Goal: Task Accomplishment & Management: Complete application form

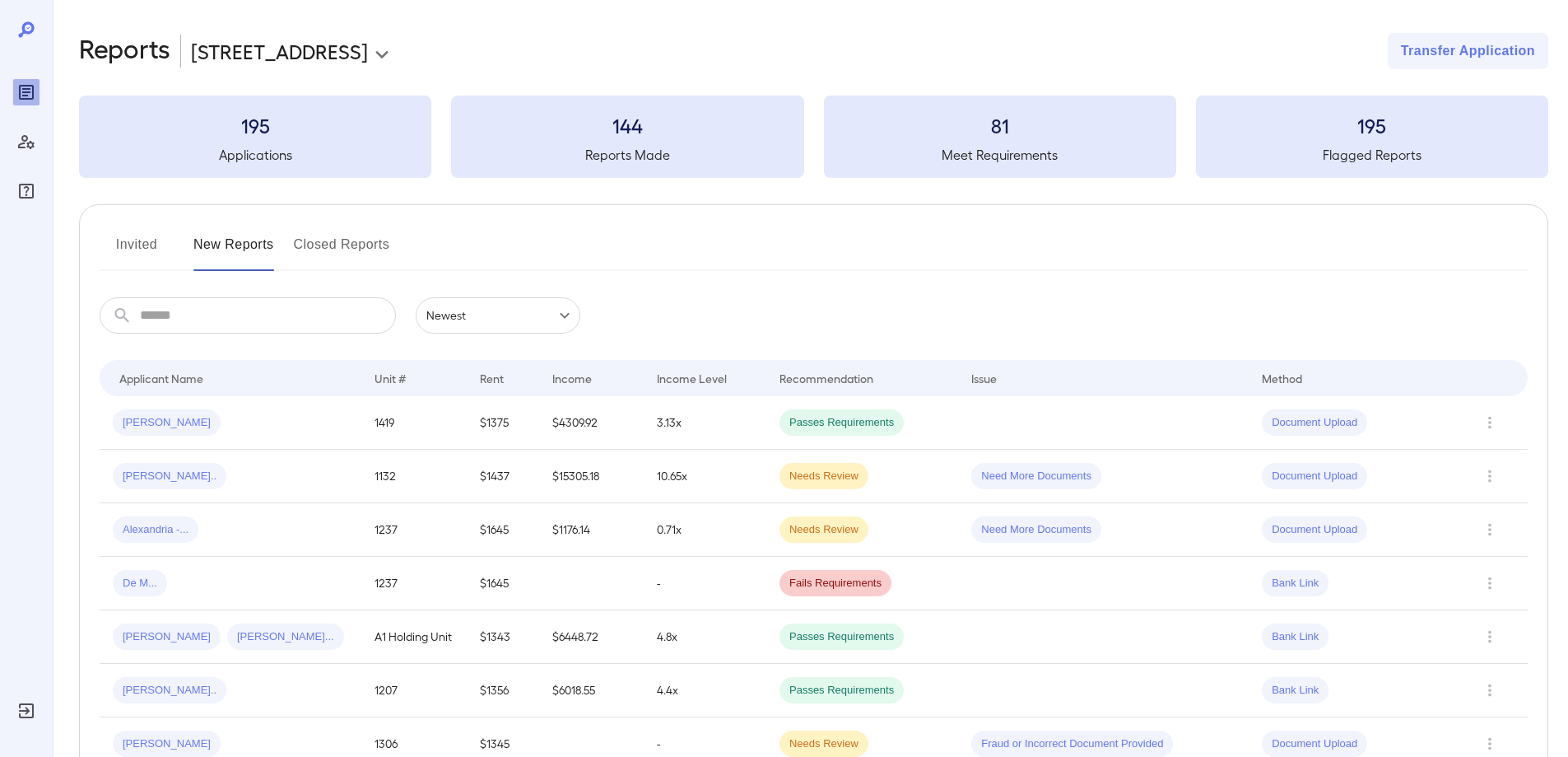
drag, startPoint x: 297, startPoint y: 3, endPoint x: 598, endPoint y: 36, distance: 302.8
click at [598, 36] on div "**********" at bounding box center [813, 51] width 1469 height 36
click at [240, 427] on div "[PERSON_NAME]" at bounding box center [230, 422] width 236 height 26
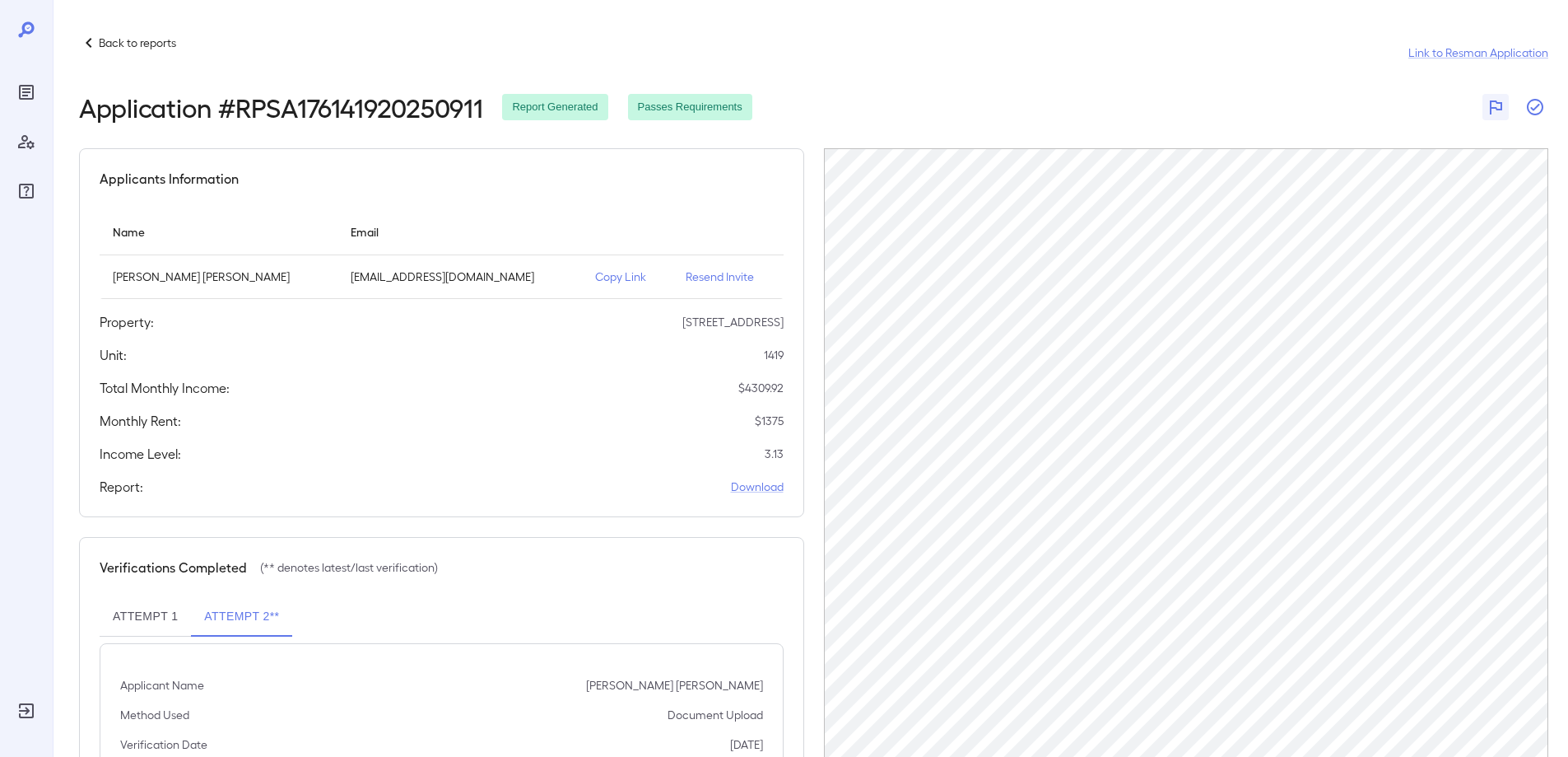
click at [1537, 105] on icon "button" at bounding box center [1535, 107] width 20 height 20
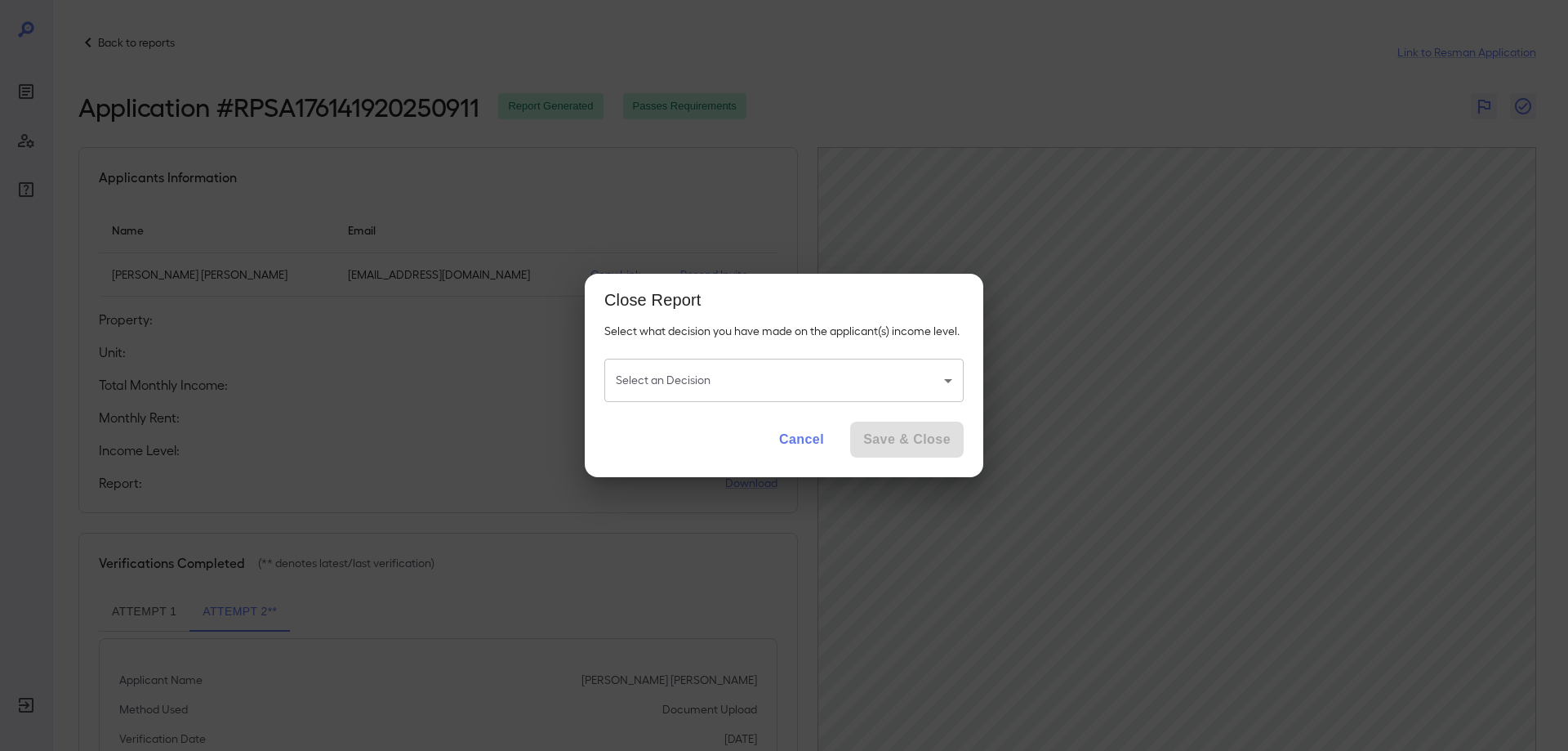
click at [800, 376] on body "Back to reports Link to Resman Application Application # RPSA176141920250911 Re…" at bounding box center [784, 375] width 1568 height 751
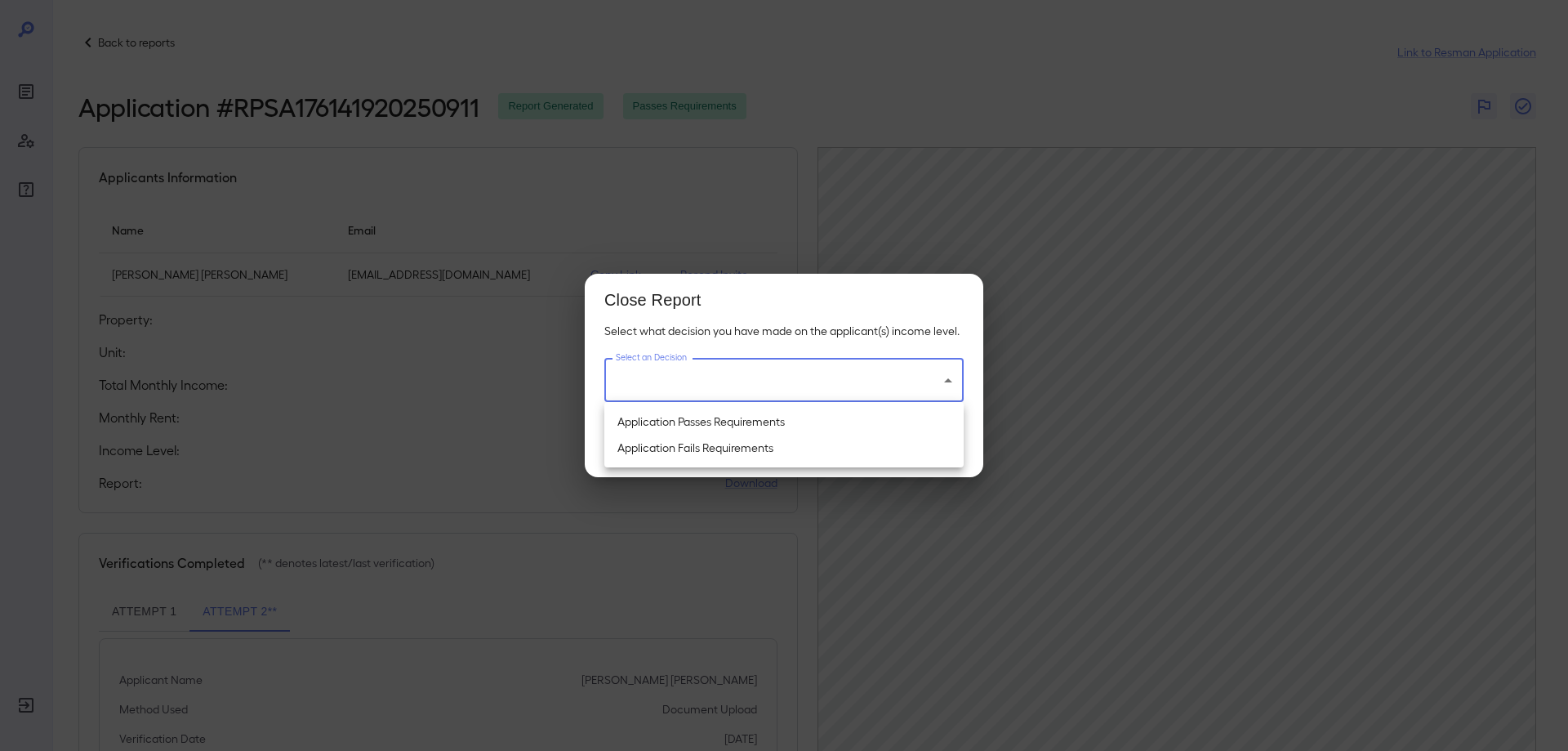
click at [737, 423] on li "Application Passes Requirements" at bounding box center [784, 421] width 359 height 26
type input "**********"
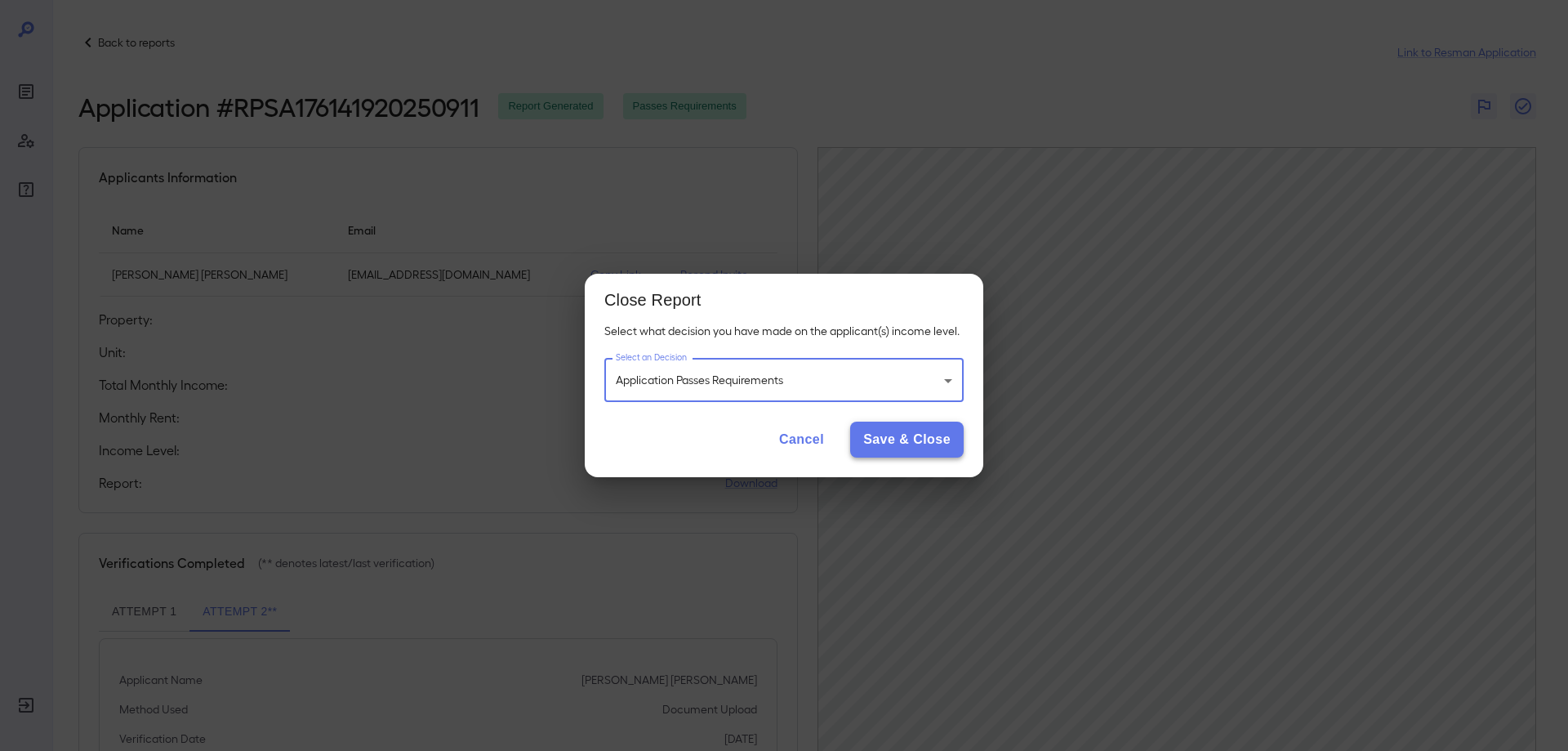
click at [917, 436] on button "Save & Close" at bounding box center [906, 439] width 113 height 36
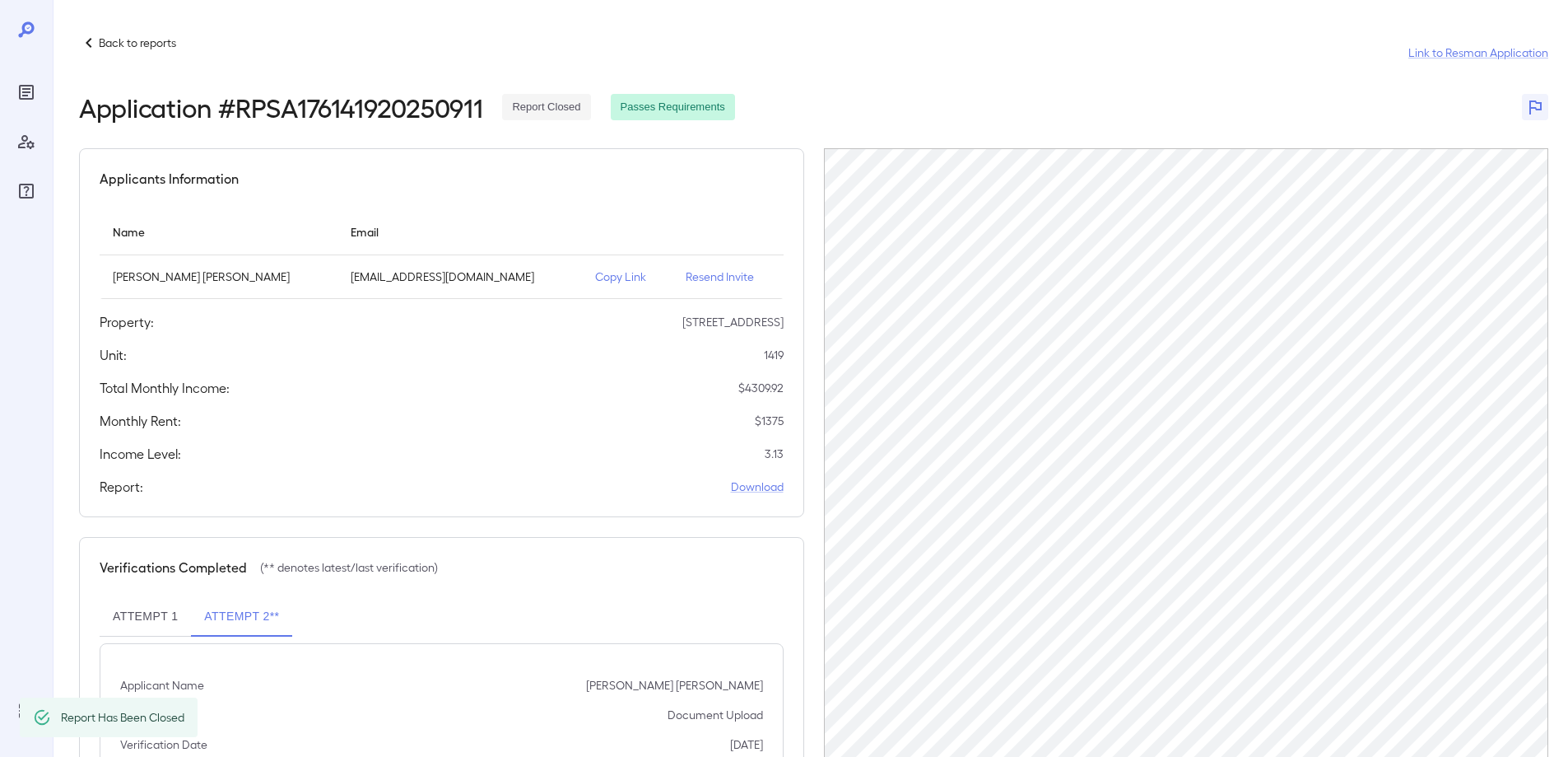
click at [84, 36] on icon at bounding box center [89, 43] width 20 height 20
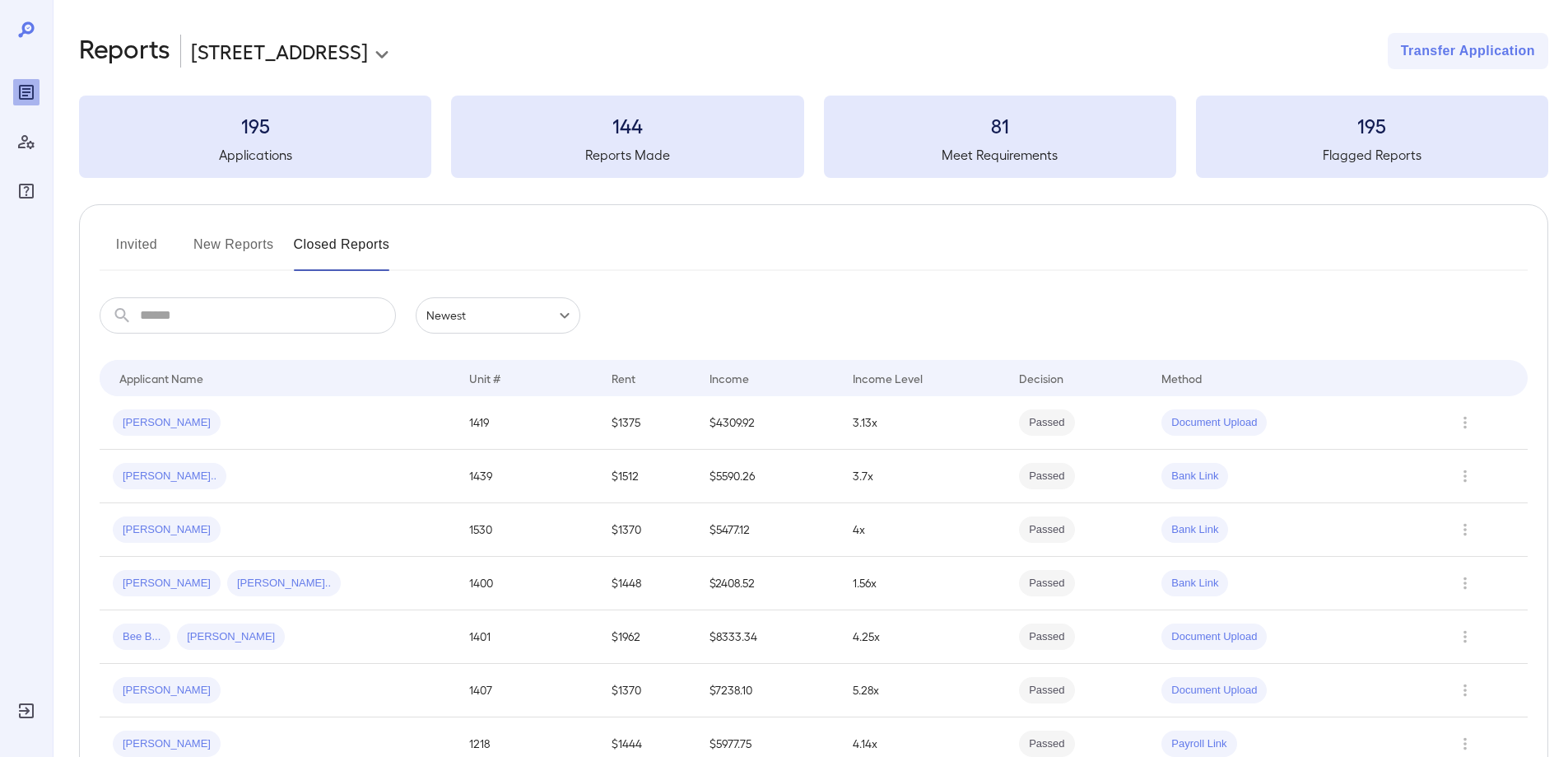
click at [252, 243] on button "New Reports" at bounding box center [234, 251] width 81 height 40
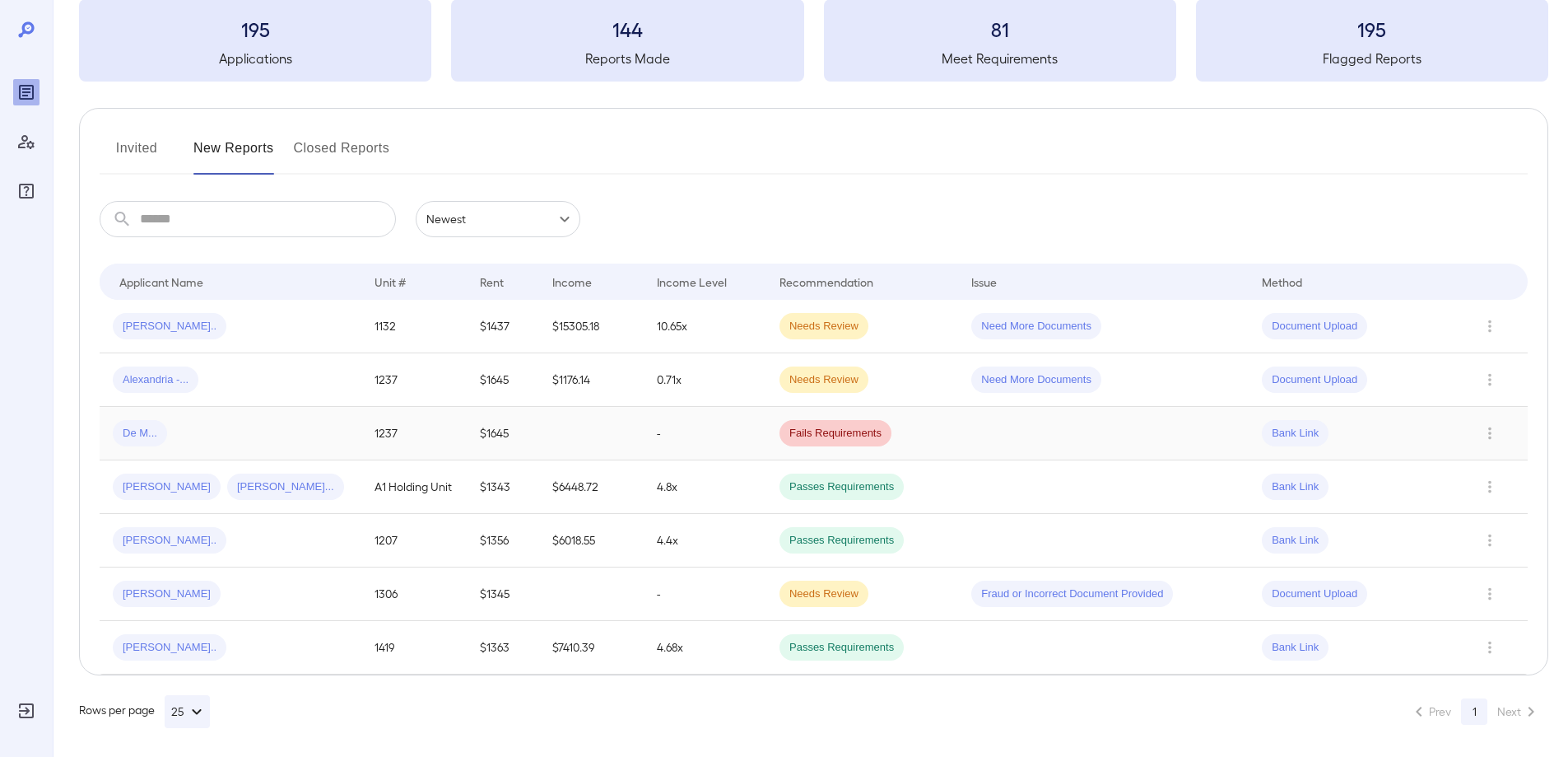
scroll to position [101, 0]
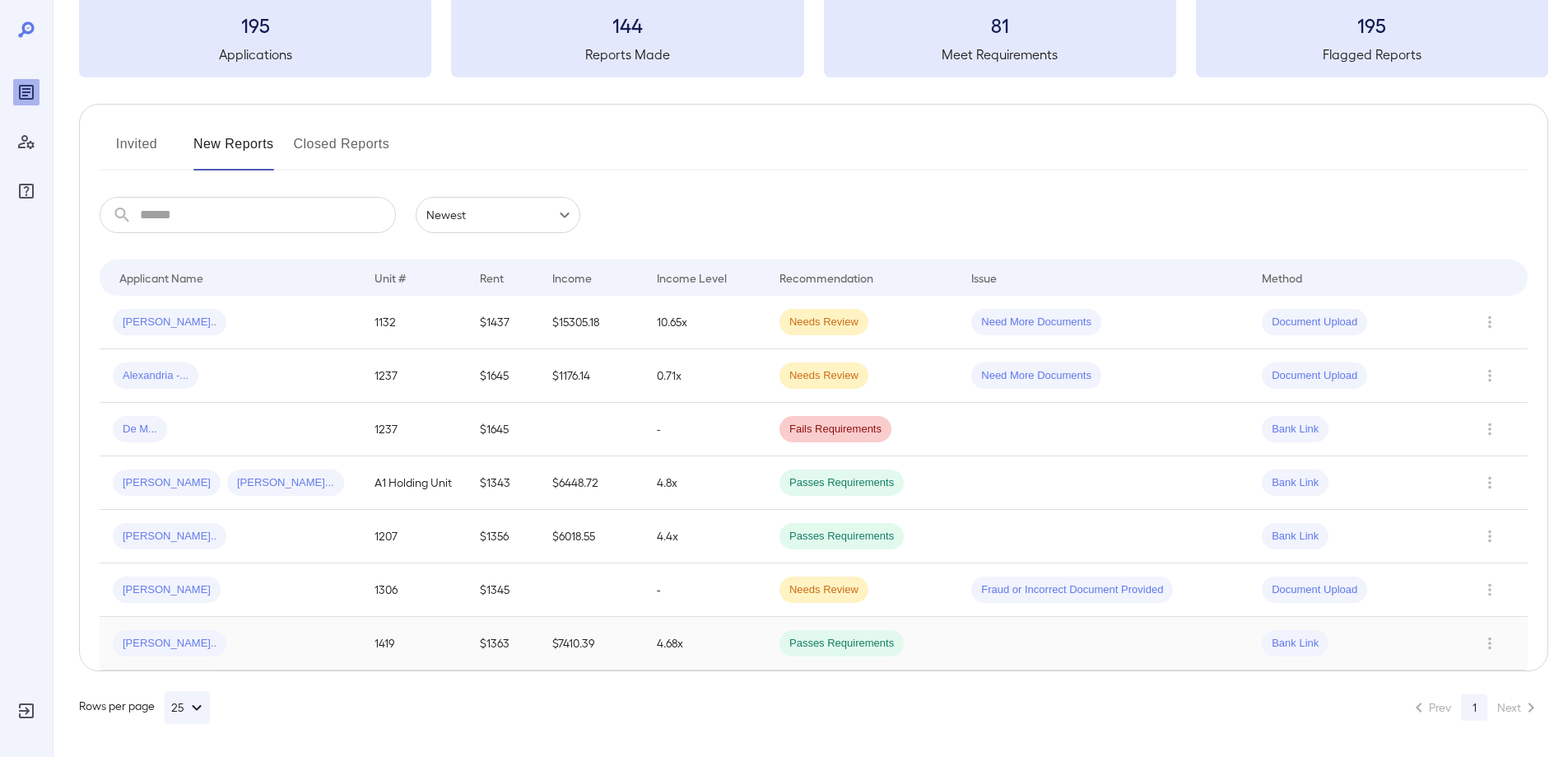
click at [304, 643] on div "[PERSON_NAME].." at bounding box center [230, 643] width 236 height 26
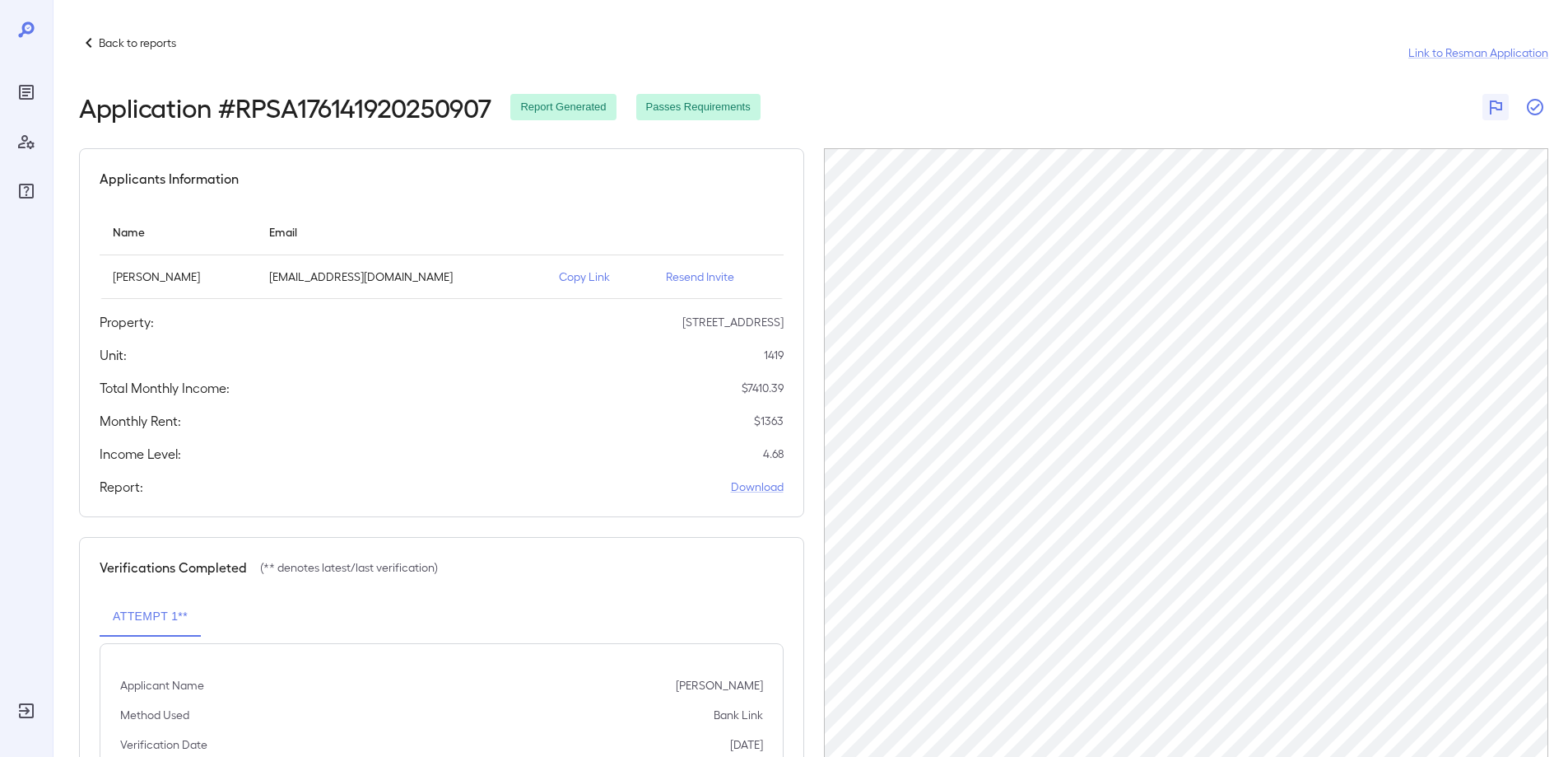
click at [1529, 108] on icon "button" at bounding box center [1535, 107] width 20 height 20
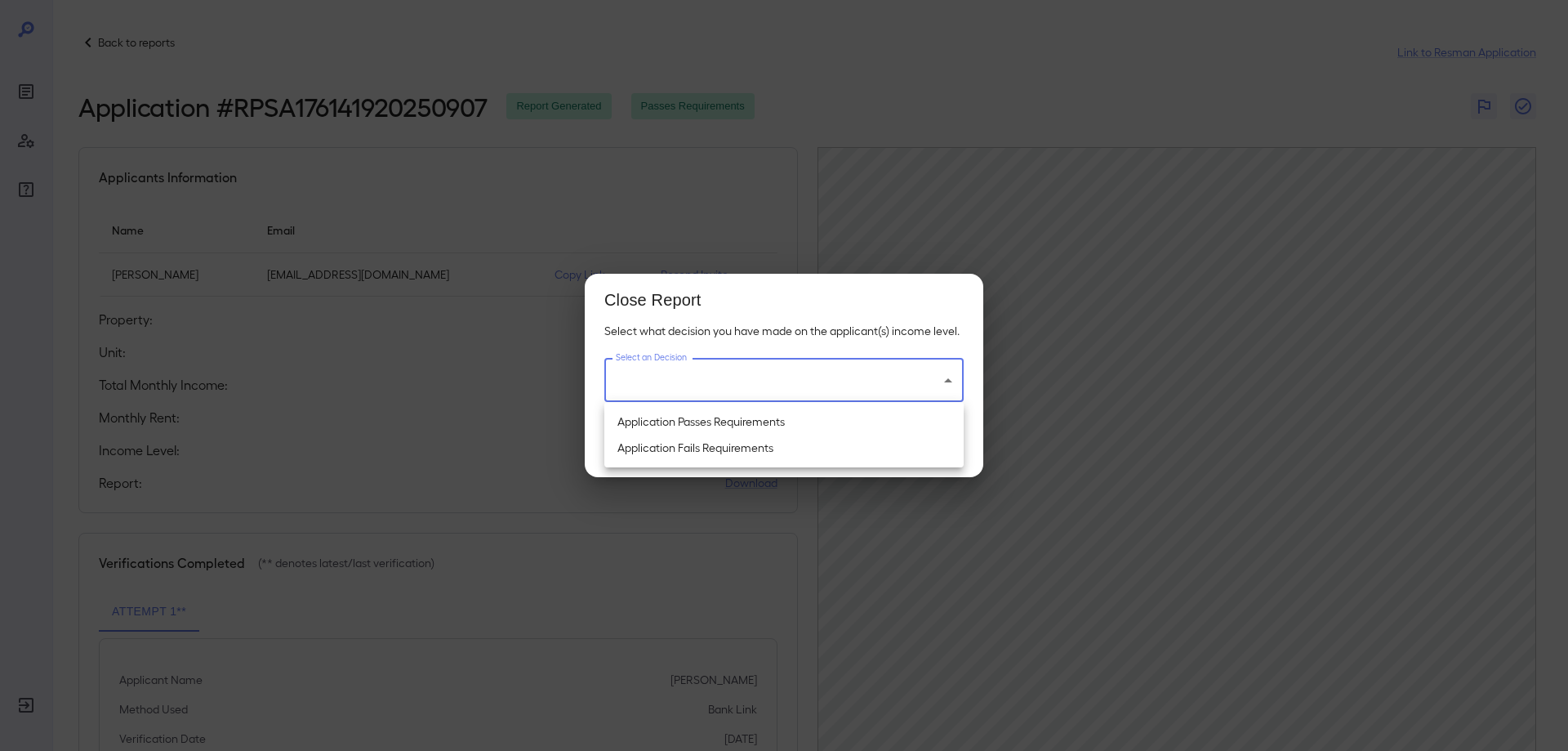
click at [830, 382] on body "Back to reports Link to Resman Application Application # RPSA176141920250907 Re…" at bounding box center [784, 375] width 1568 height 751
click at [728, 422] on li "Application Passes Requirements" at bounding box center [784, 421] width 359 height 26
type input "**********"
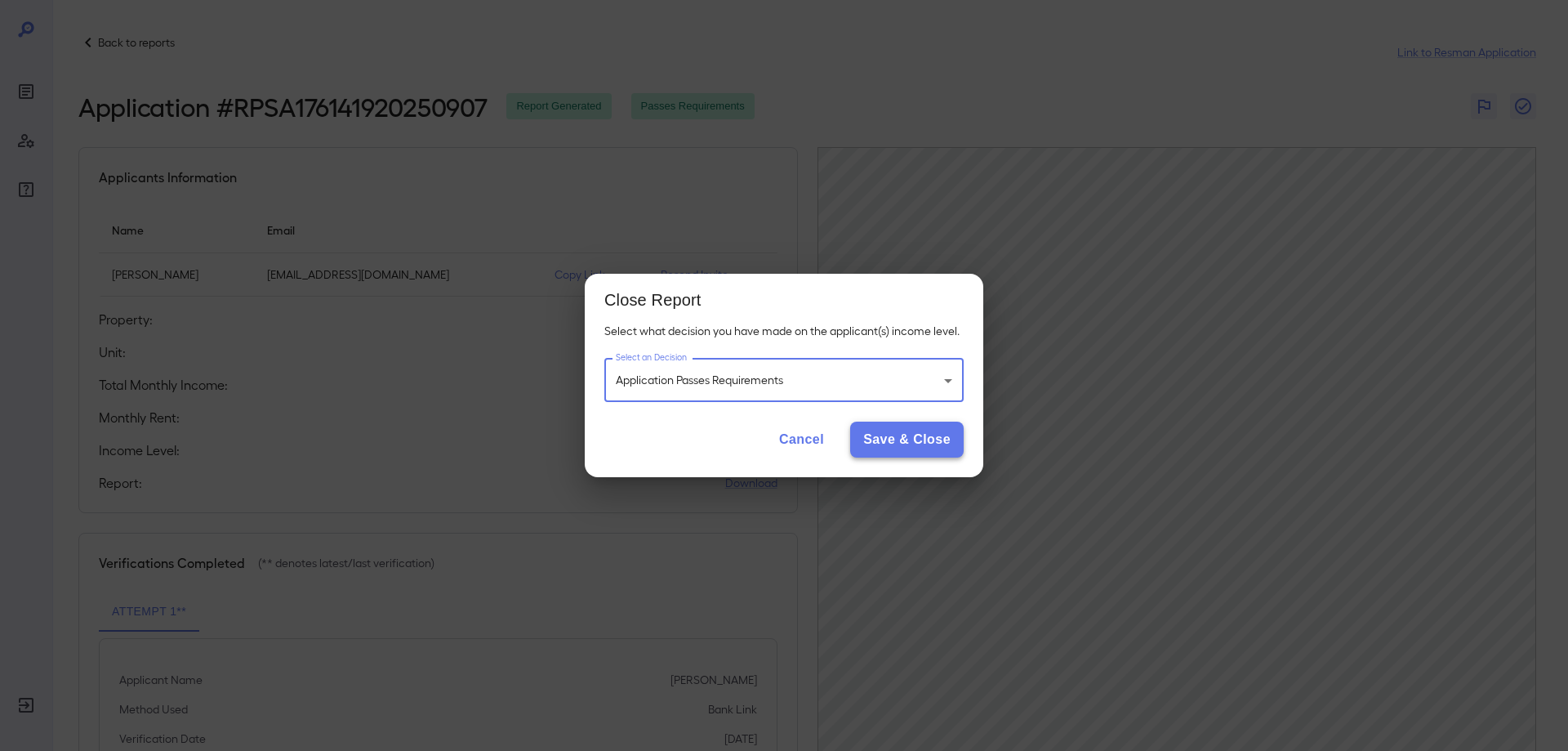
click at [905, 430] on button "Save & Close" at bounding box center [906, 439] width 113 height 36
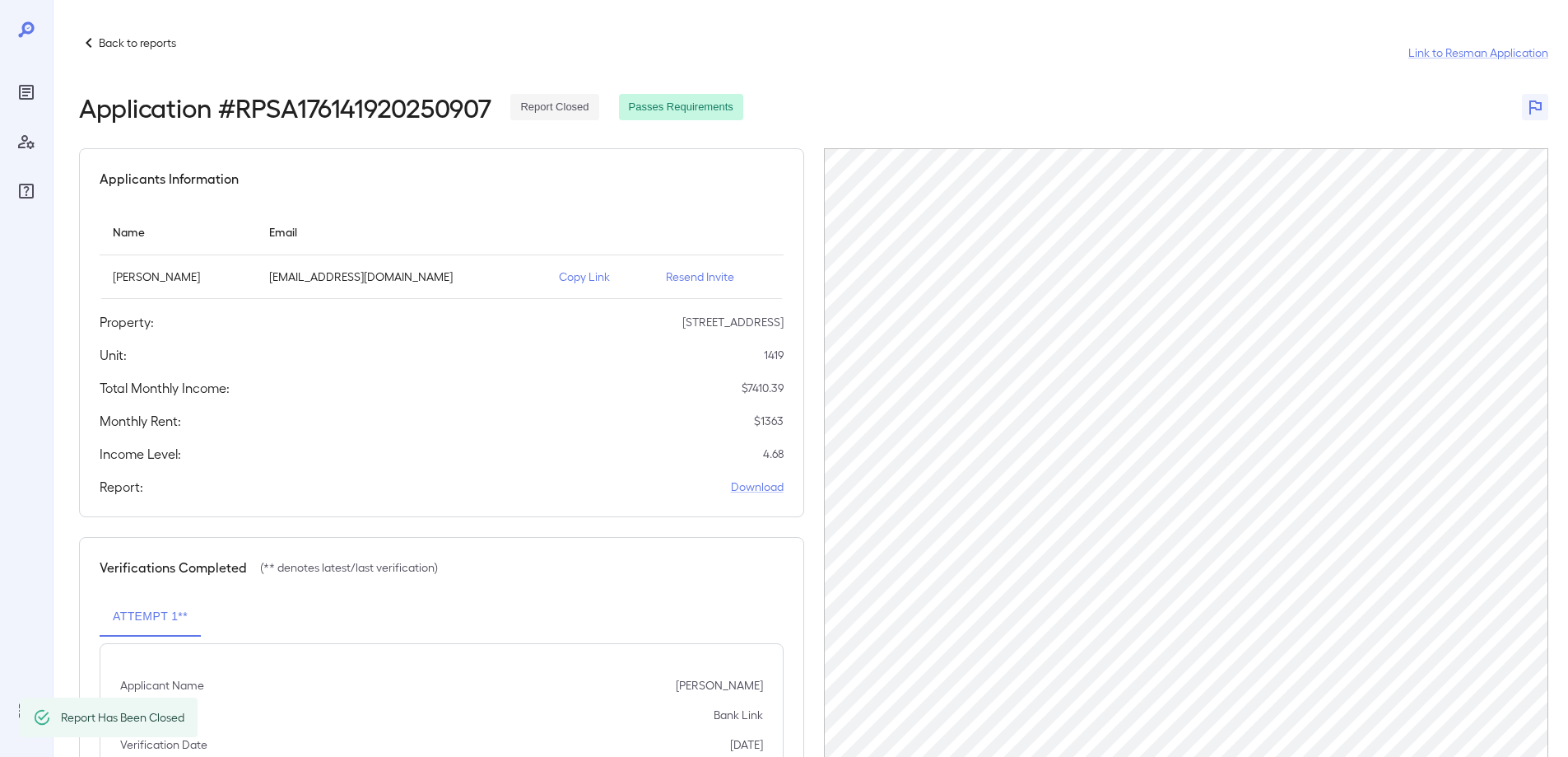
click at [90, 43] on icon at bounding box center [89, 43] width 20 height 20
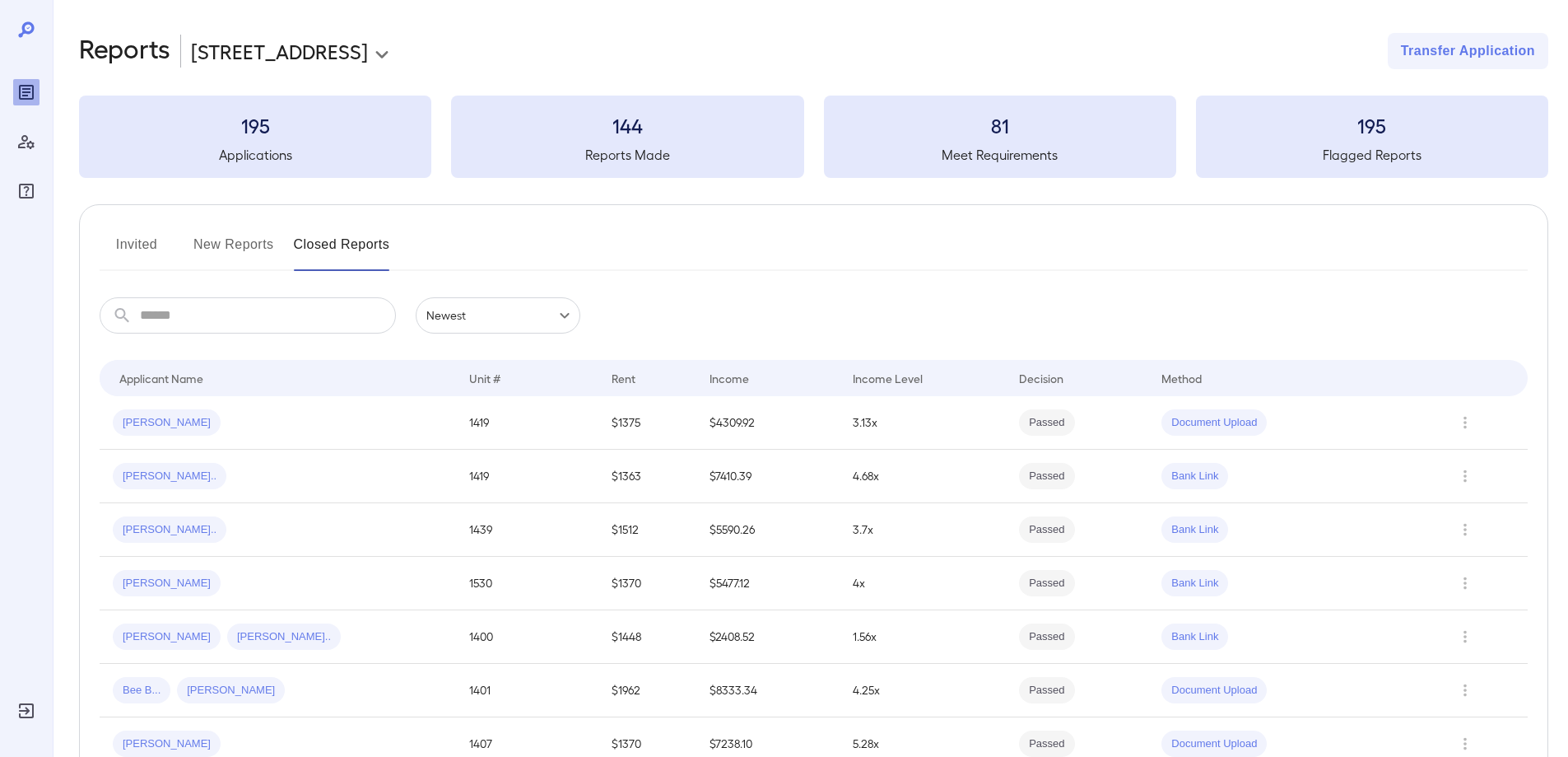
click at [242, 251] on button "New Reports" at bounding box center [234, 251] width 81 height 40
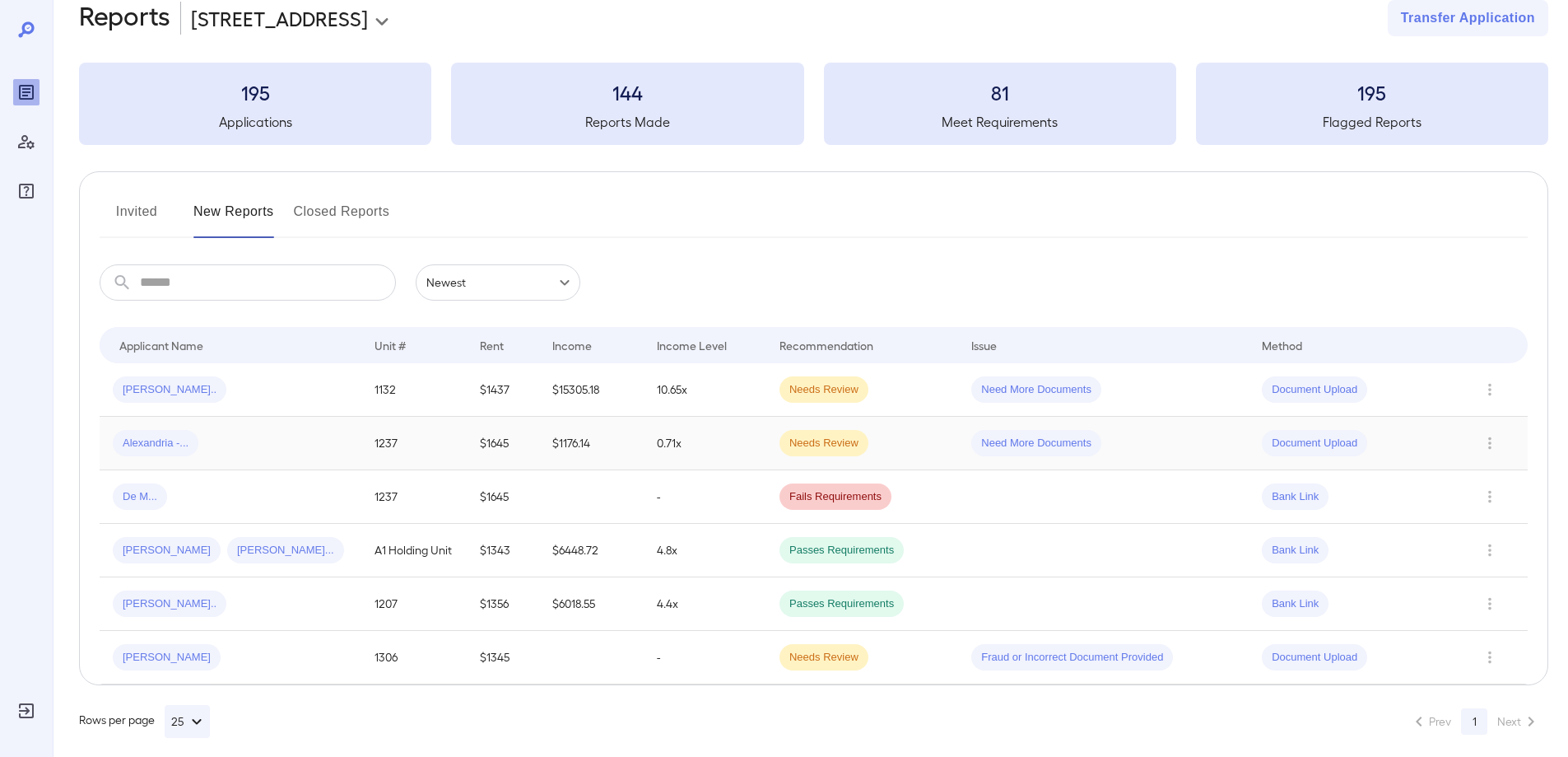
scroll to position [47, 0]
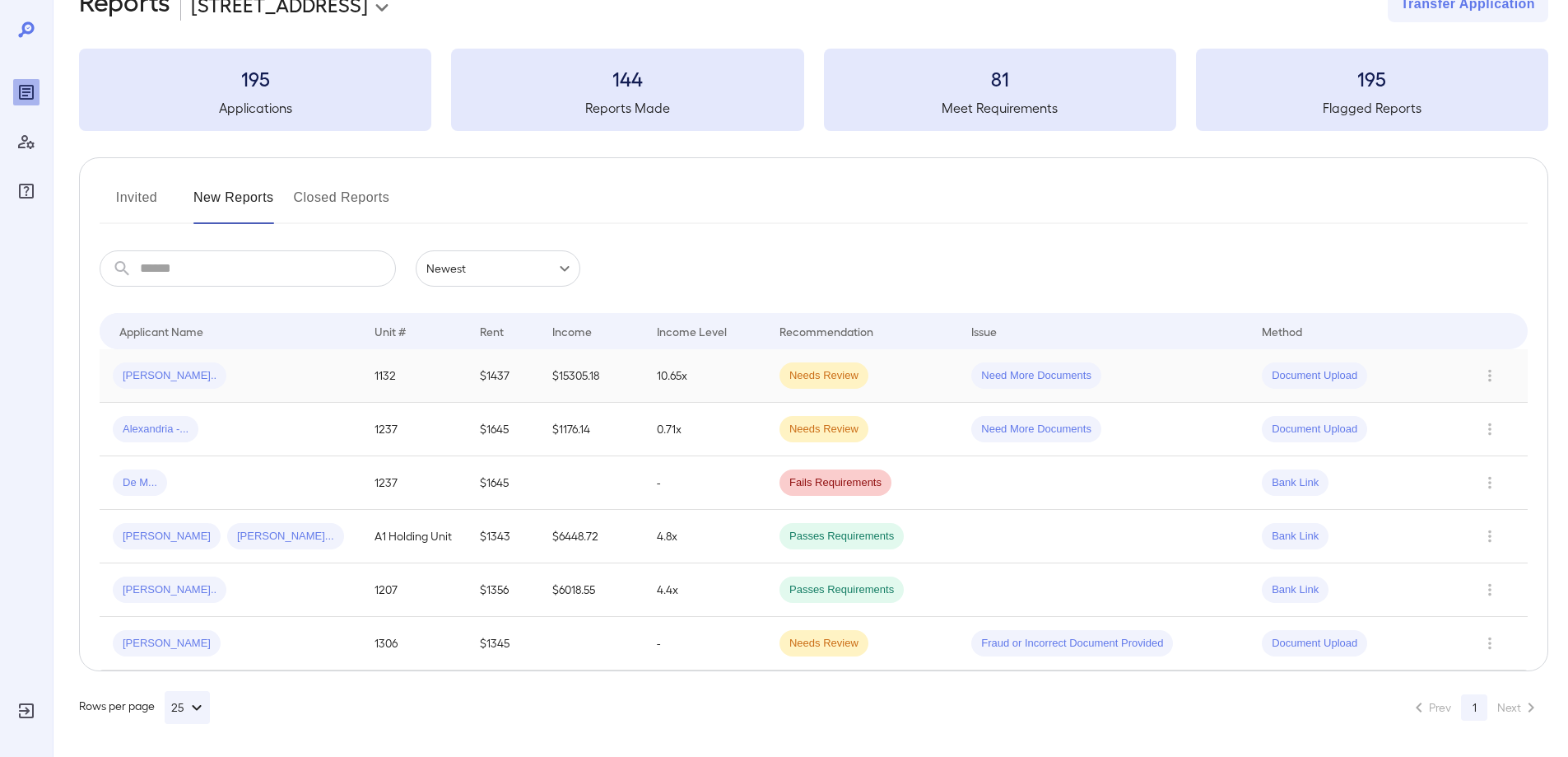
click at [273, 381] on div "[PERSON_NAME].." at bounding box center [230, 374] width 236 height 26
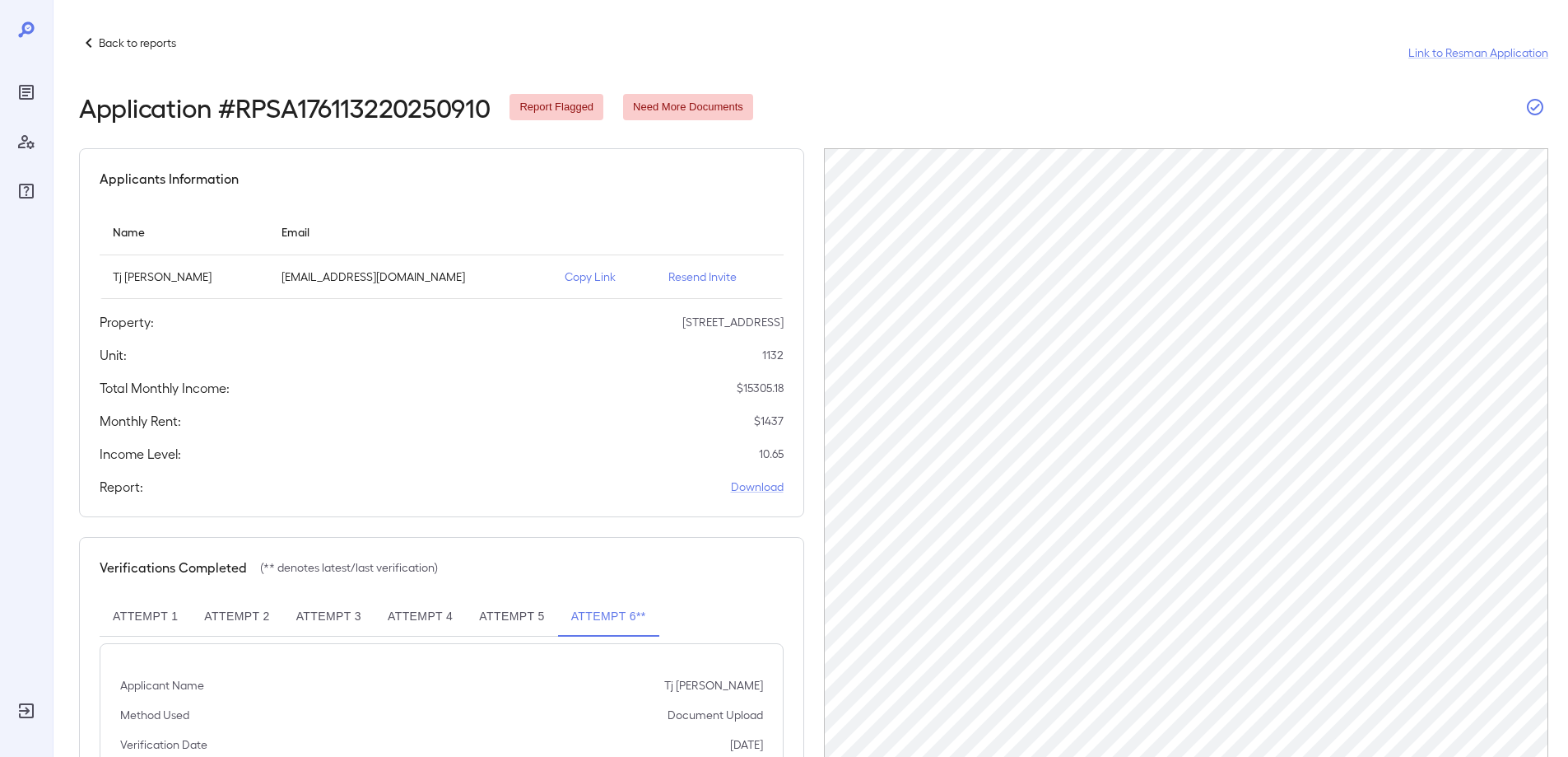
click at [1536, 108] on icon "button" at bounding box center [1535, 107] width 16 height 16
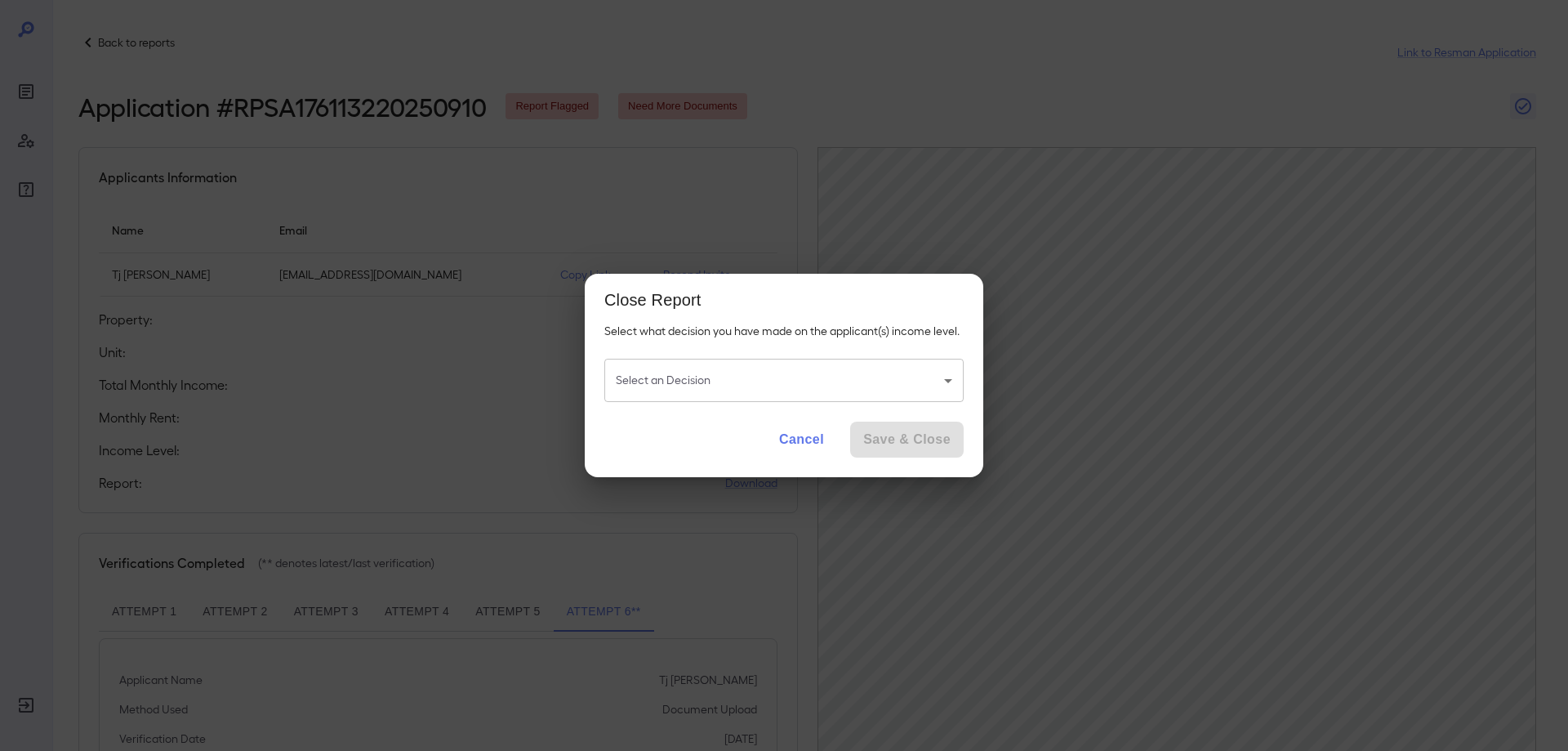
click at [757, 349] on div "Select what decision you have made on the applicant(s) income level. Select an …" at bounding box center [784, 368] width 398 height 92
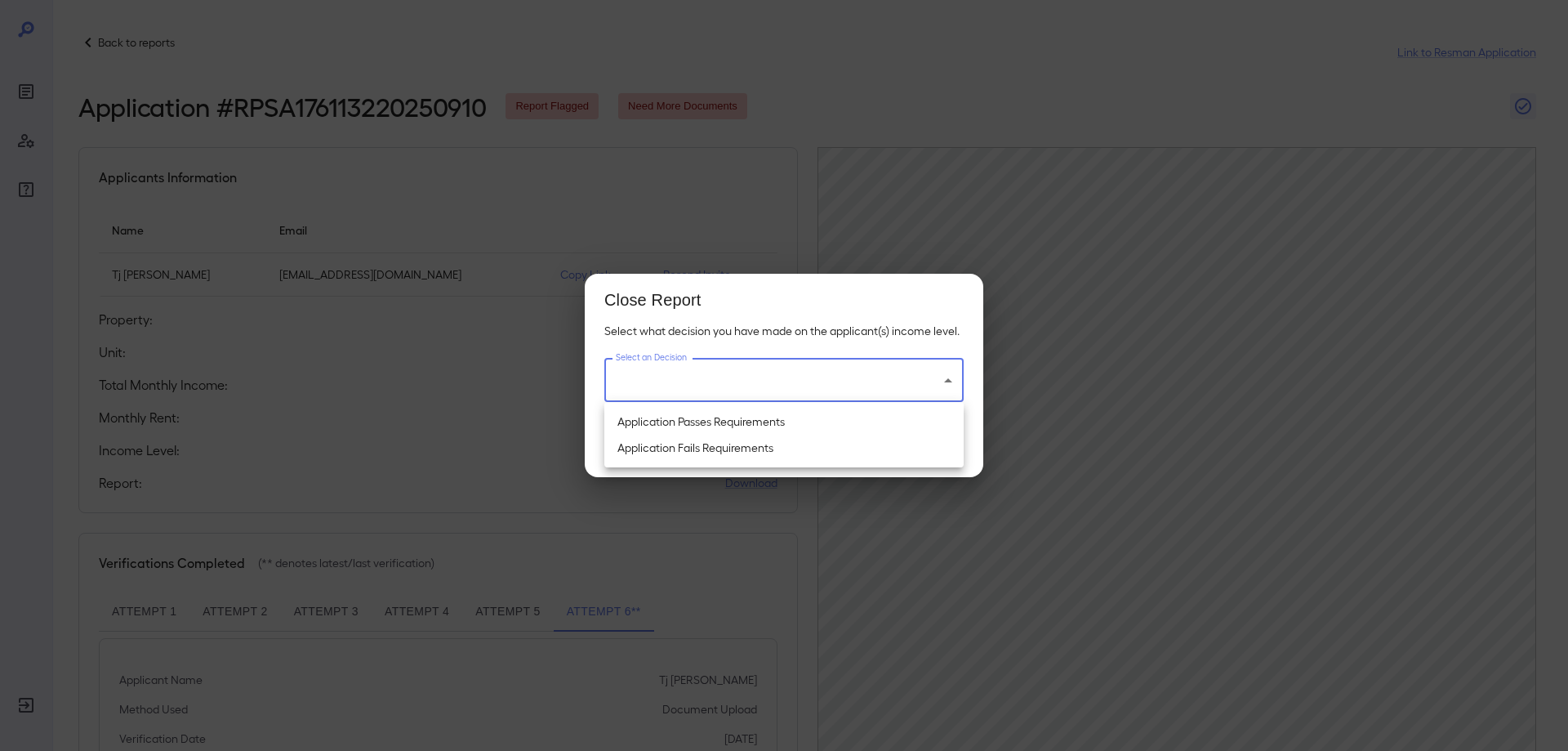
click at [749, 385] on body "Back to reports Link to Resman Application Application # RPSA176113220250910 Re…" at bounding box center [784, 375] width 1568 height 751
click at [731, 422] on li "Application Passes Requirements" at bounding box center [784, 421] width 359 height 26
type input "**********"
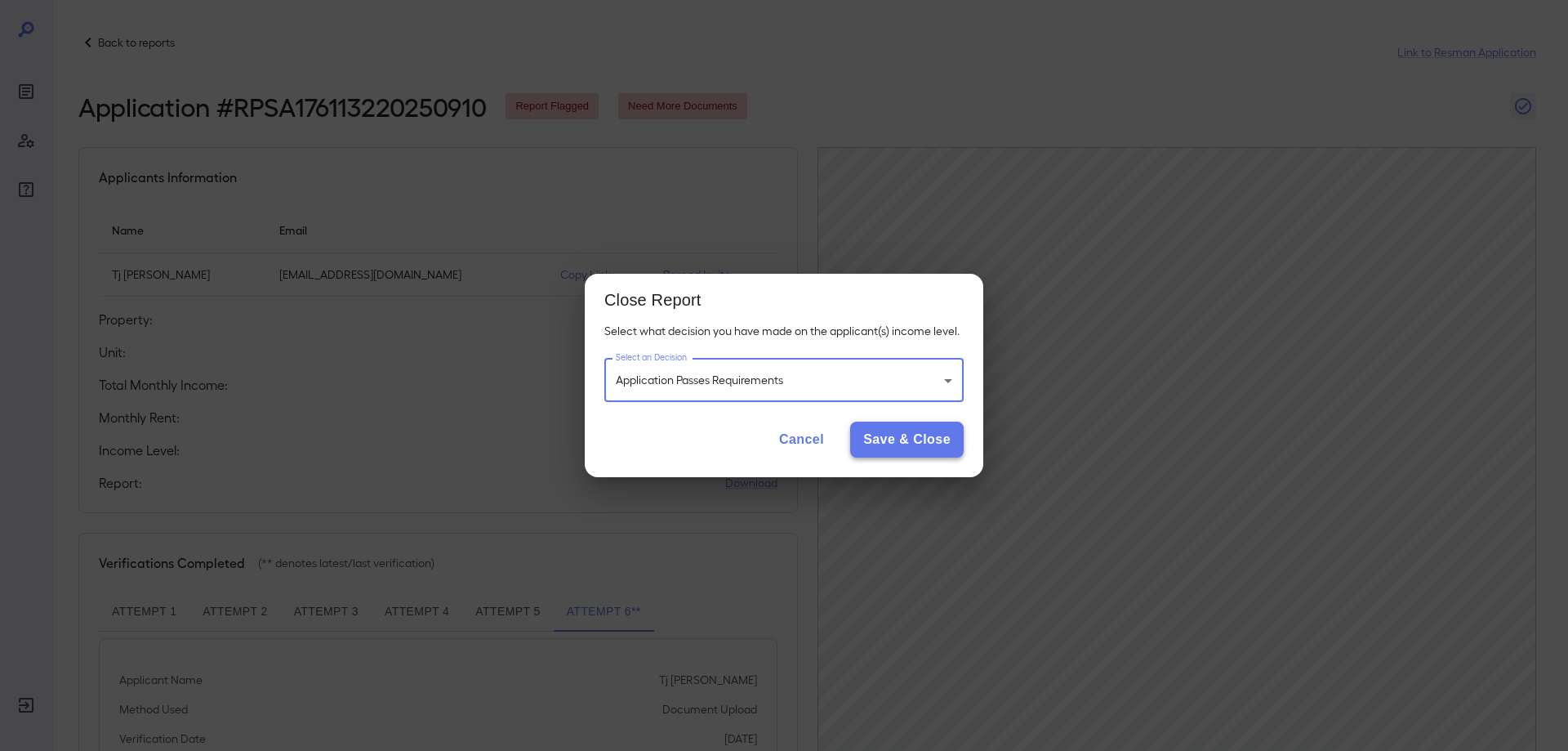
click at [936, 439] on button "Save & Close" at bounding box center [906, 439] width 113 height 36
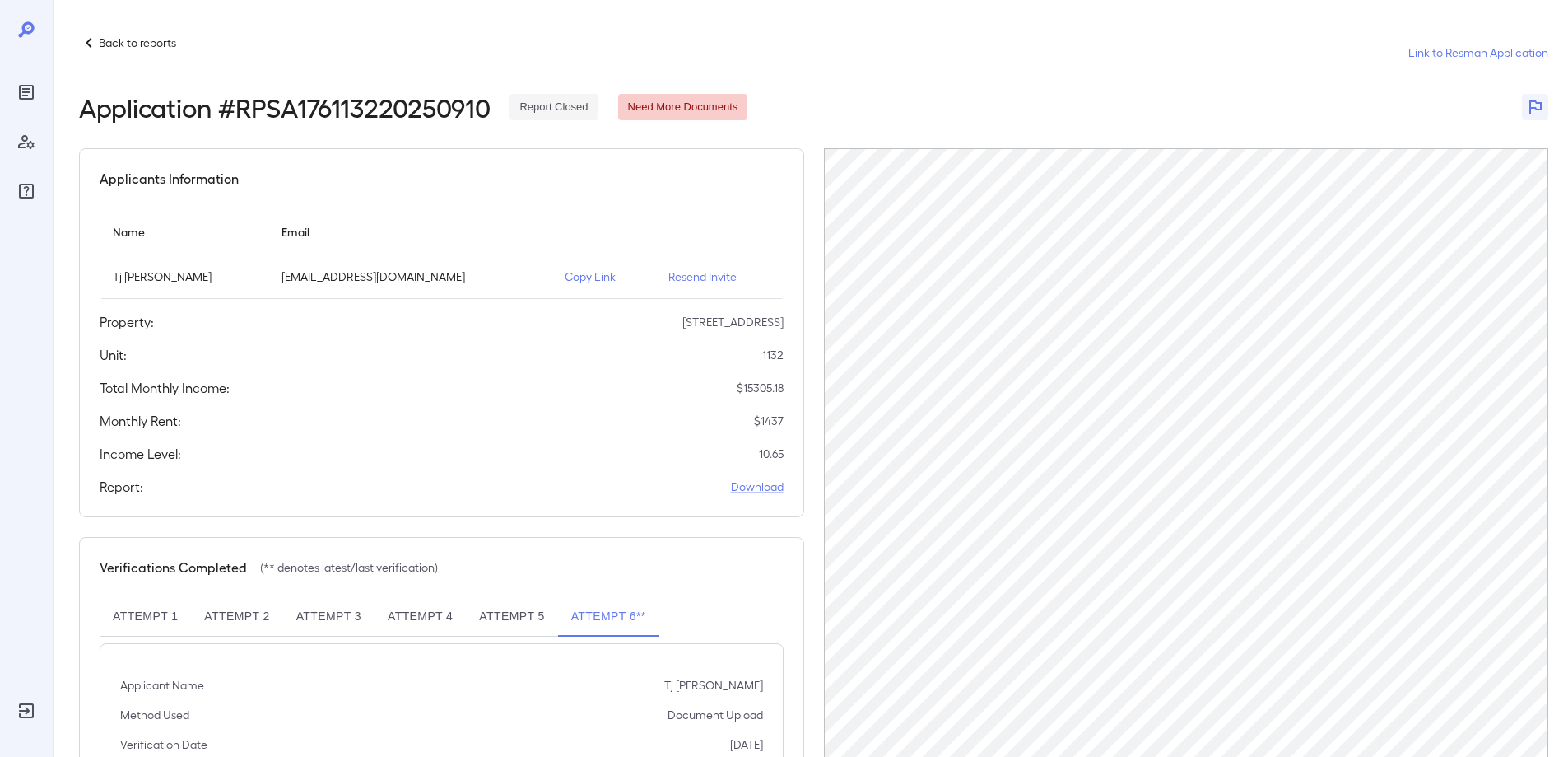
click at [685, 109] on span "Need More Documents" at bounding box center [683, 107] width 130 height 15
click at [1408, 90] on header "Back to reports Link to Resman Application Application # RPSA176113220250910 Re…" at bounding box center [813, 77] width 1469 height 89
click at [105, 41] on p "Back to reports" at bounding box center [138, 42] width 77 height 16
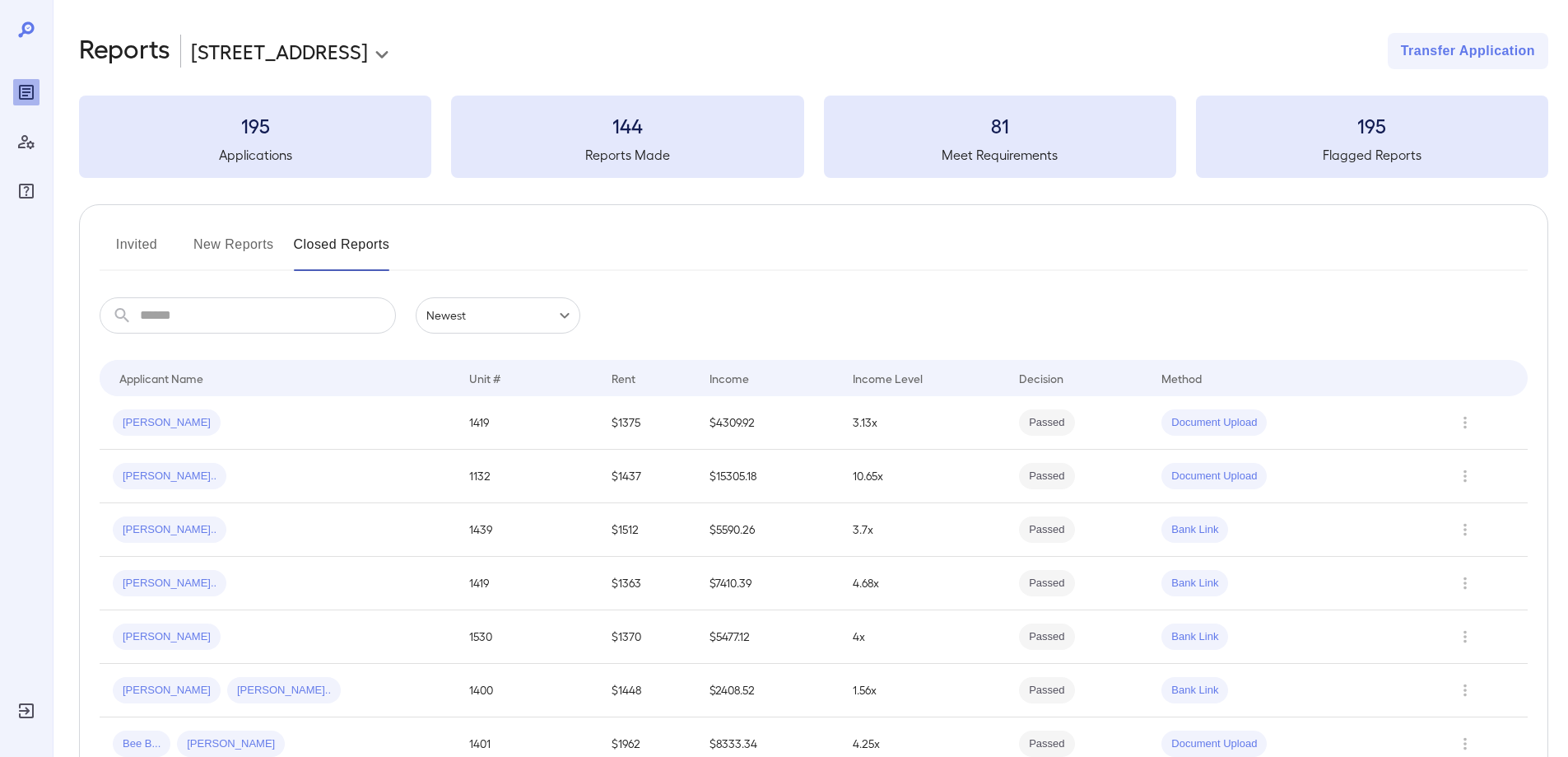
click at [235, 242] on button "New Reports" at bounding box center [234, 251] width 81 height 40
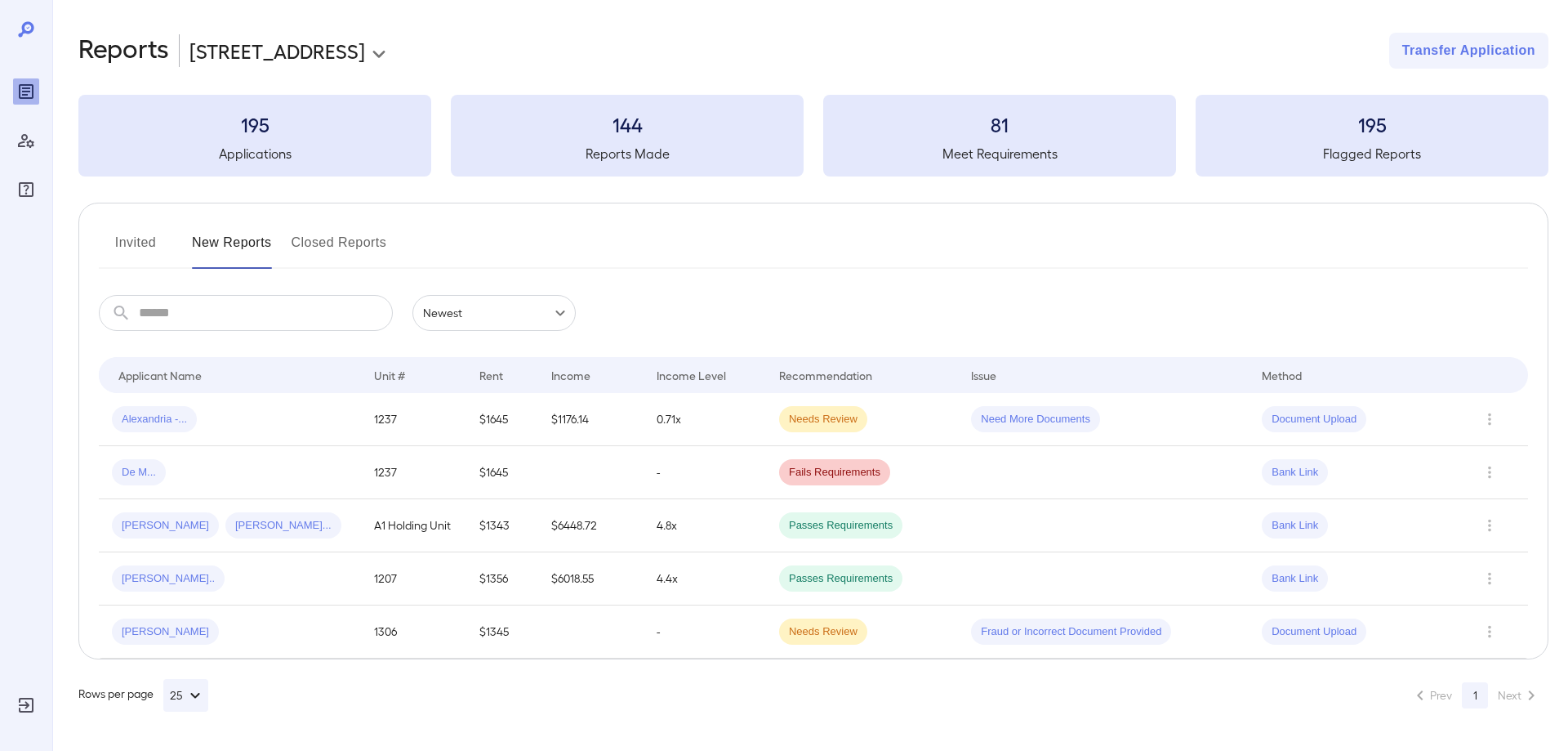
click at [153, 244] on button "Invited" at bounding box center [136, 249] width 73 height 39
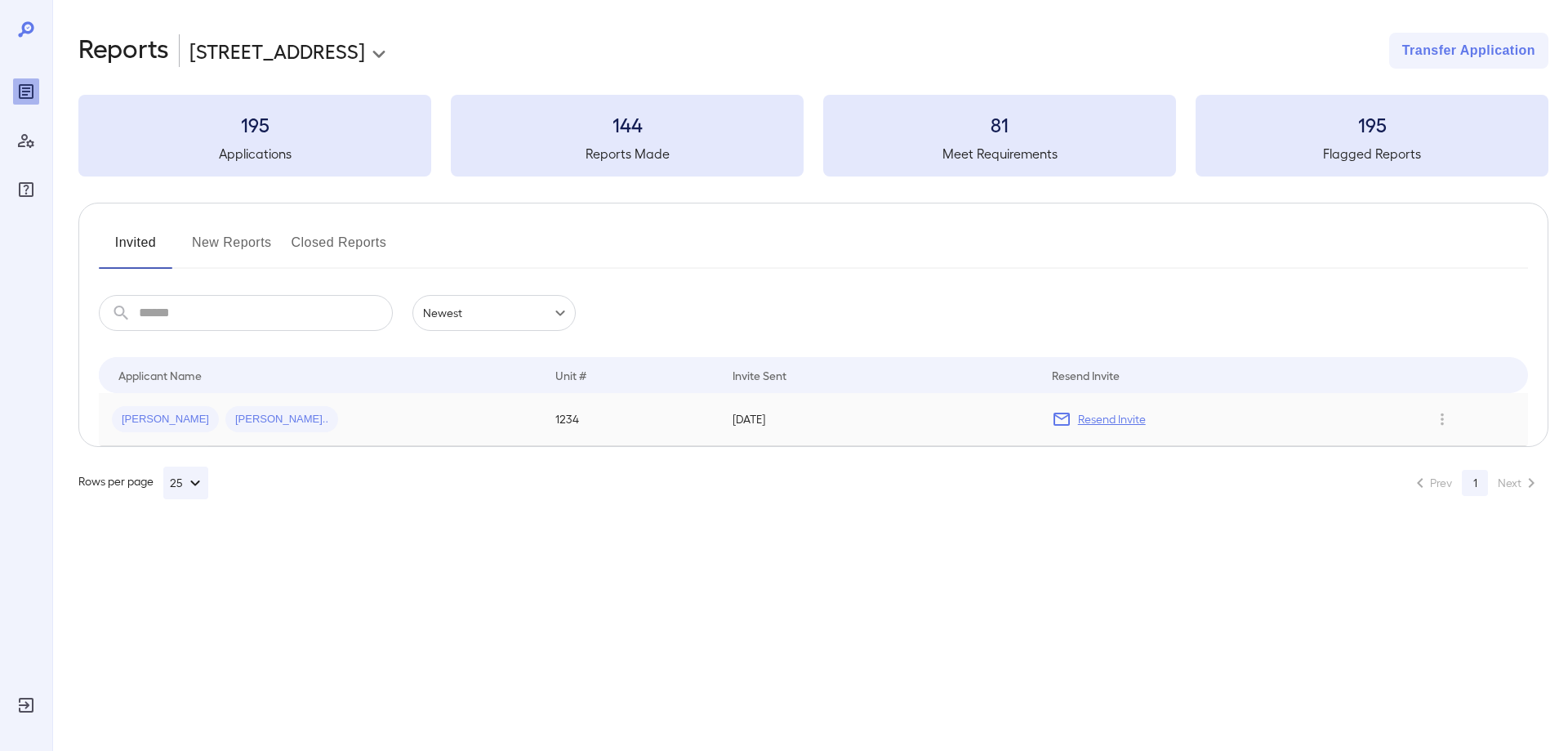
click at [438, 439] on td "[PERSON_NAME] [PERSON_NAME].." at bounding box center [321, 419] width 444 height 53
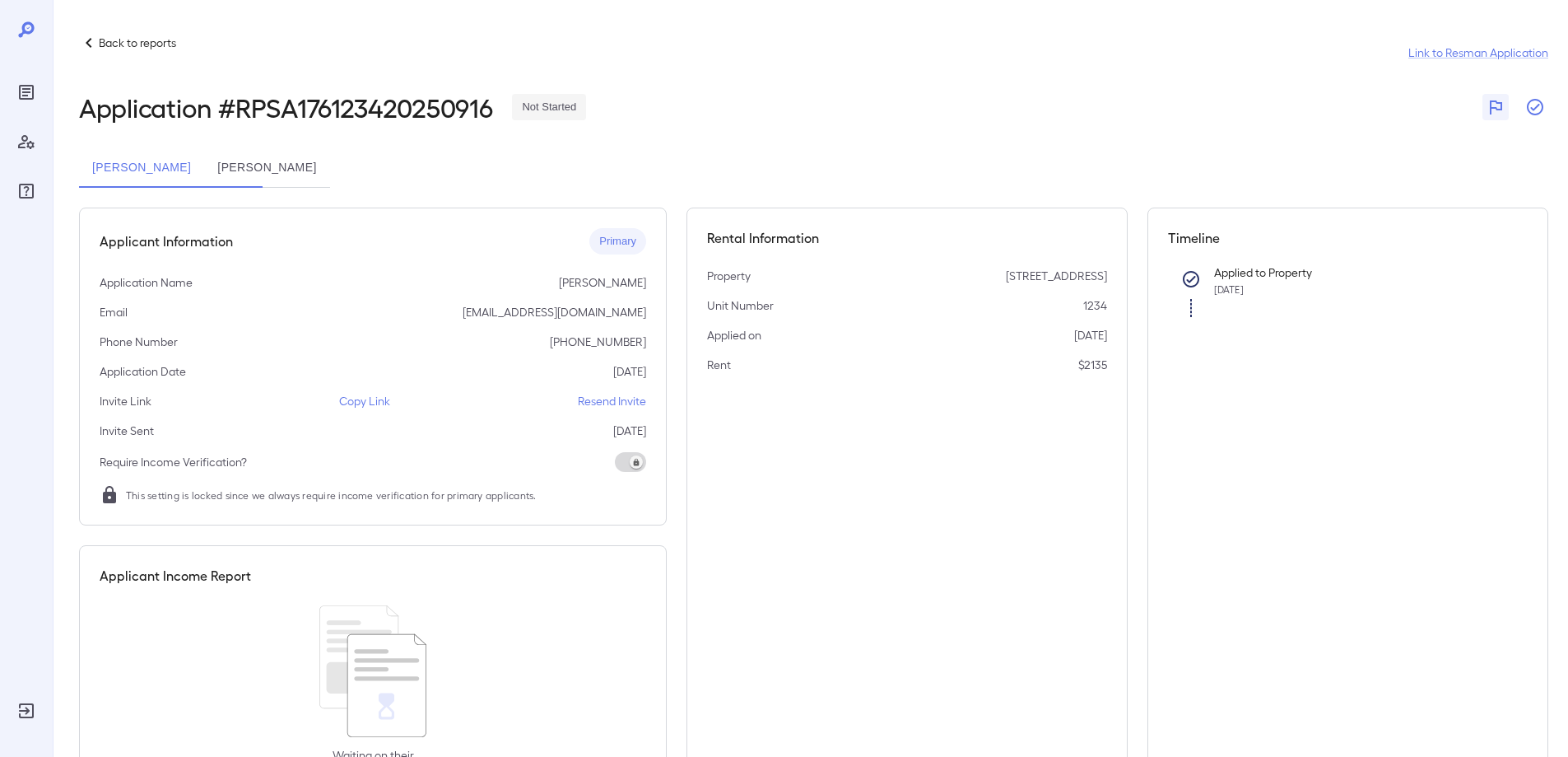
click at [1539, 113] on icon "button" at bounding box center [1535, 107] width 16 height 16
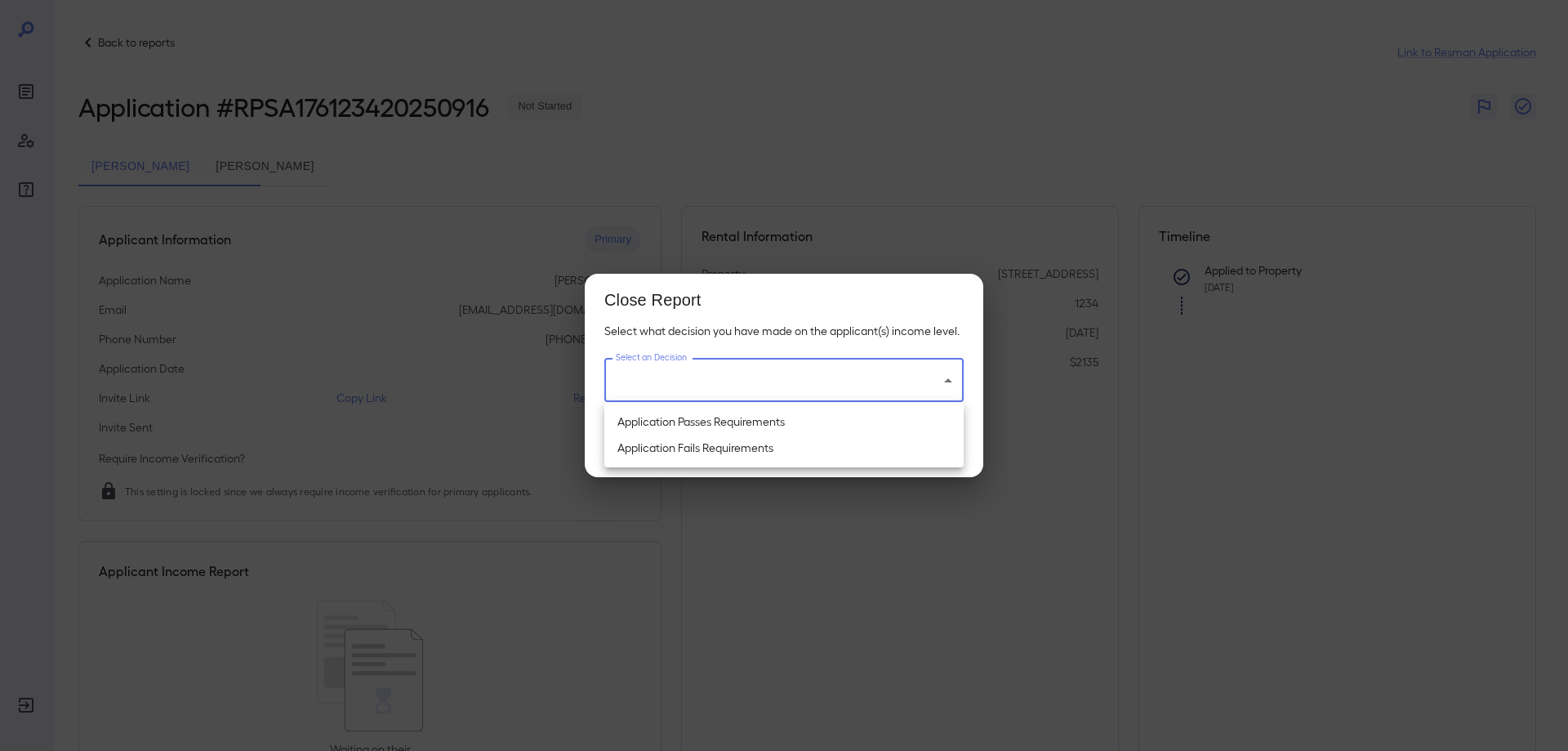
click at [746, 379] on body "Back to reports Link to Resman Application Application # RPSA176123420250916 No…" at bounding box center [784, 375] width 1568 height 751
click at [698, 426] on li "Application Passes Requirements" at bounding box center [784, 421] width 359 height 26
type input "**********"
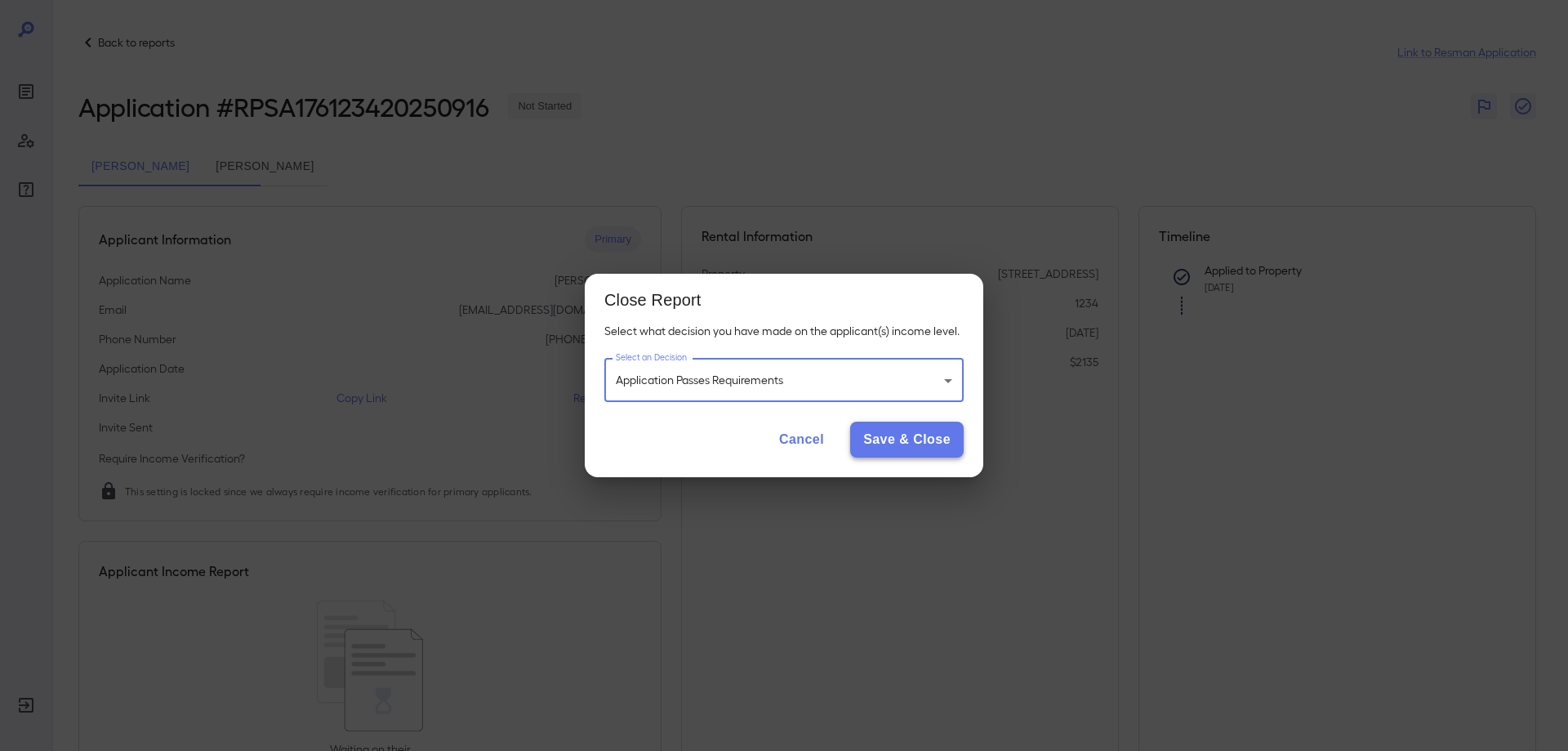
drag, startPoint x: 906, startPoint y: 440, endPoint x: 886, endPoint y: 434, distance: 20.9
click at [905, 440] on button "Save & Close" at bounding box center [906, 439] width 113 height 36
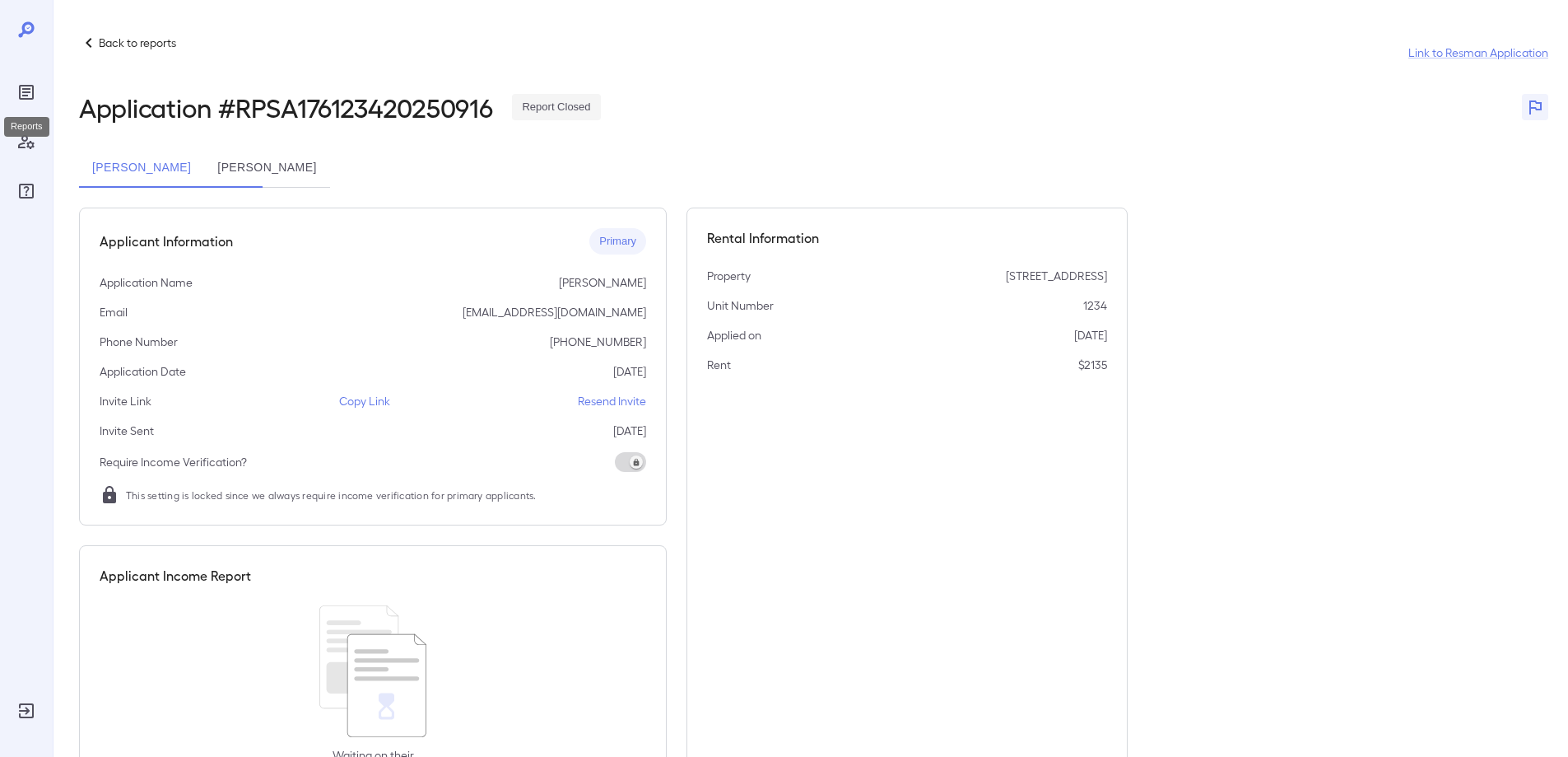
click at [28, 98] on icon "Reports" at bounding box center [26, 92] width 14 height 14
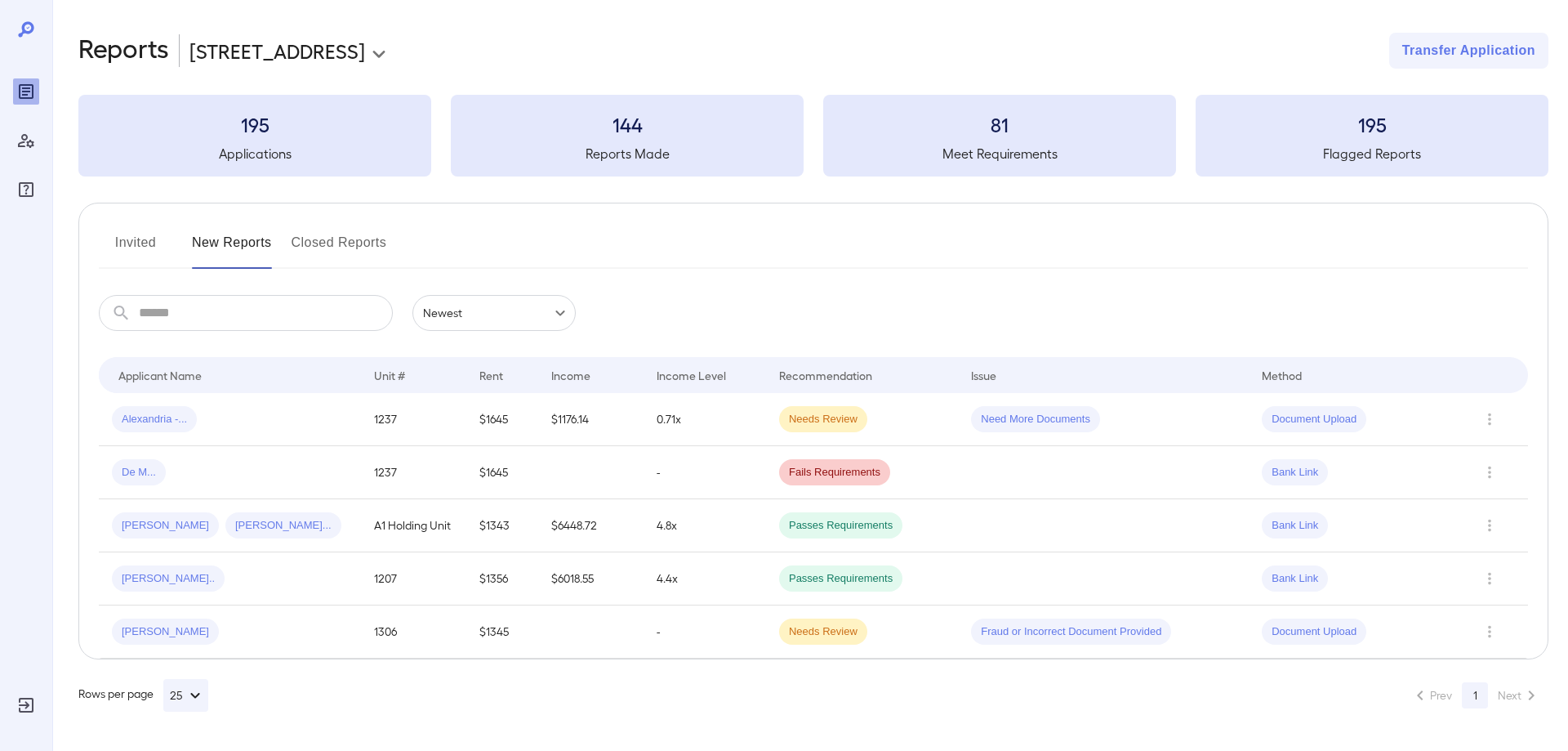
click at [130, 239] on button "Invited" at bounding box center [136, 249] width 73 height 39
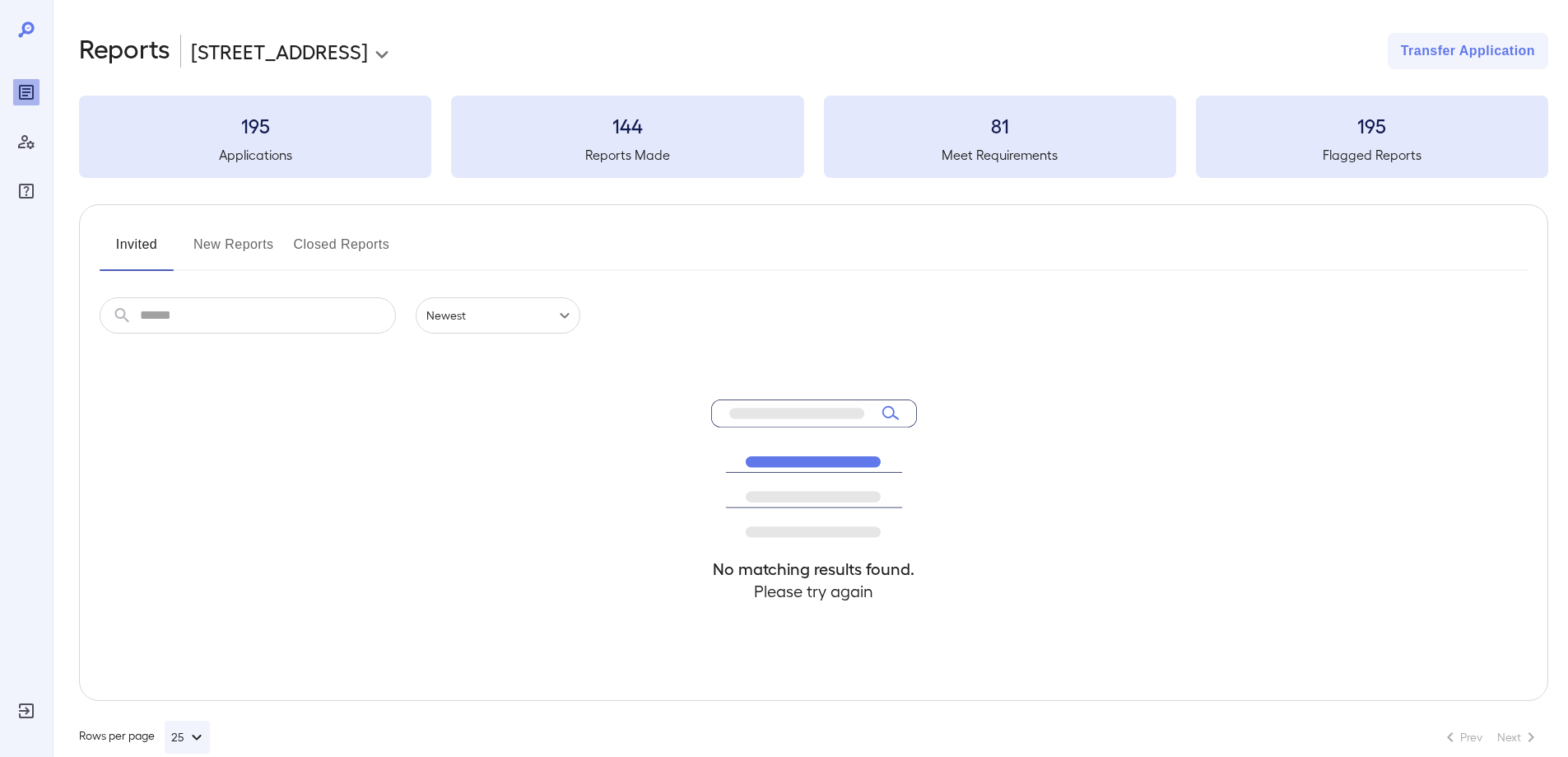
click at [235, 241] on button "New Reports" at bounding box center [234, 251] width 81 height 40
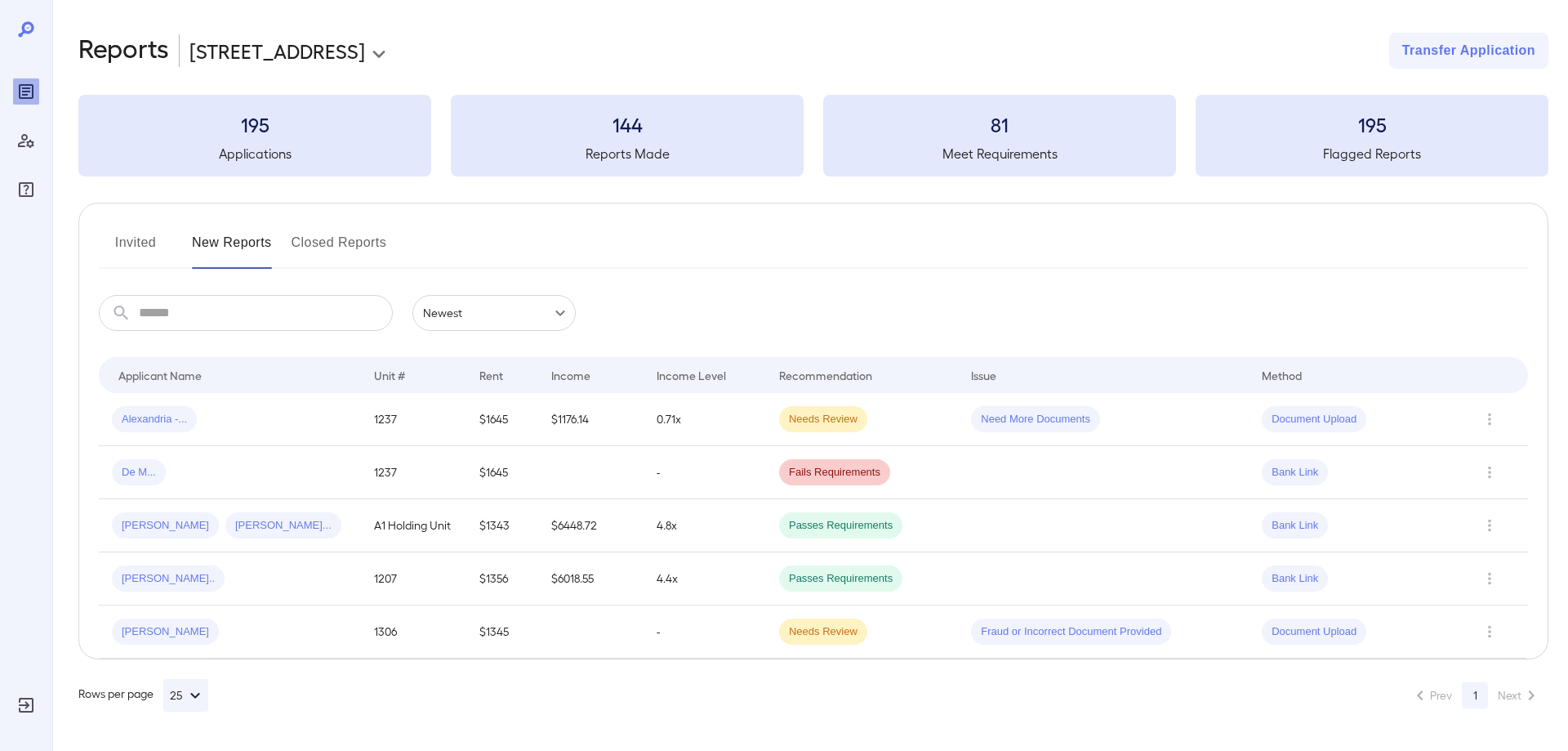
click at [292, 530] on div "[PERSON_NAME] Aya K..." at bounding box center [229, 525] width 236 height 26
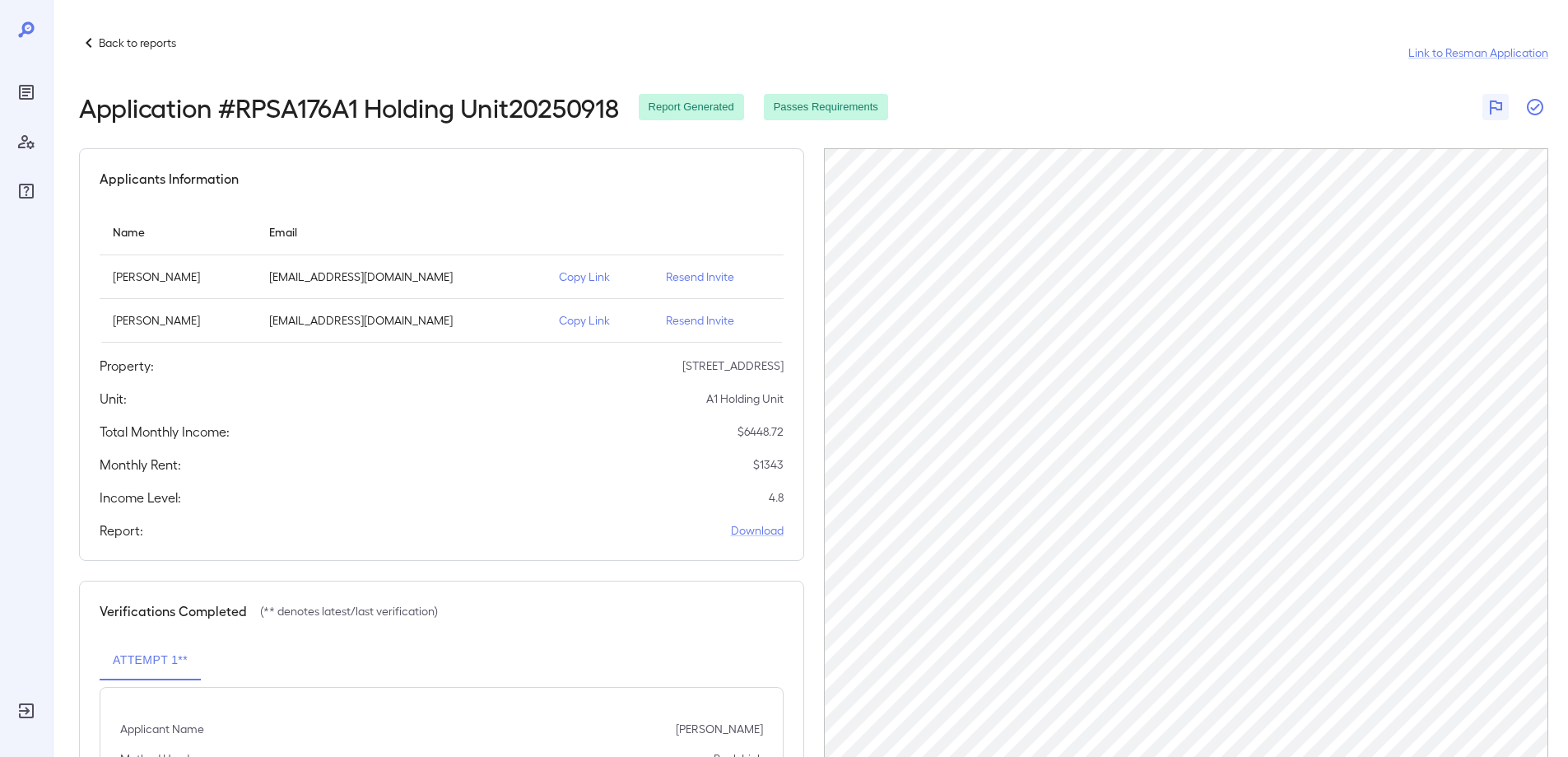
click at [1528, 104] on icon "button" at bounding box center [1535, 107] width 16 height 16
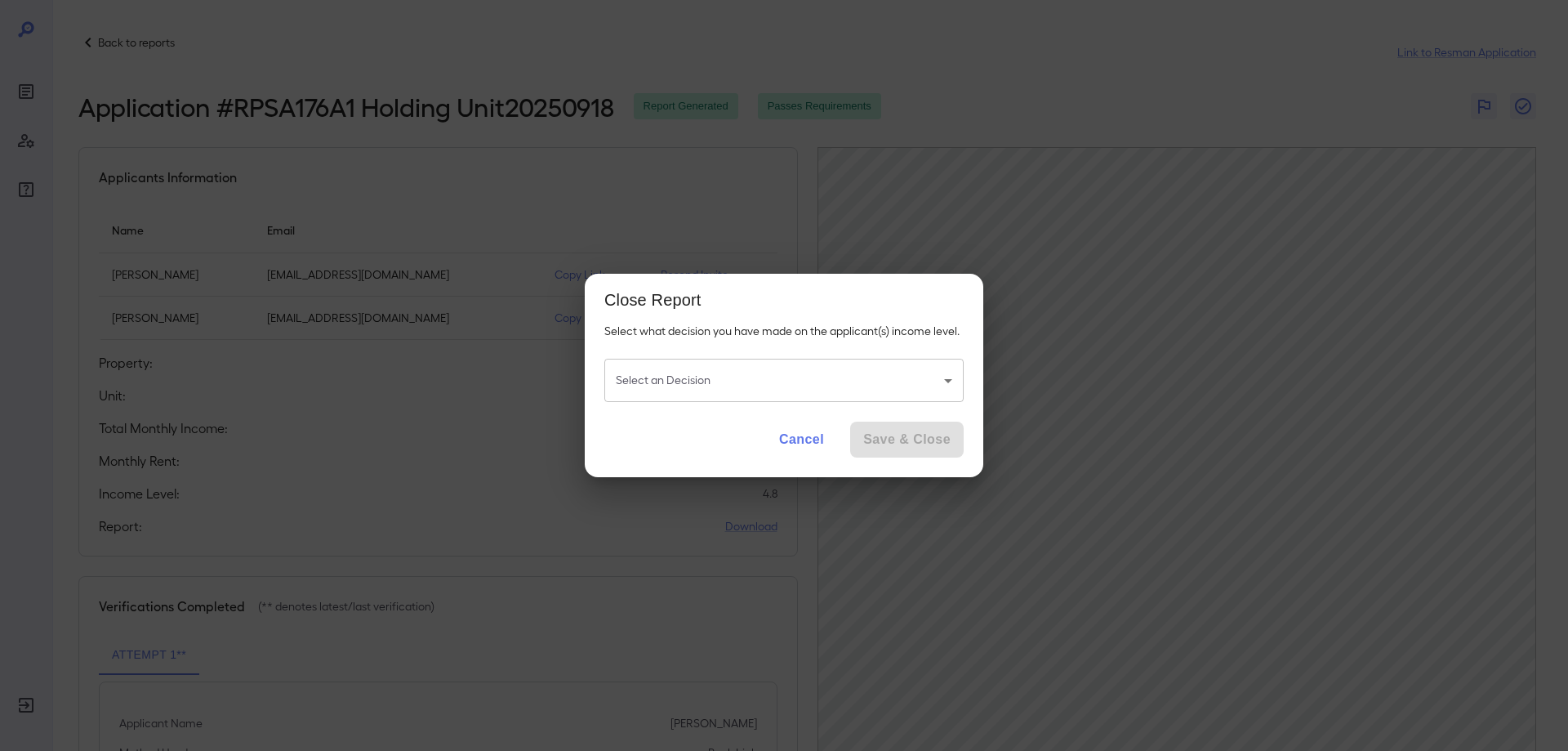
click at [837, 375] on body "Back to reports Link to Resman Application Application # RPSA176A1 Holding Unit…" at bounding box center [784, 375] width 1568 height 751
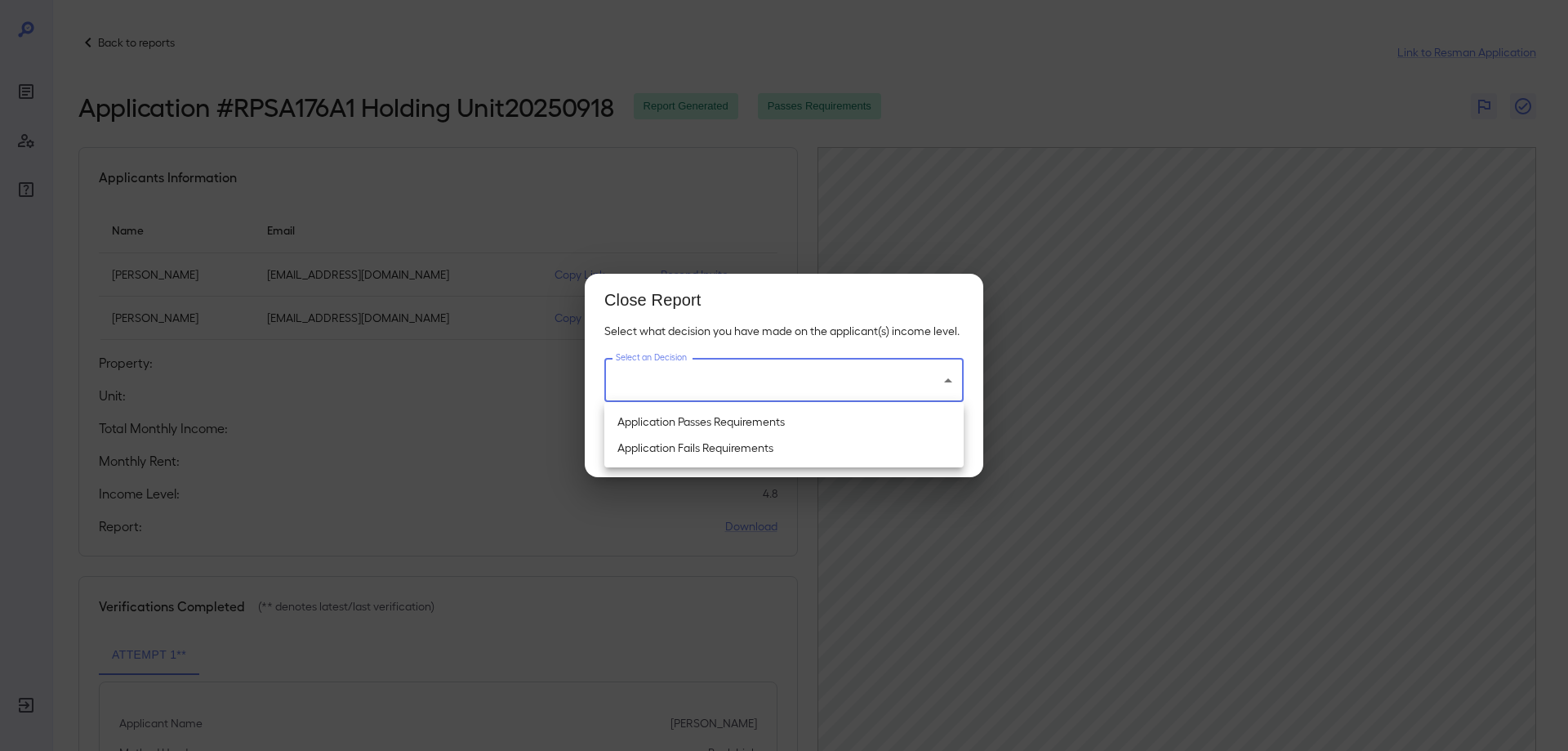
click at [763, 427] on li "Application Passes Requirements" at bounding box center [784, 421] width 359 height 26
type input "**********"
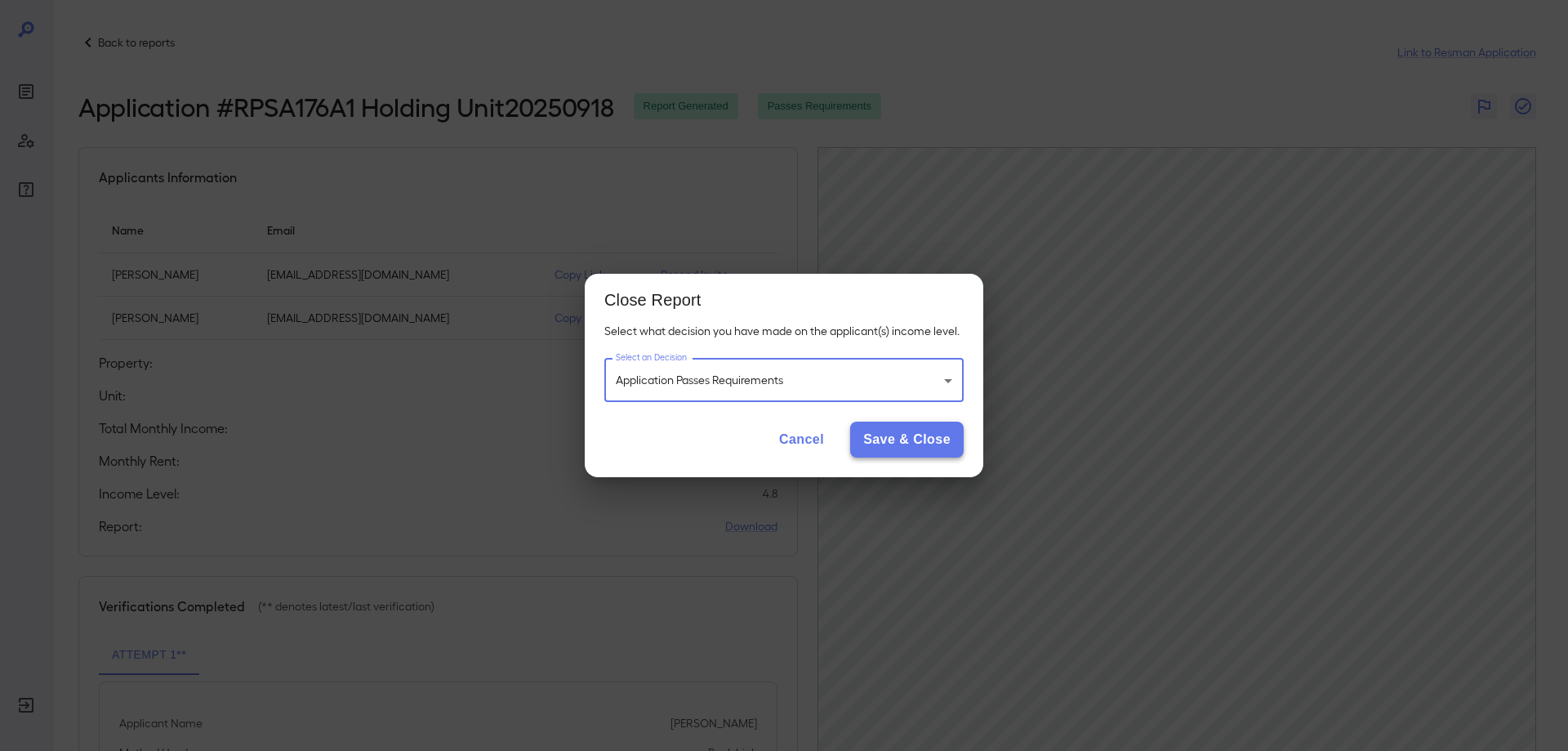
drag, startPoint x: 905, startPoint y: 440, endPoint x: 898, endPoint y: 433, distance: 9.9
click at [904, 440] on button "Save & Close" at bounding box center [906, 439] width 113 height 36
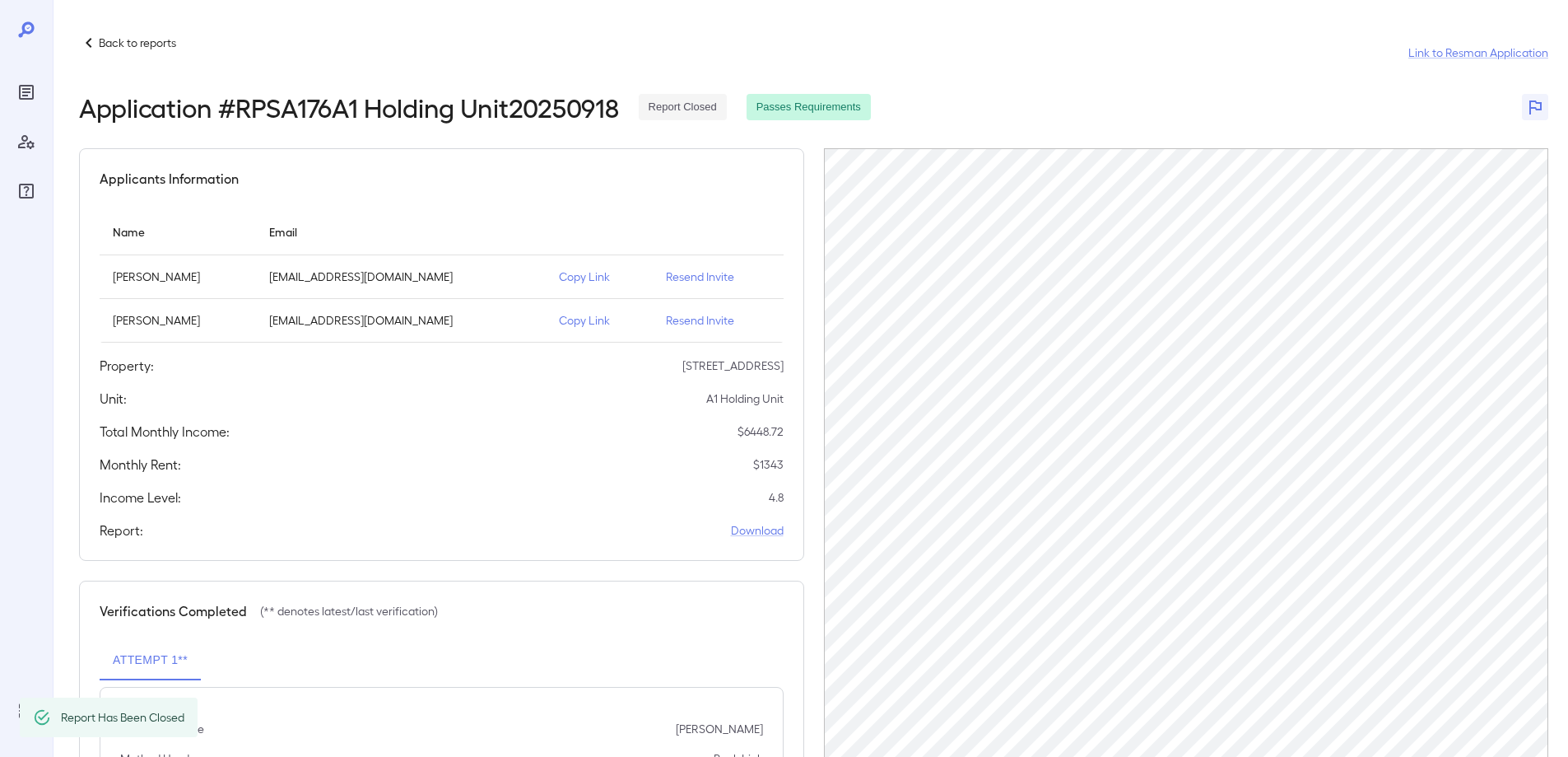
click at [91, 44] on icon at bounding box center [89, 43] width 20 height 20
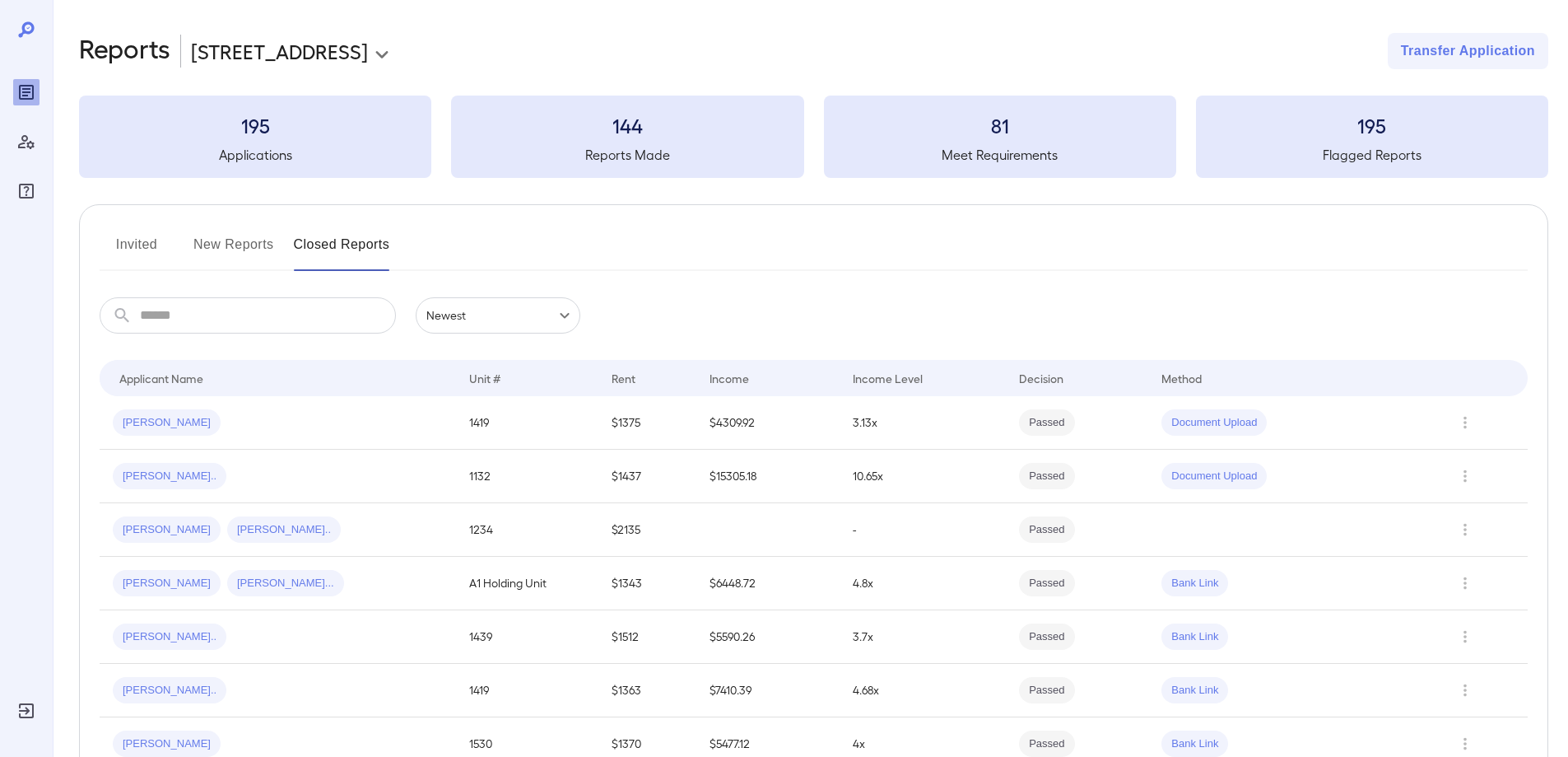
click at [246, 244] on button "New Reports" at bounding box center [234, 251] width 81 height 40
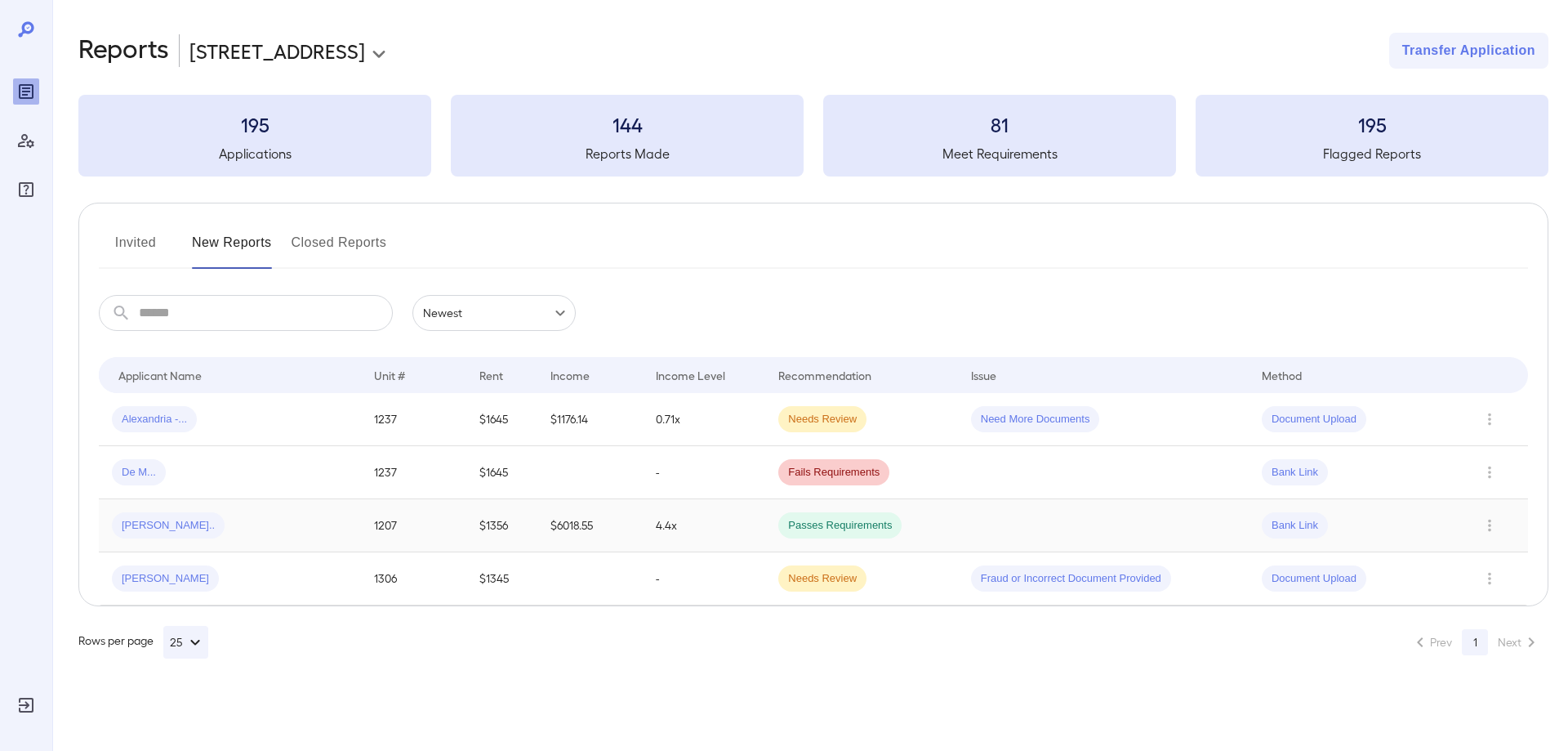
click at [306, 528] on div "[PERSON_NAME].." at bounding box center [229, 525] width 236 height 26
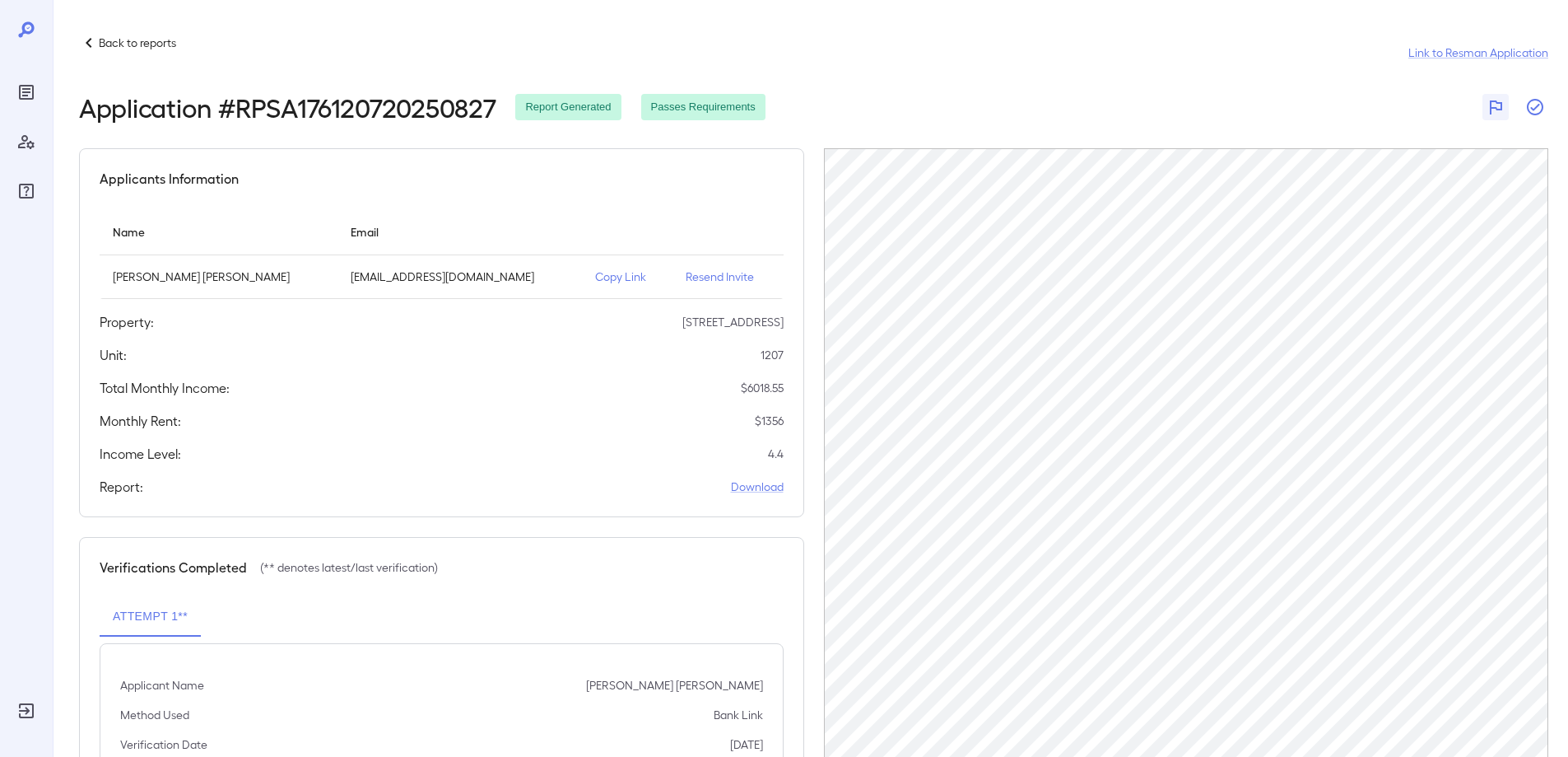
click at [1535, 113] on icon "button" at bounding box center [1535, 107] width 16 height 16
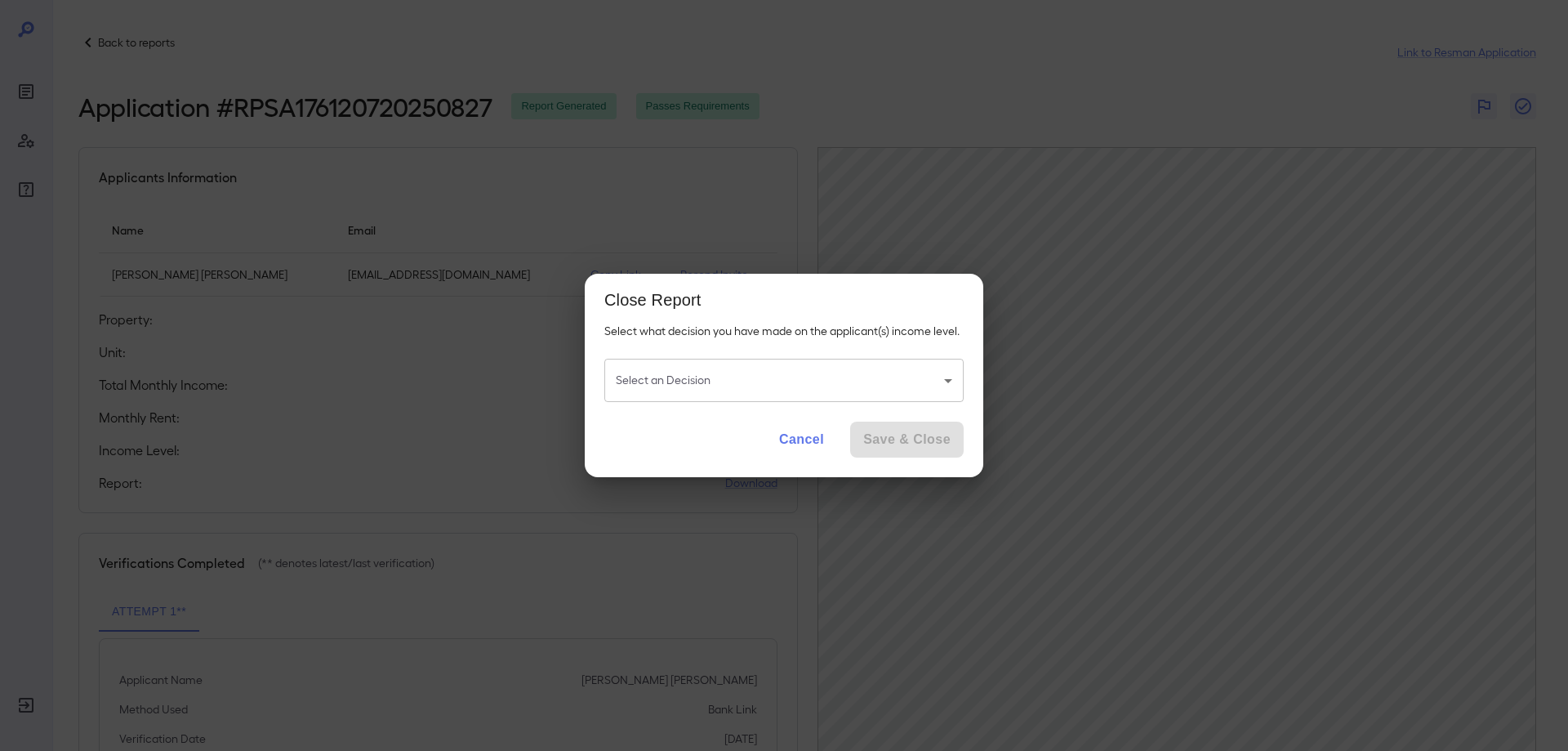
click at [713, 380] on body "Back to reports Link to Resman Application Application # RPSA176120720250827 Re…" at bounding box center [784, 375] width 1568 height 751
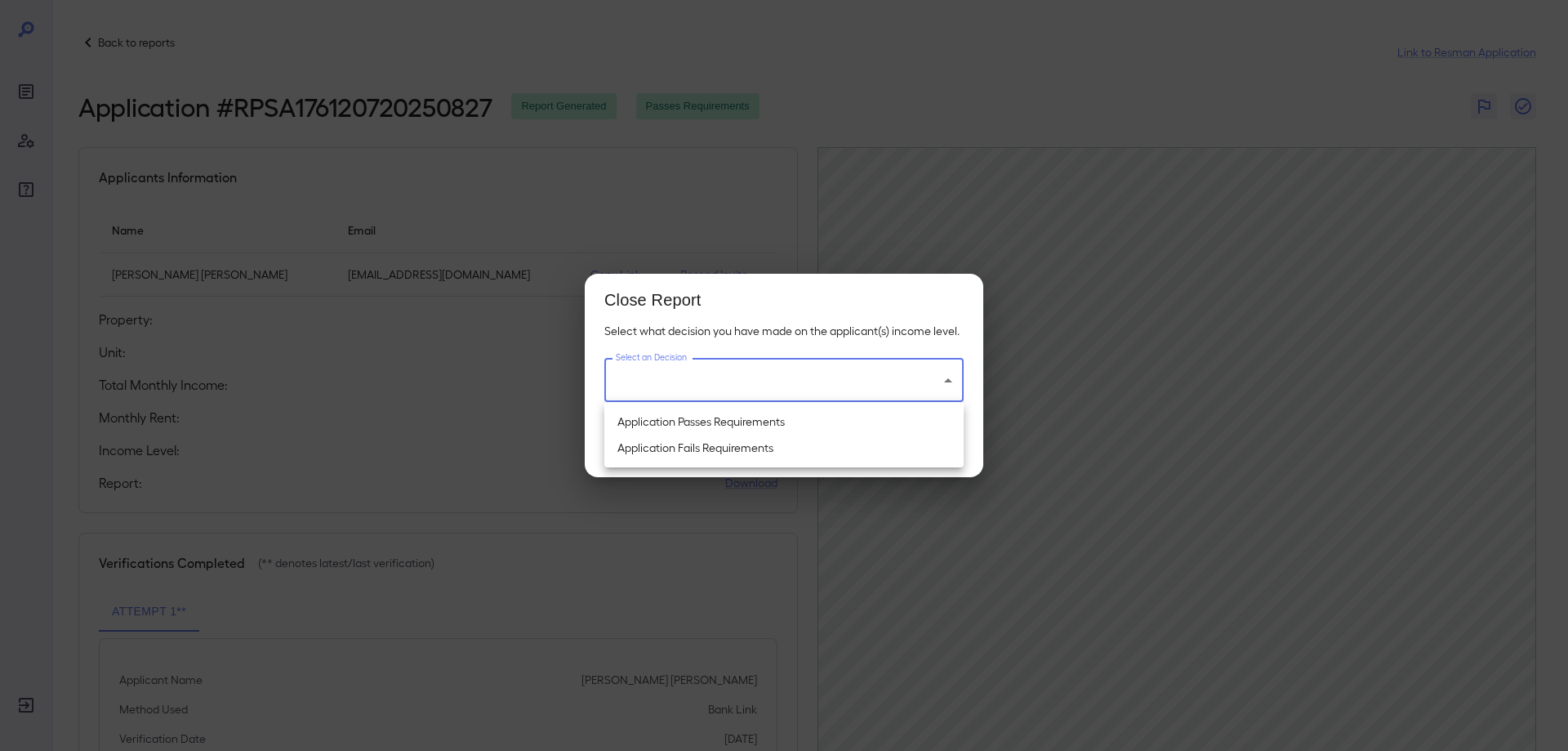
click at [696, 418] on li "Application Passes Requirements" at bounding box center [784, 421] width 359 height 26
type input "**********"
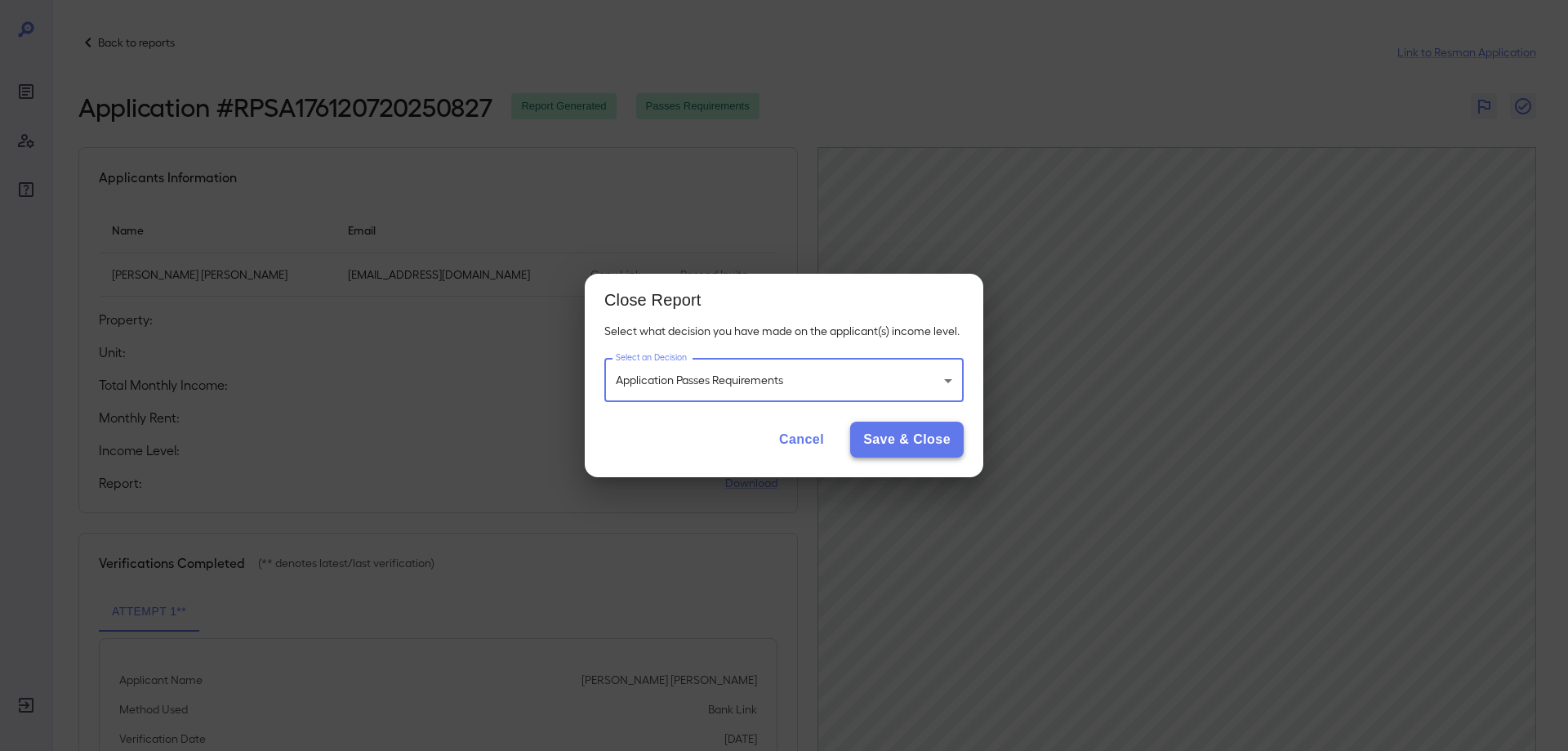
click at [929, 437] on button "Save & Close" at bounding box center [906, 439] width 113 height 36
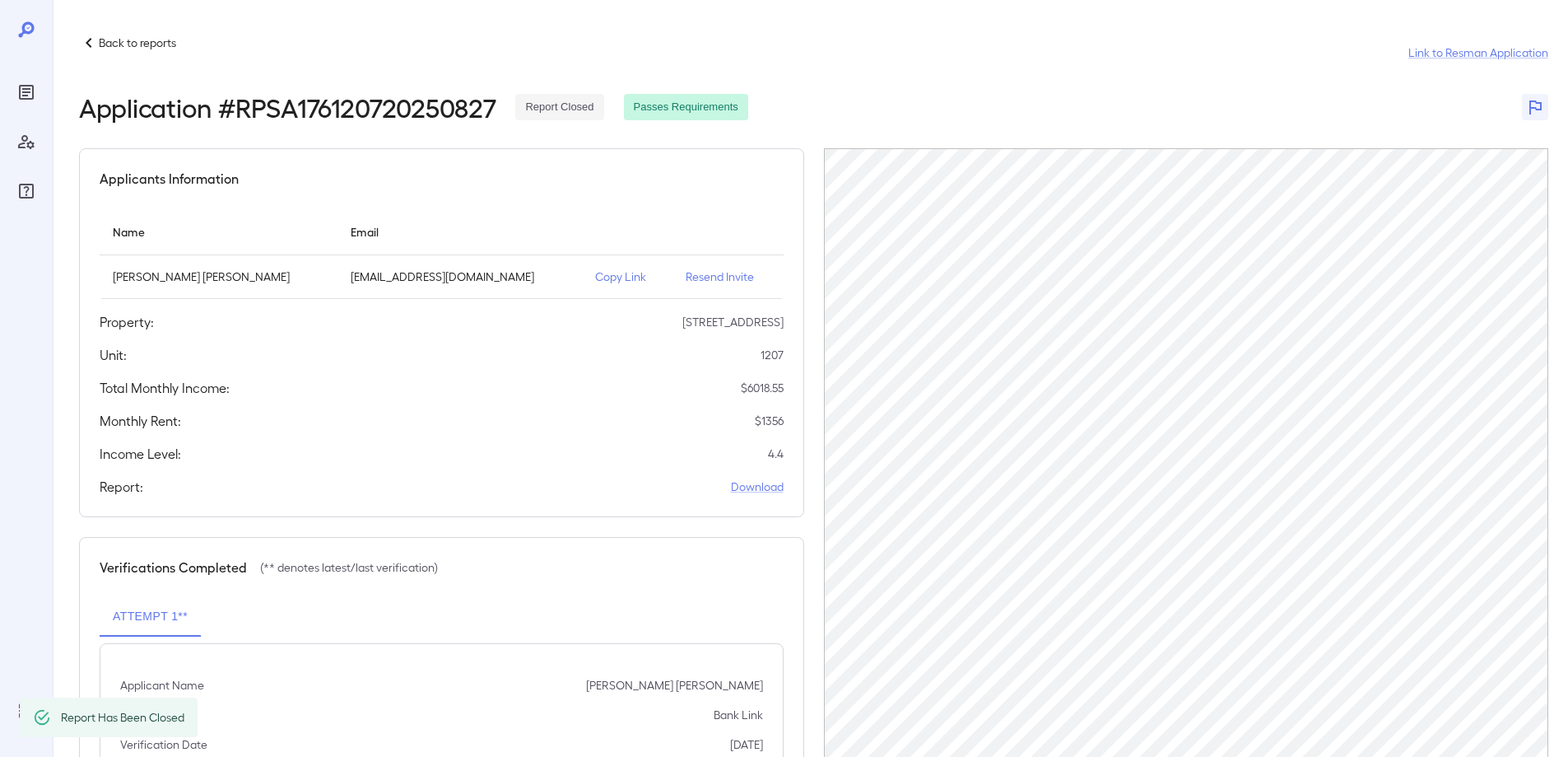
click at [100, 34] on div "Back to reports" at bounding box center [128, 43] width 97 height 20
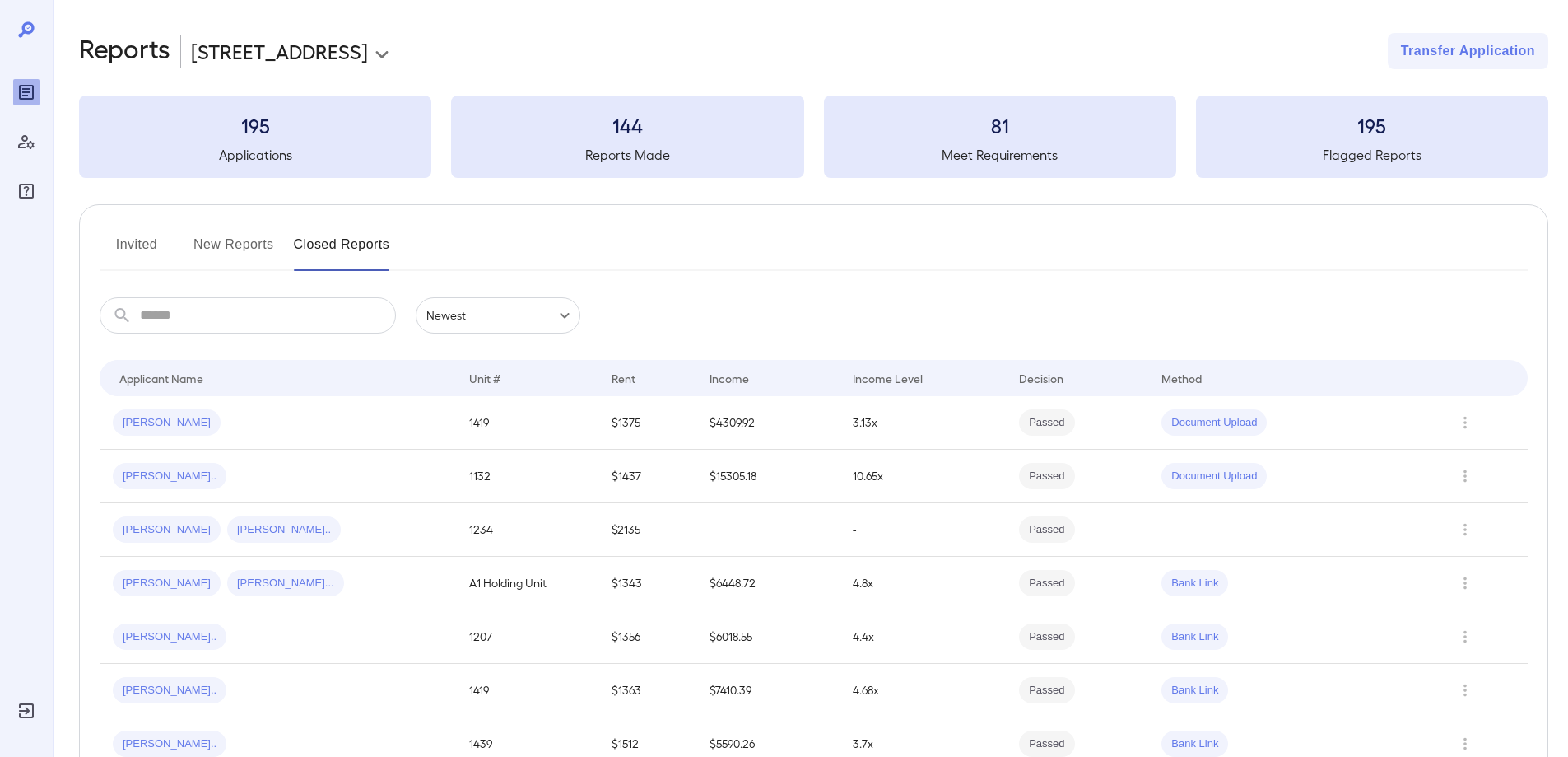
click at [220, 239] on button "New Reports" at bounding box center [234, 251] width 81 height 40
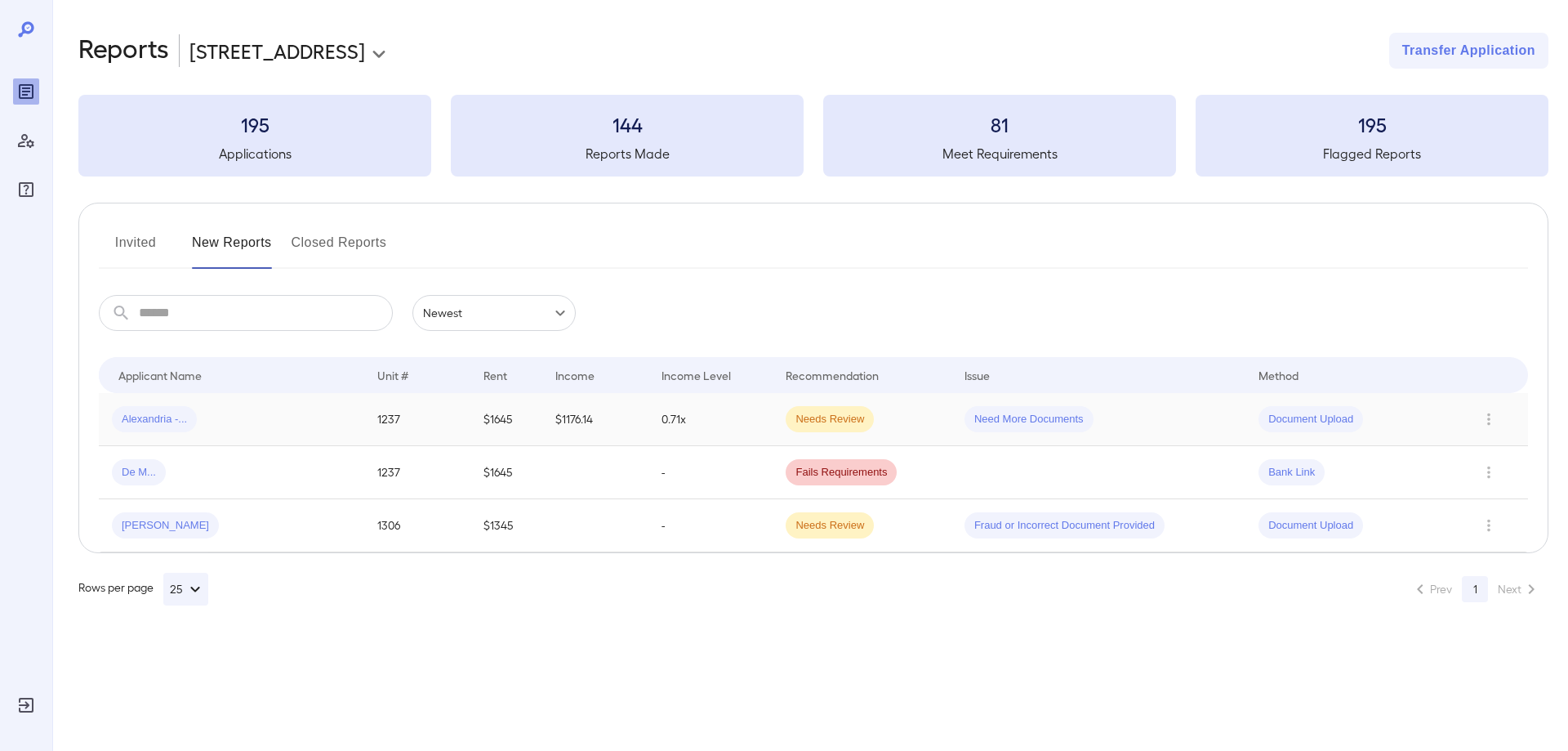
click at [238, 417] on div "Alexandria -..." at bounding box center [231, 419] width 239 height 26
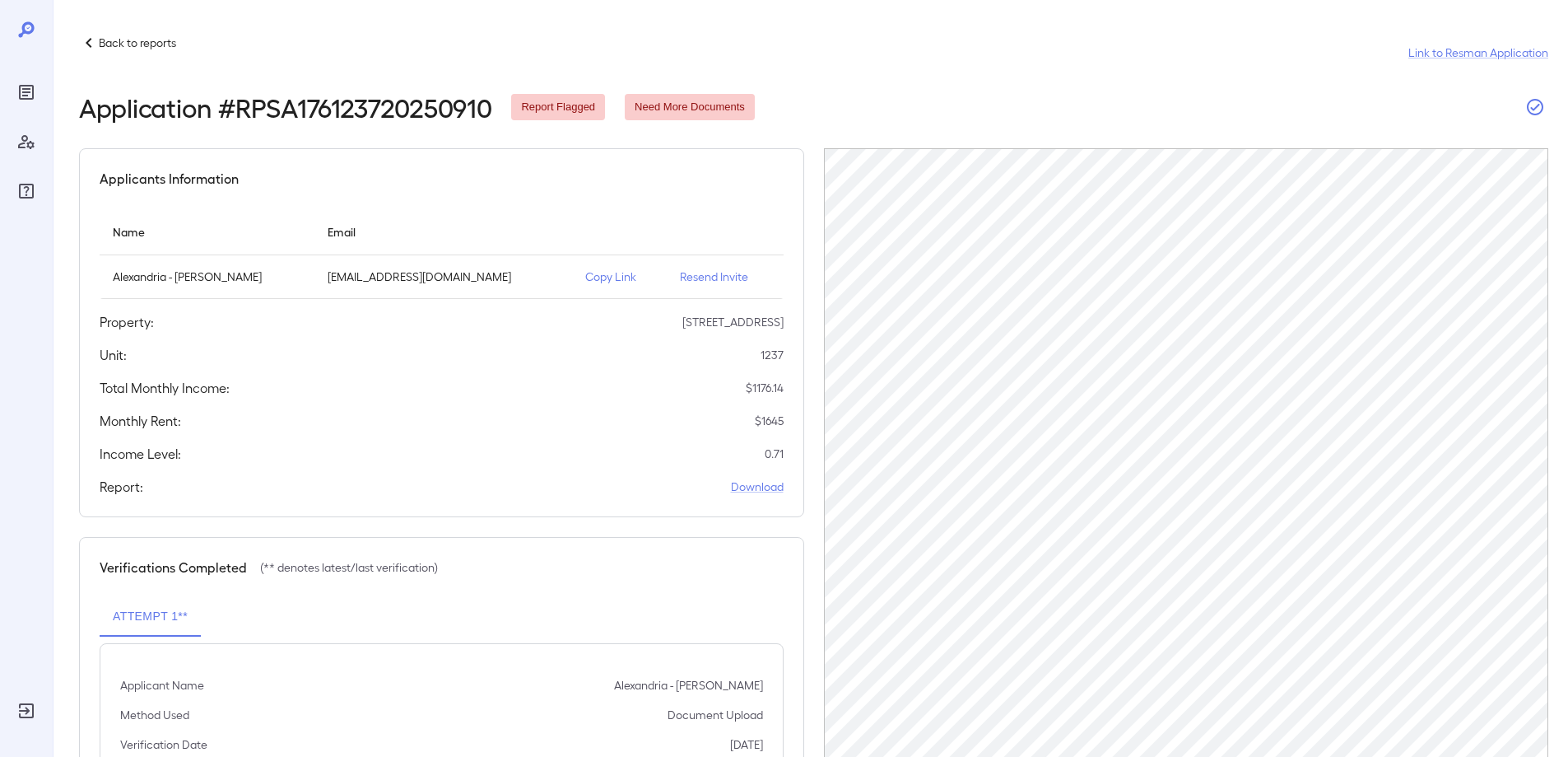
click at [1533, 112] on icon "button" at bounding box center [1535, 107] width 20 height 20
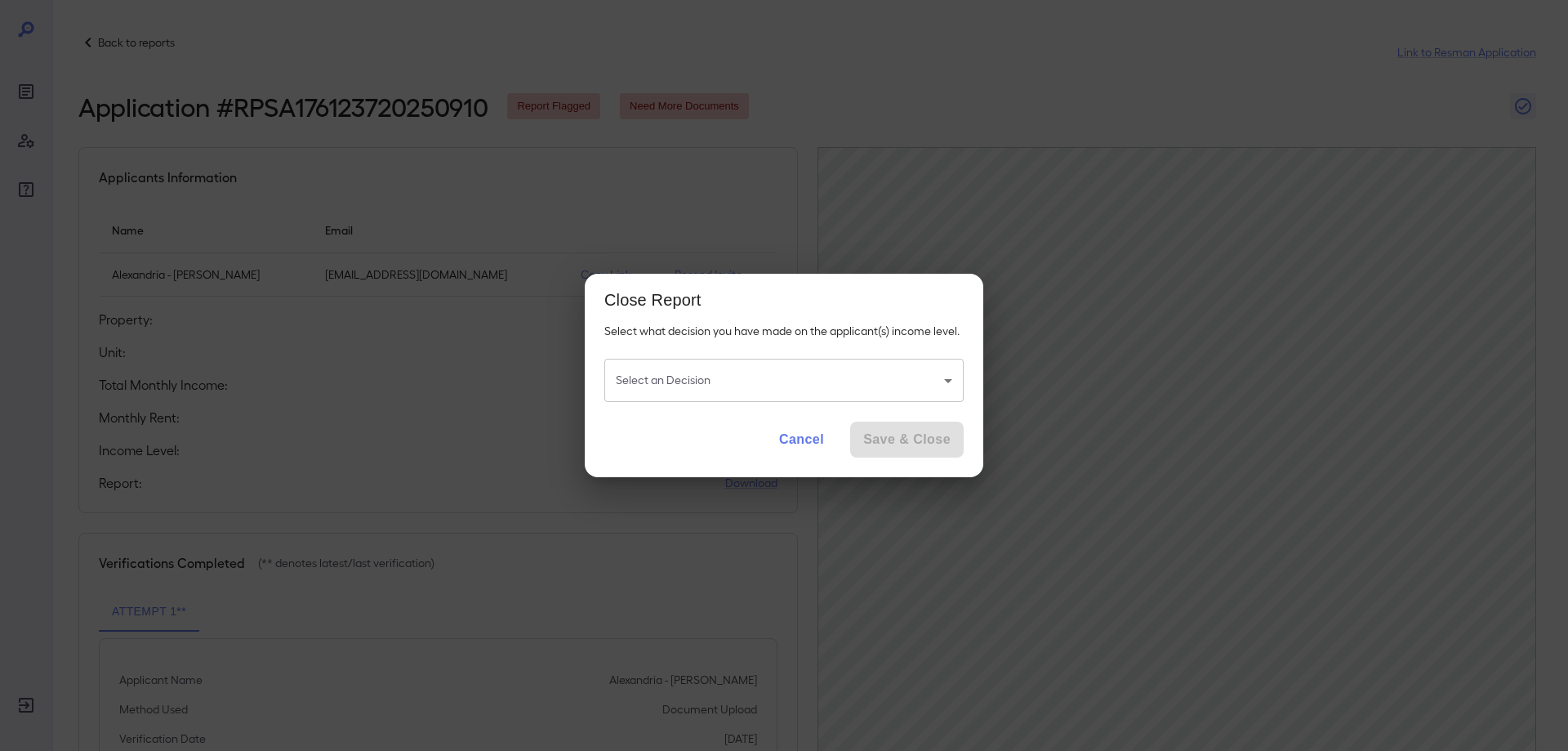
click at [768, 386] on body "Back to reports Link to Resman Application Application # RPSA176123720250910 Re…" at bounding box center [784, 375] width 1568 height 751
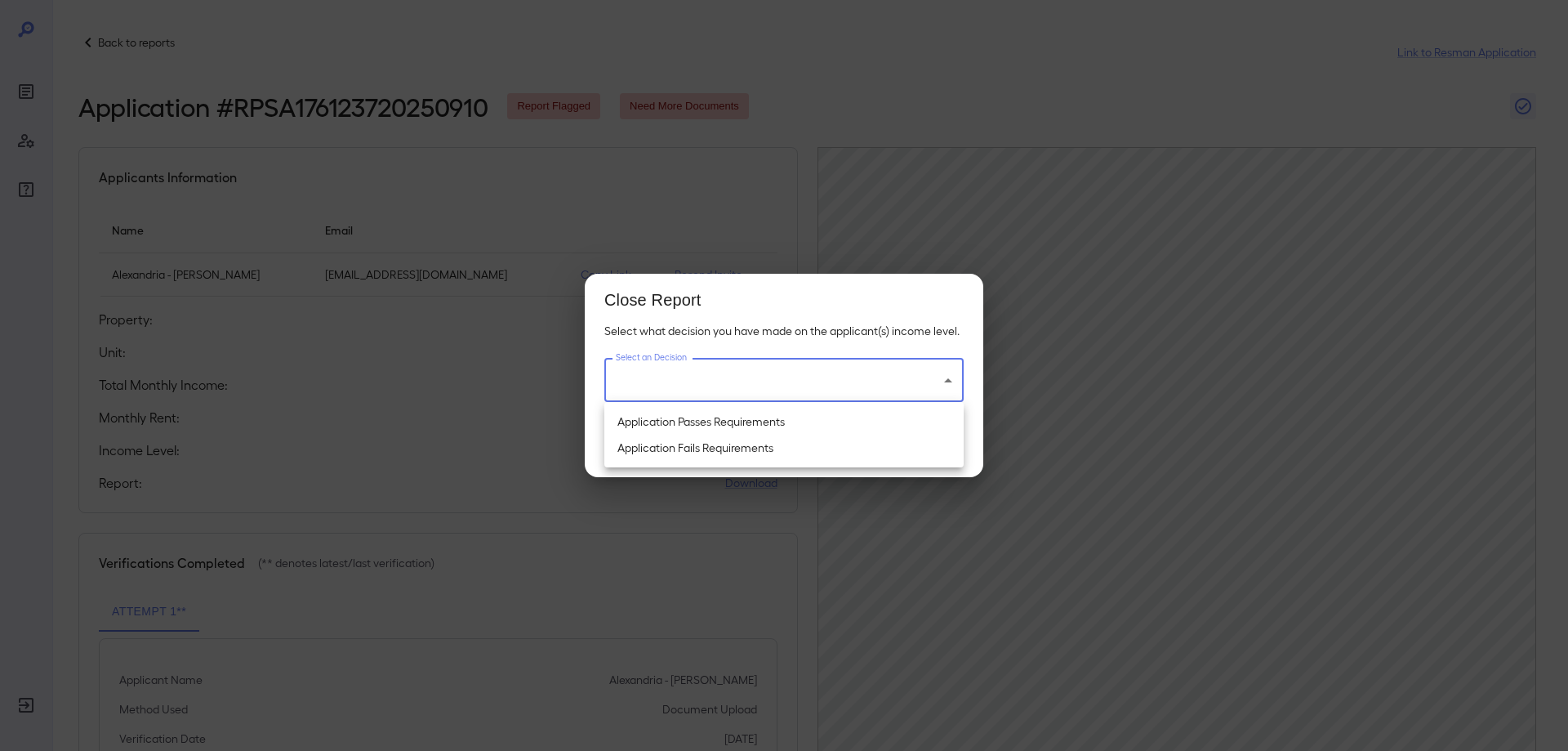
click at [725, 422] on li "Application Passes Requirements" at bounding box center [784, 421] width 359 height 26
type input "**********"
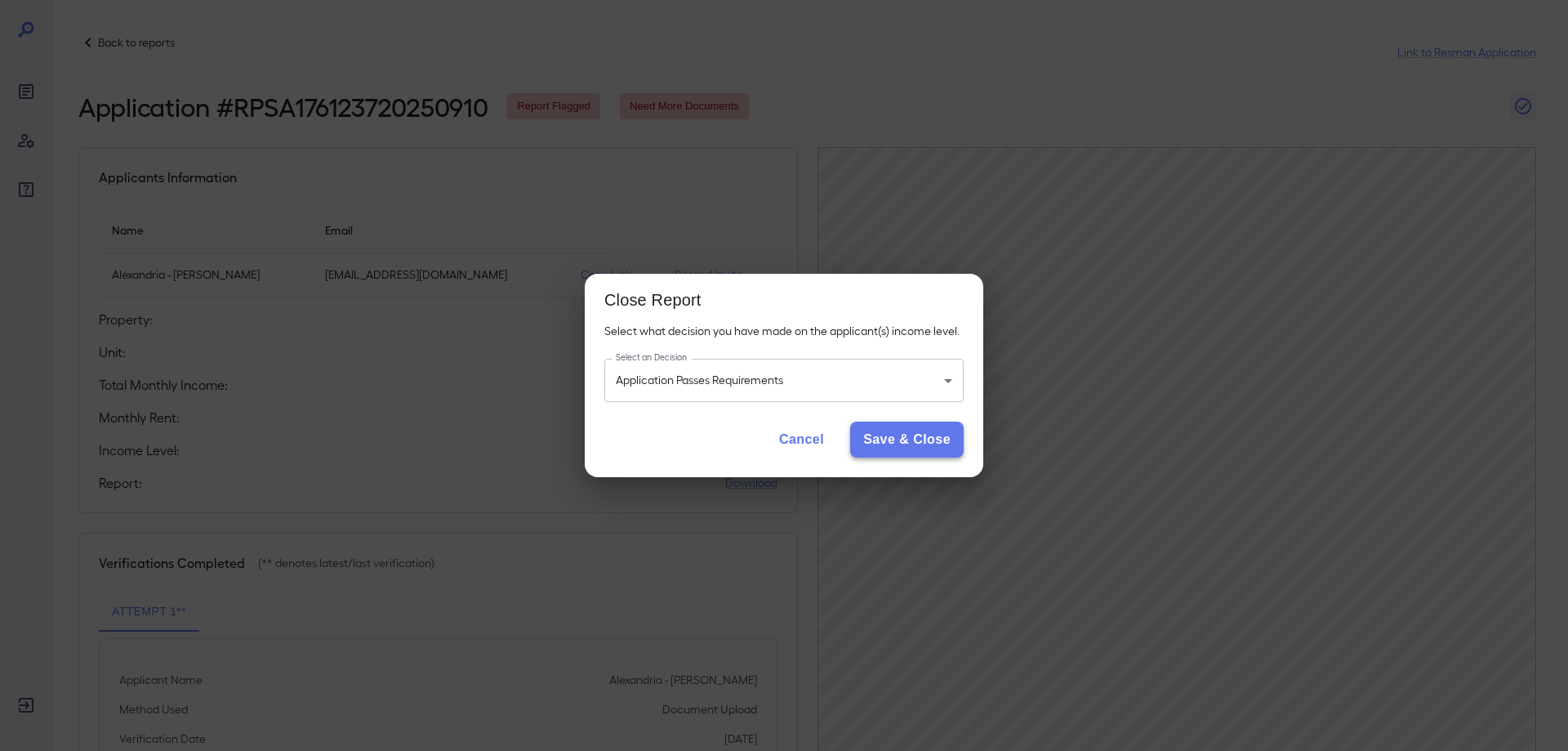
click at [917, 435] on button "Save & Close" at bounding box center [906, 439] width 113 height 36
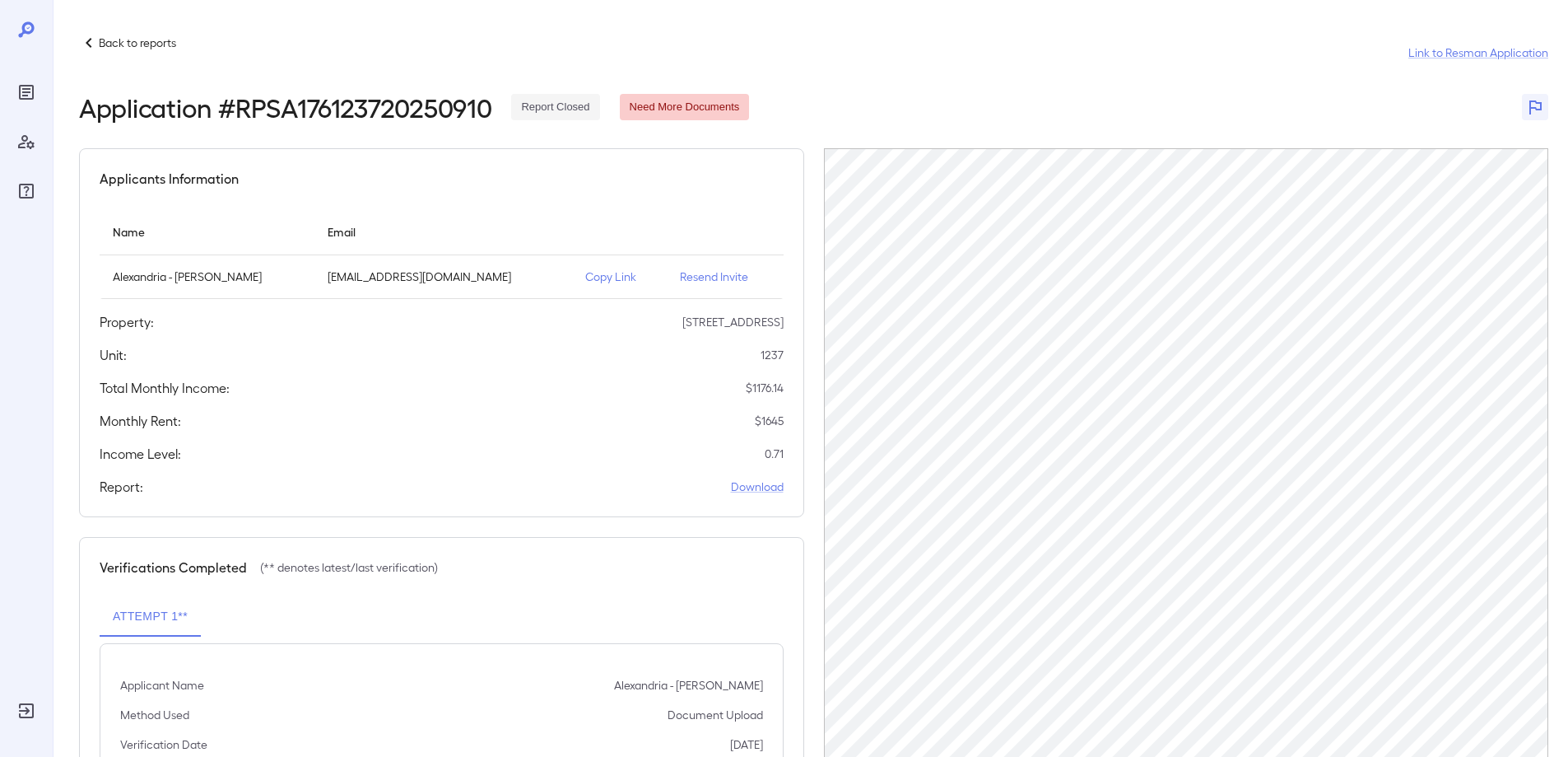
click at [99, 36] on p "Back to reports" at bounding box center [138, 42] width 77 height 16
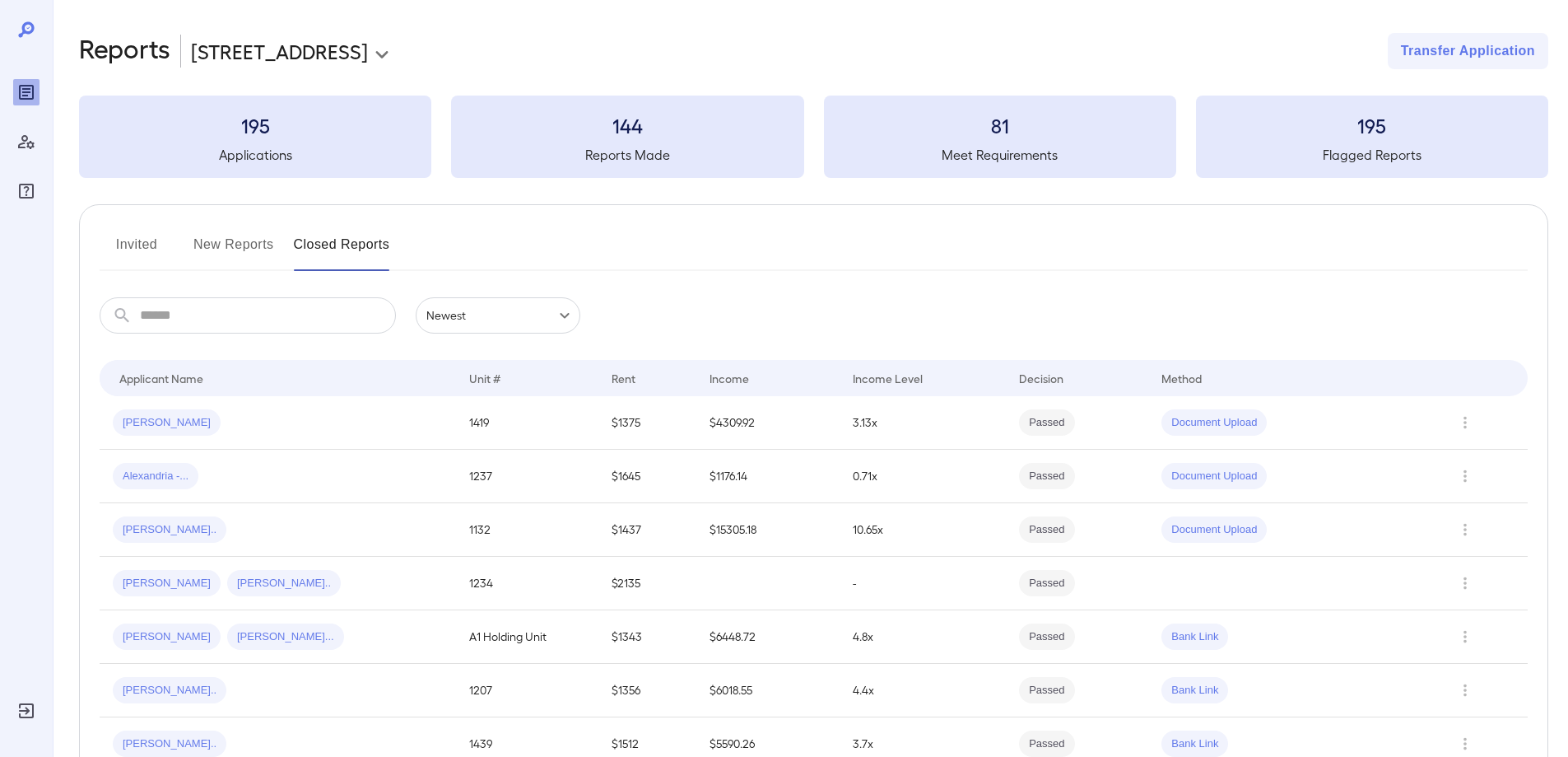
click at [228, 237] on button "New Reports" at bounding box center [234, 251] width 81 height 40
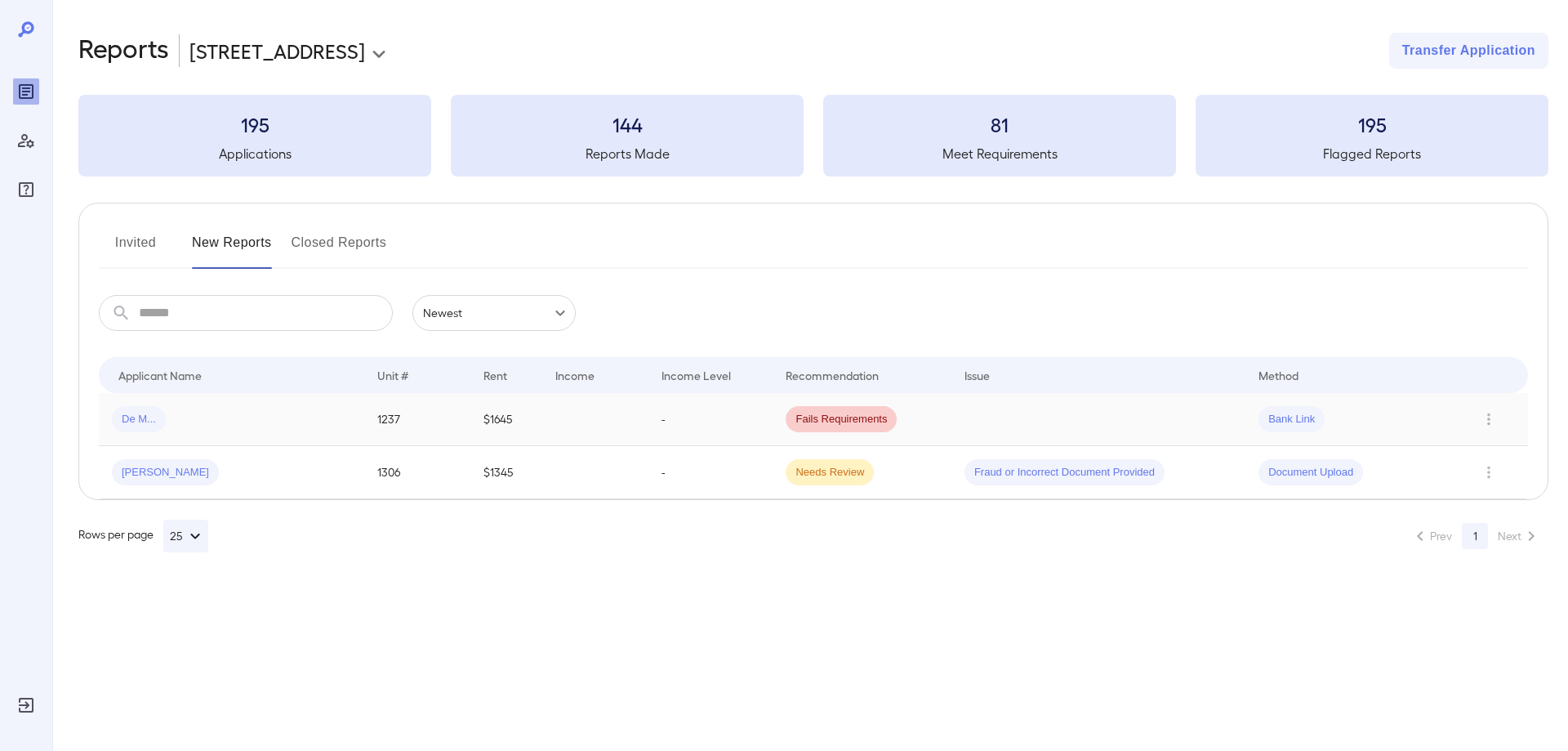
click at [239, 417] on div "De M..." at bounding box center [231, 419] width 239 height 26
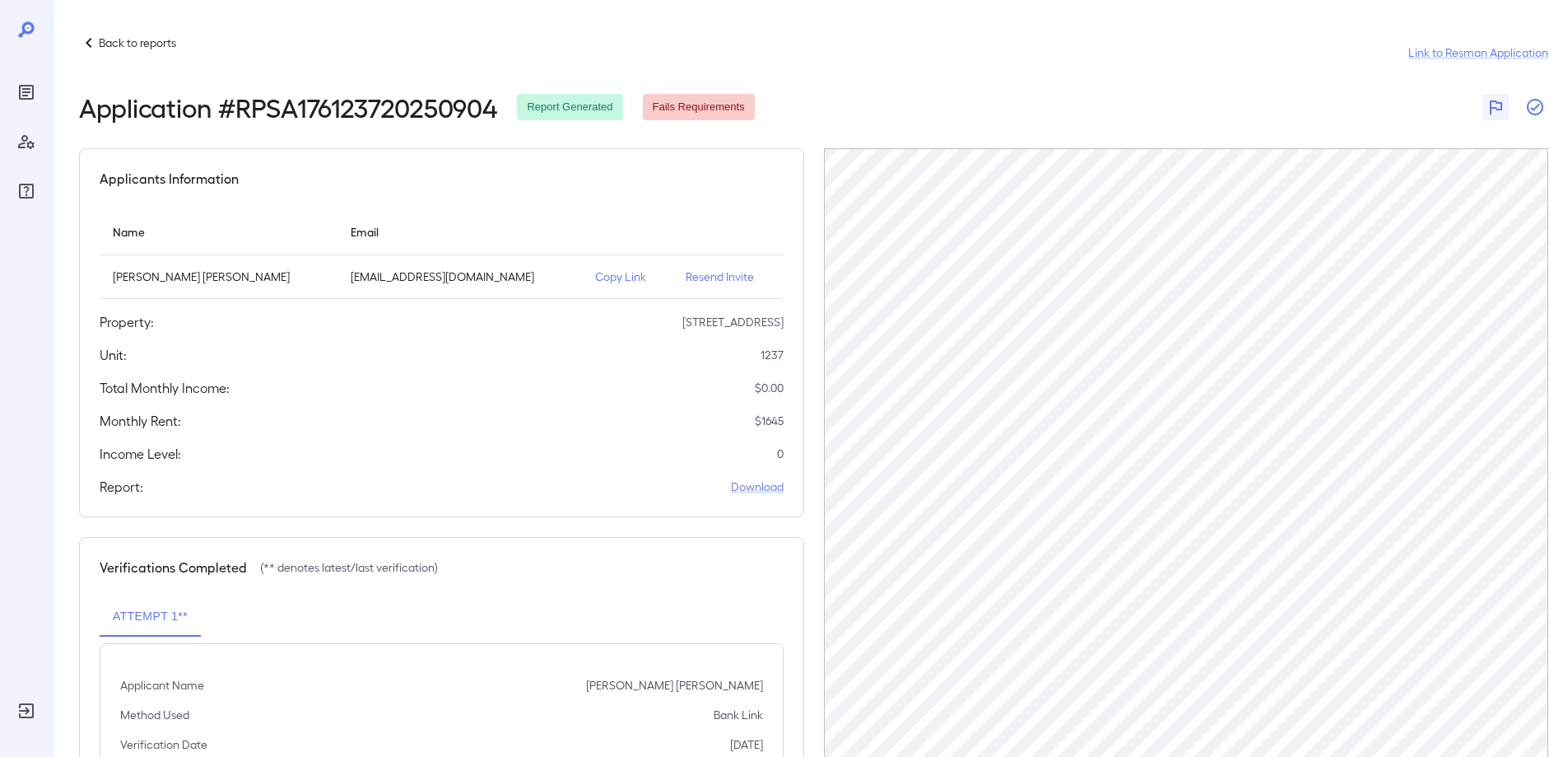
click at [1529, 110] on icon "button" at bounding box center [1535, 107] width 20 height 20
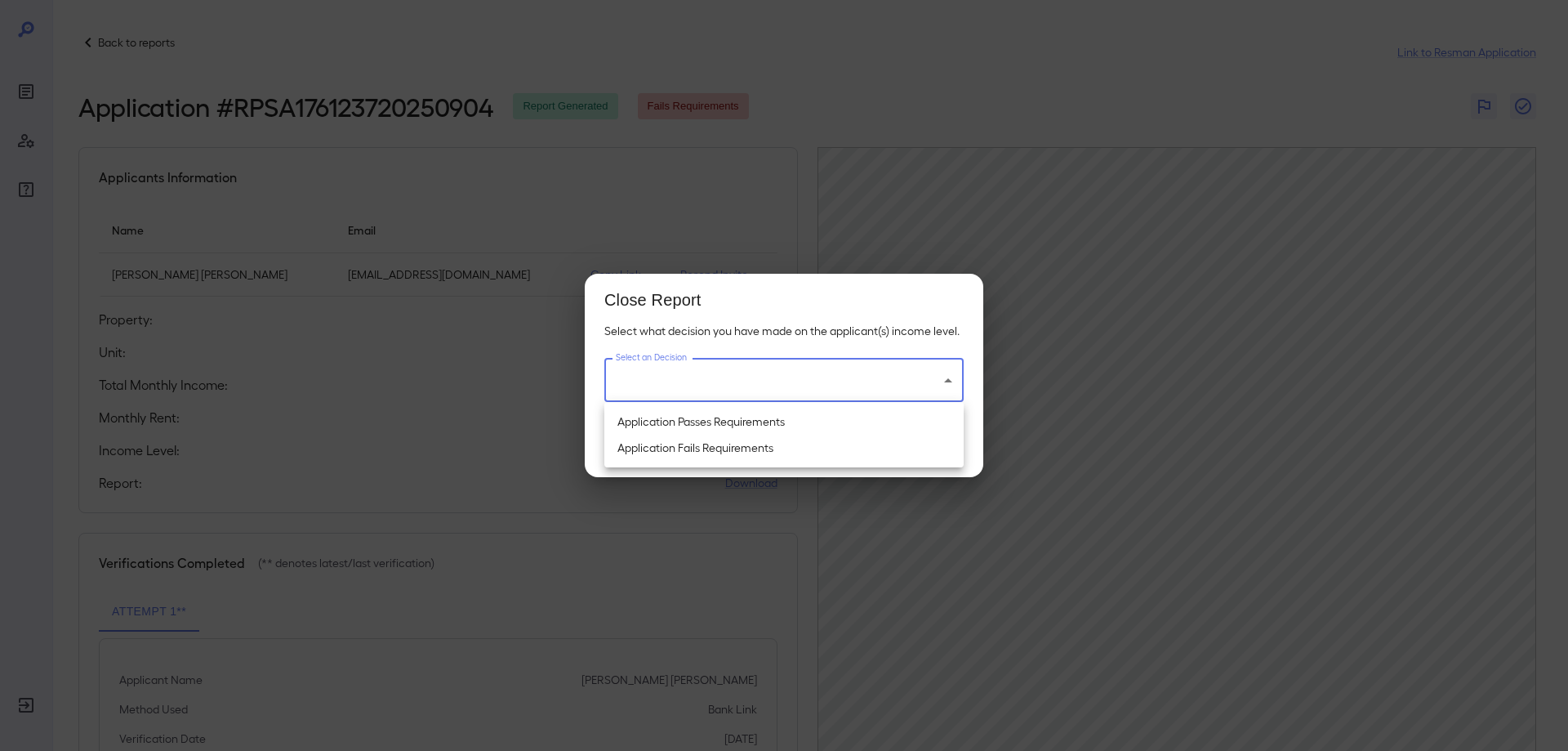
click at [781, 376] on body "Back to reports Link to Resman Application Application # RPSA176123720250904 Re…" at bounding box center [784, 375] width 1568 height 751
click at [729, 446] on li "Application Fails Requirements" at bounding box center [784, 447] width 359 height 26
type input "**********"
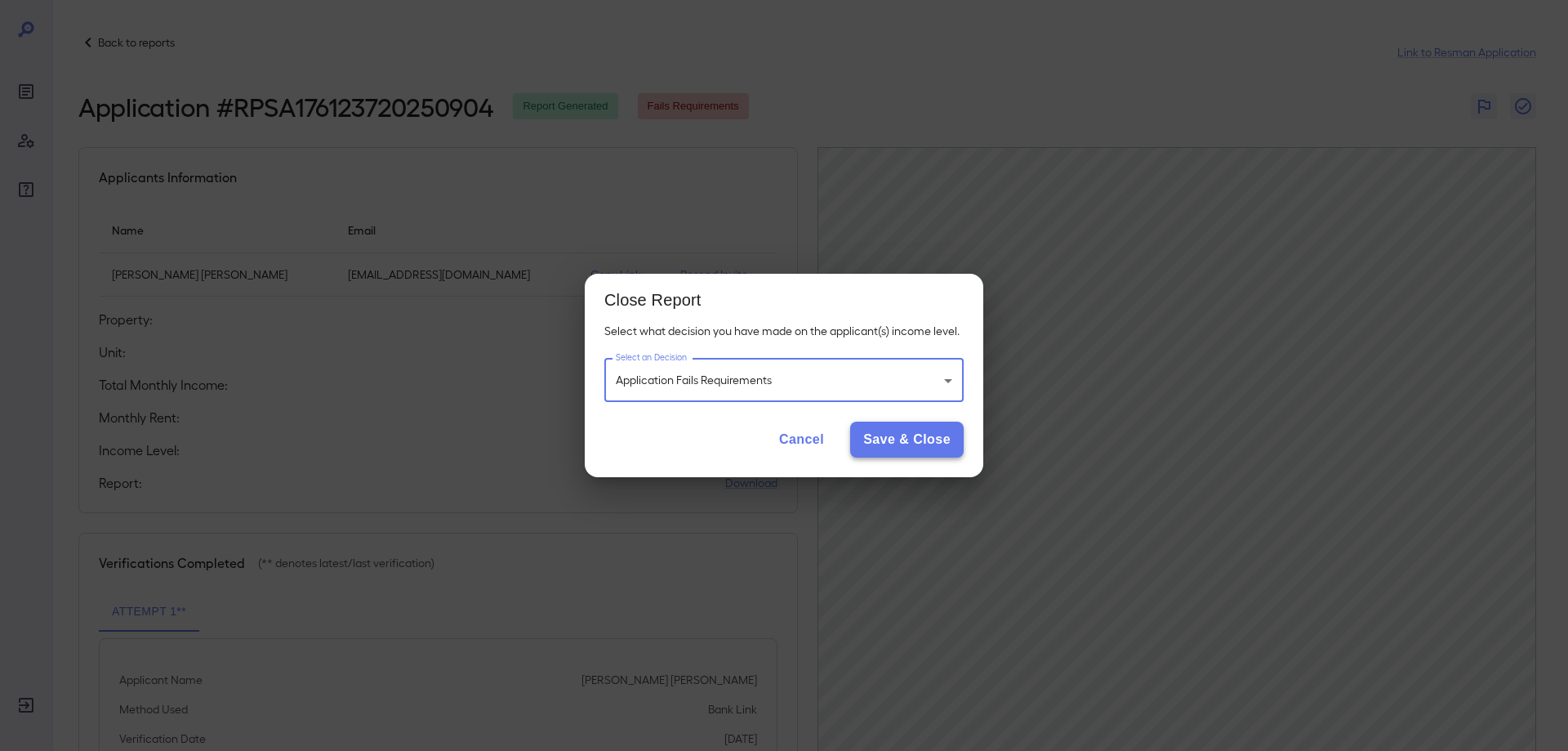
click at [904, 437] on button "Save & Close" at bounding box center [906, 439] width 113 height 36
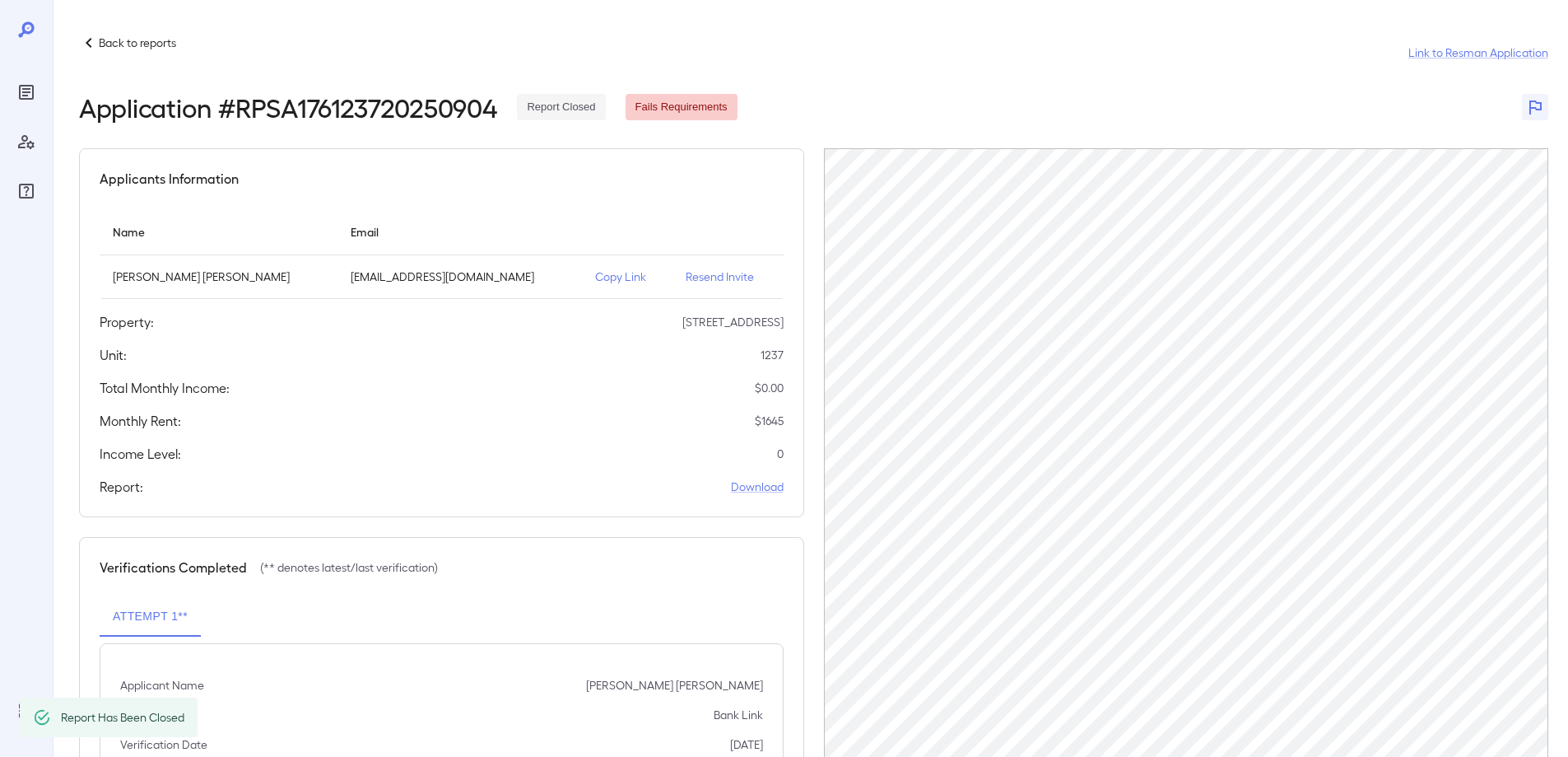
click at [93, 47] on icon at bounding box center [89, 43] width 20 height 20
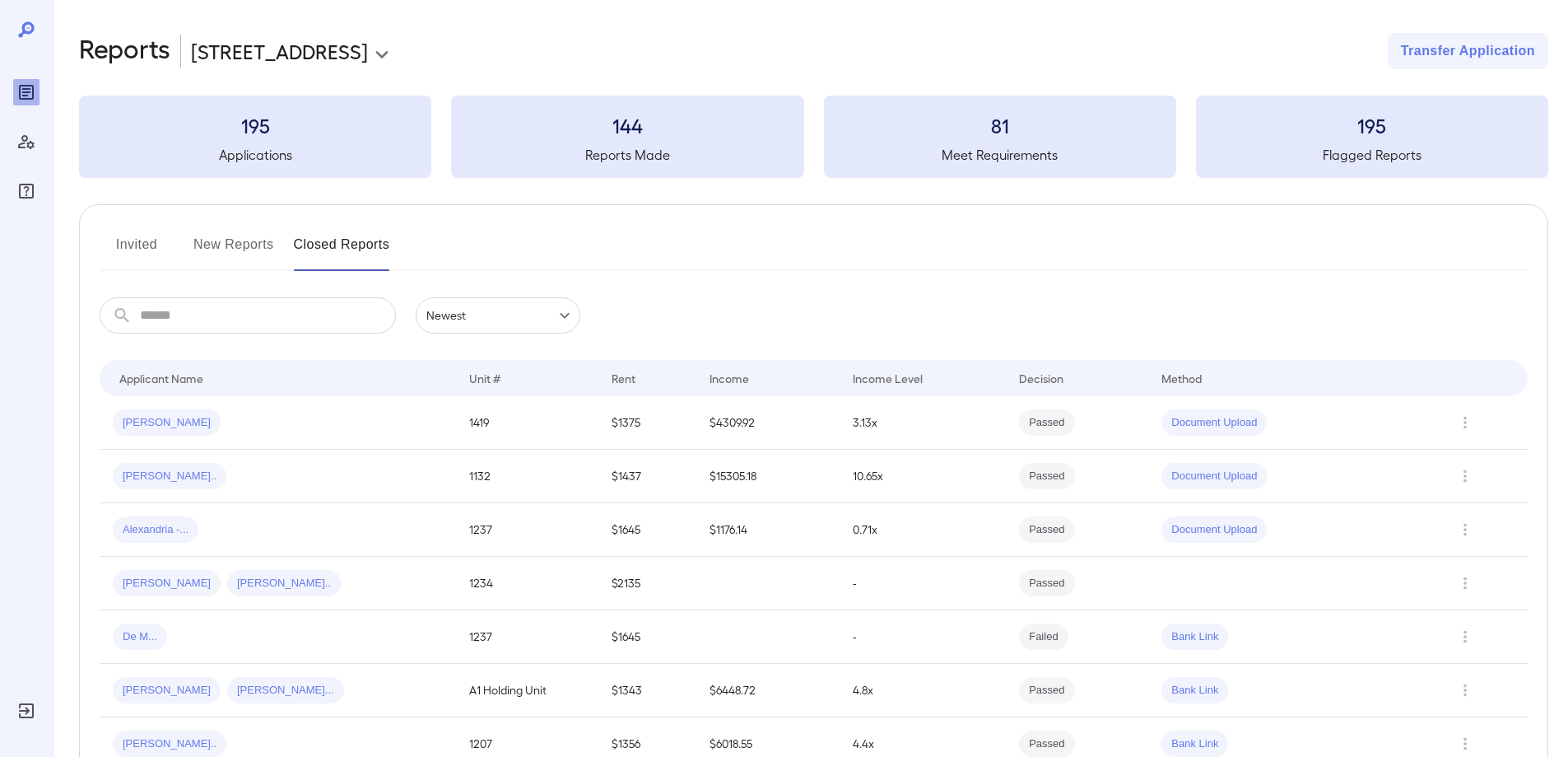
click at [134, 242] on button "Invited" at bounding box center [137, 251] width 74 height 40
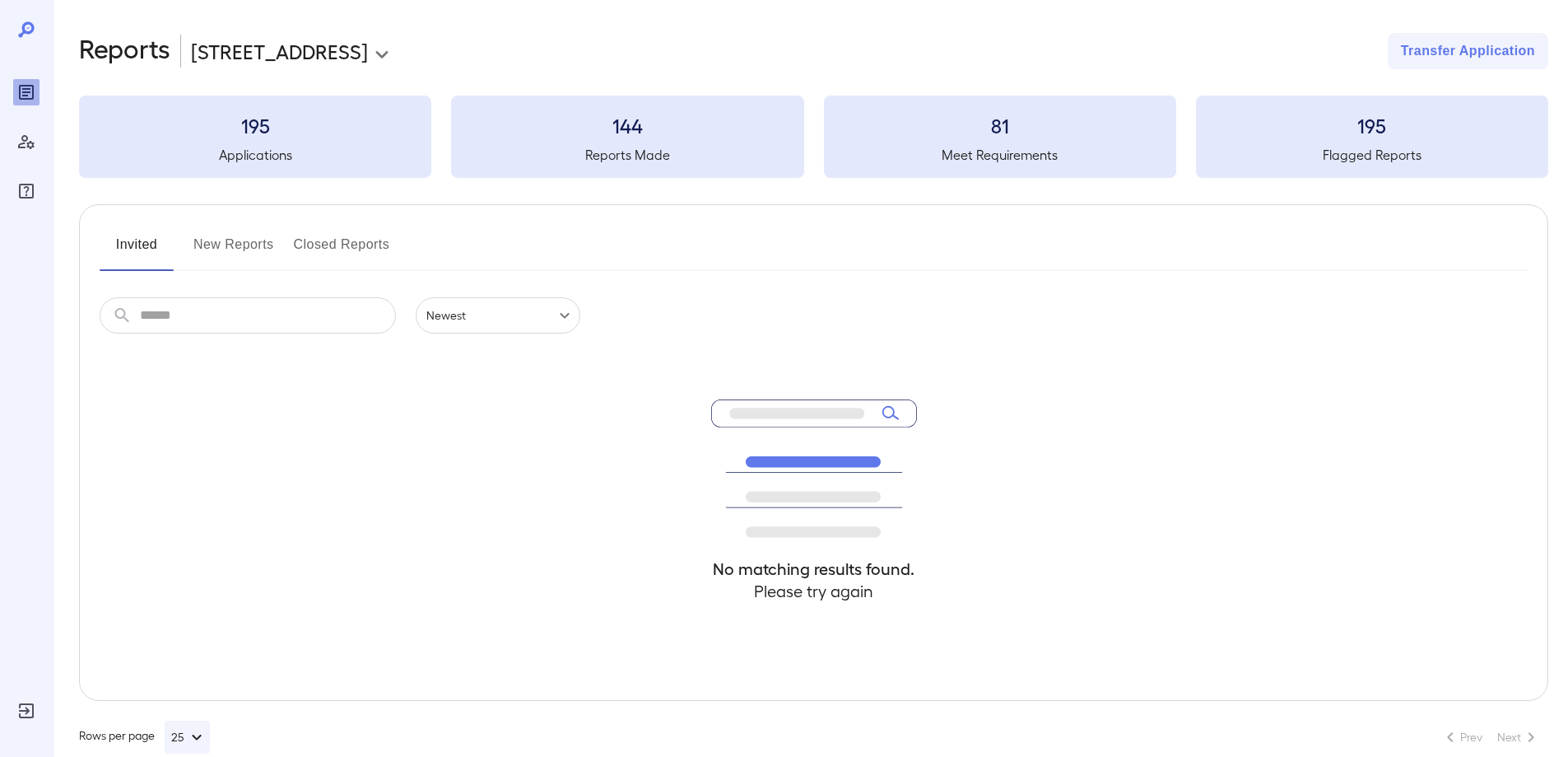
click at [242, 248] on button "New Reports" at bounding box center [234, 251] width 81 height 40
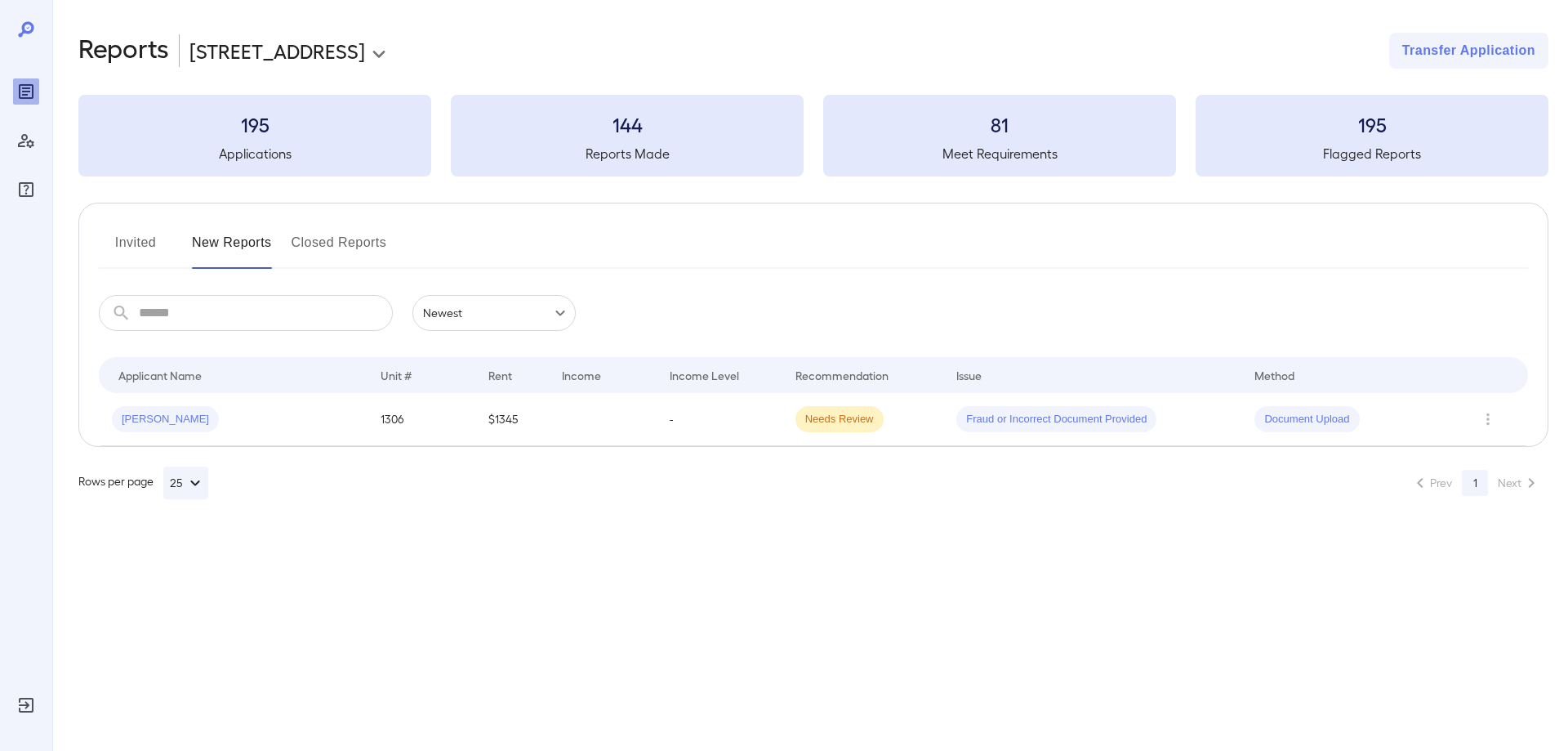
click at [278, 419] on div "[PERSON_NAME]" at bounding box center [233, 419] width 243 height 26
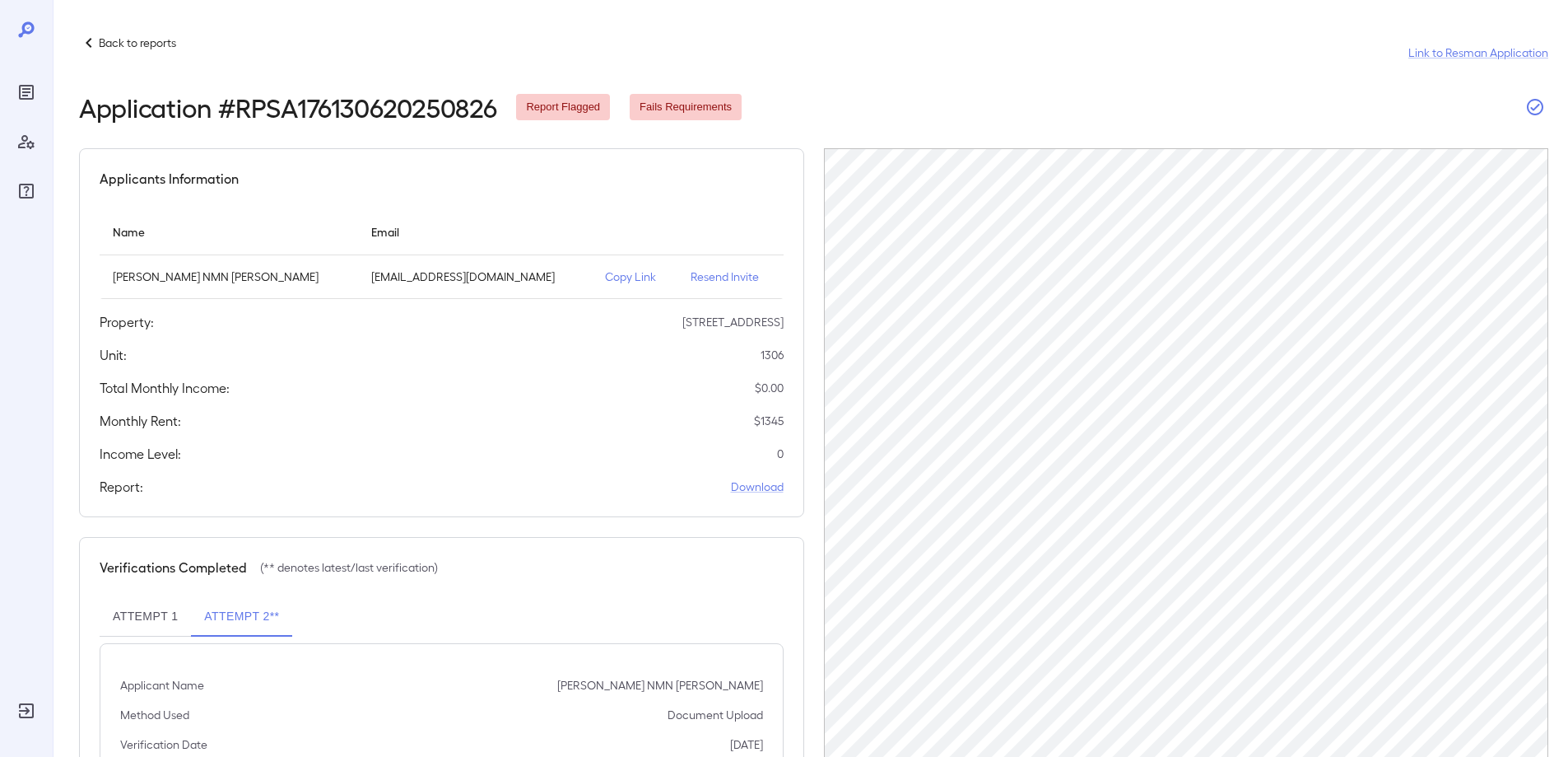
click at [1534, 106] on icon "button" at bounding box center [1535, 107] width 20 height 20
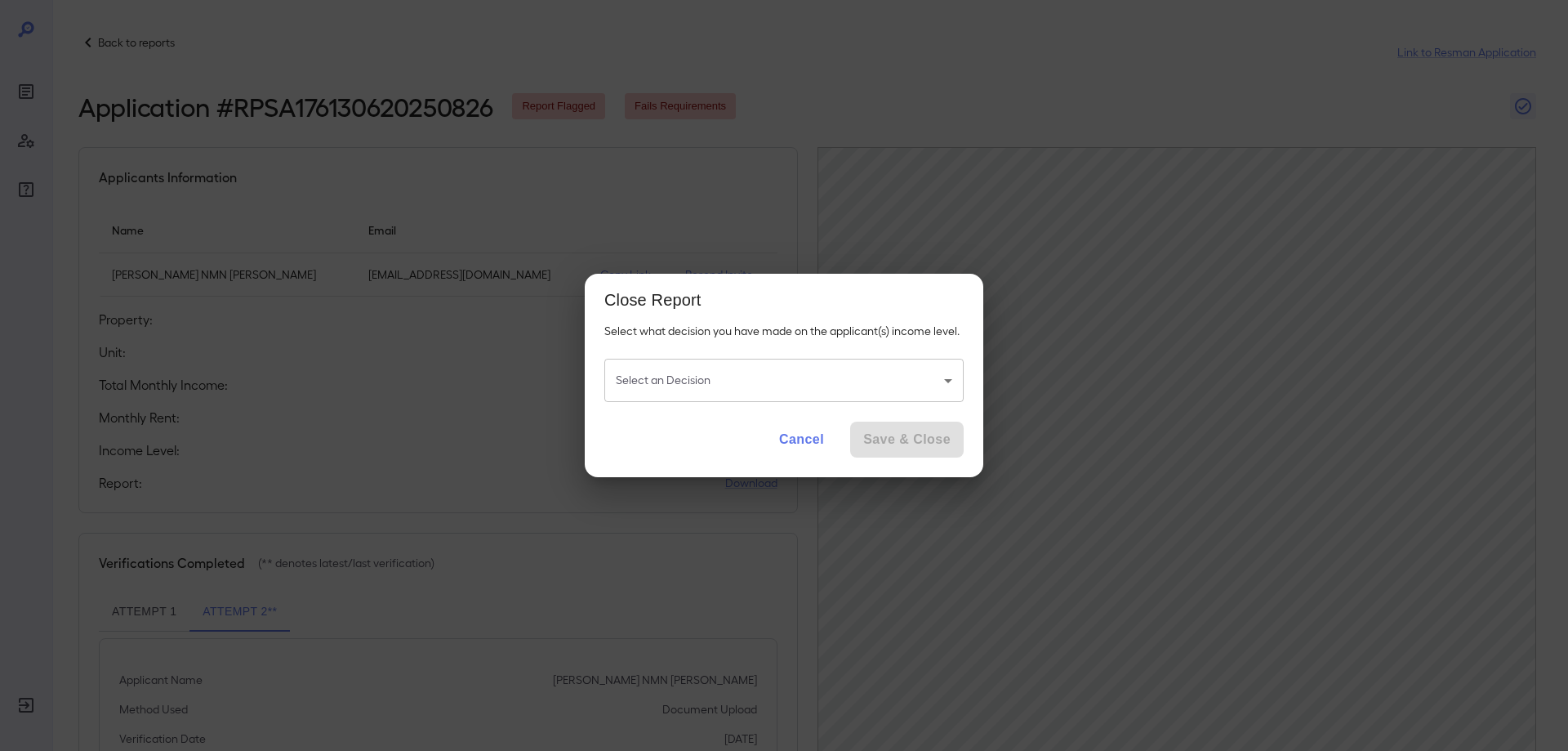
click at [672, 377] on body "Back to reports Link to Resman Application Application # RPSA176130620250826 Re…" at bounding box center [784, 375] width 1568 height 751
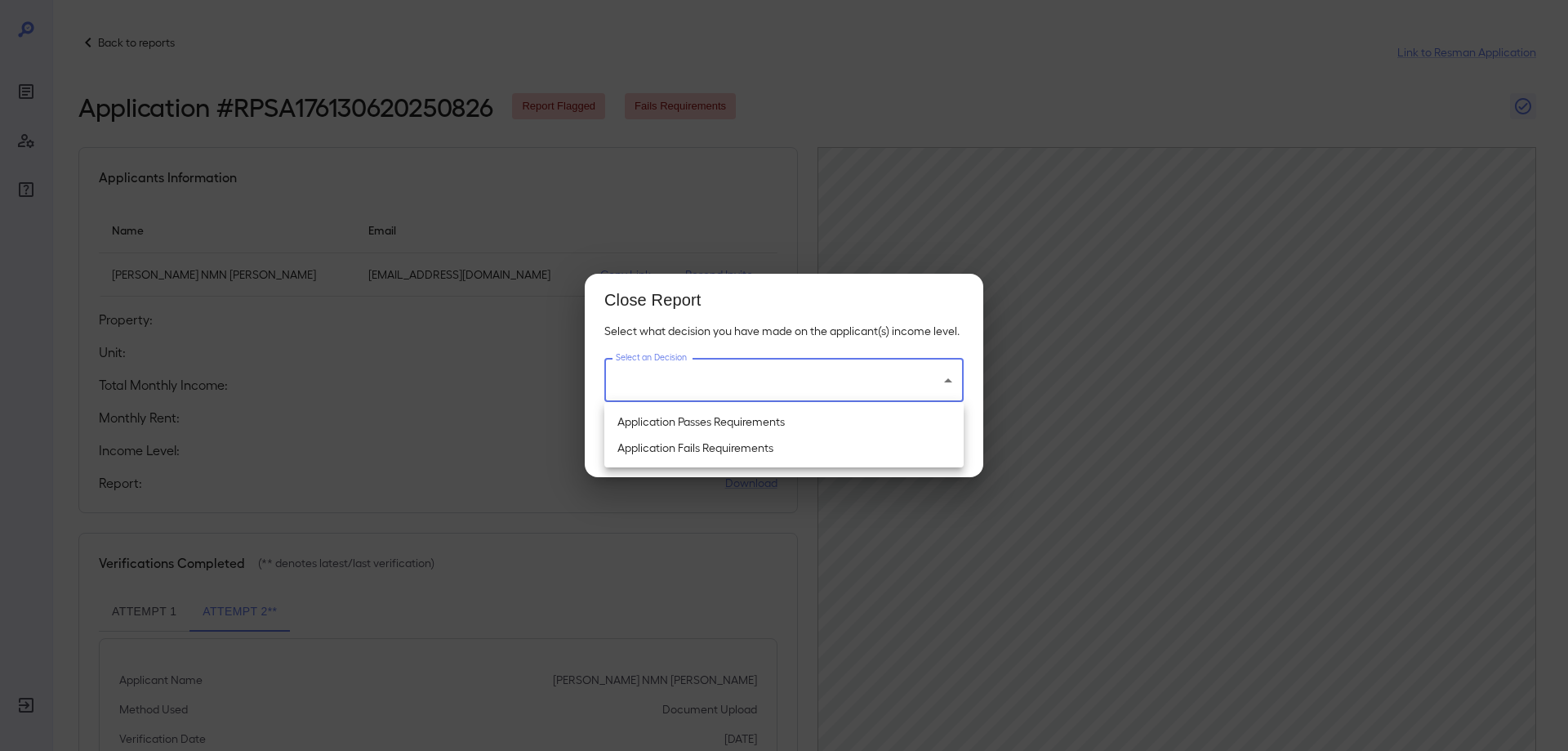
click at [655, 428] on li "Application Passes Requirements" at bounding box center [784, 421] width 359 height 26
type input "**********"
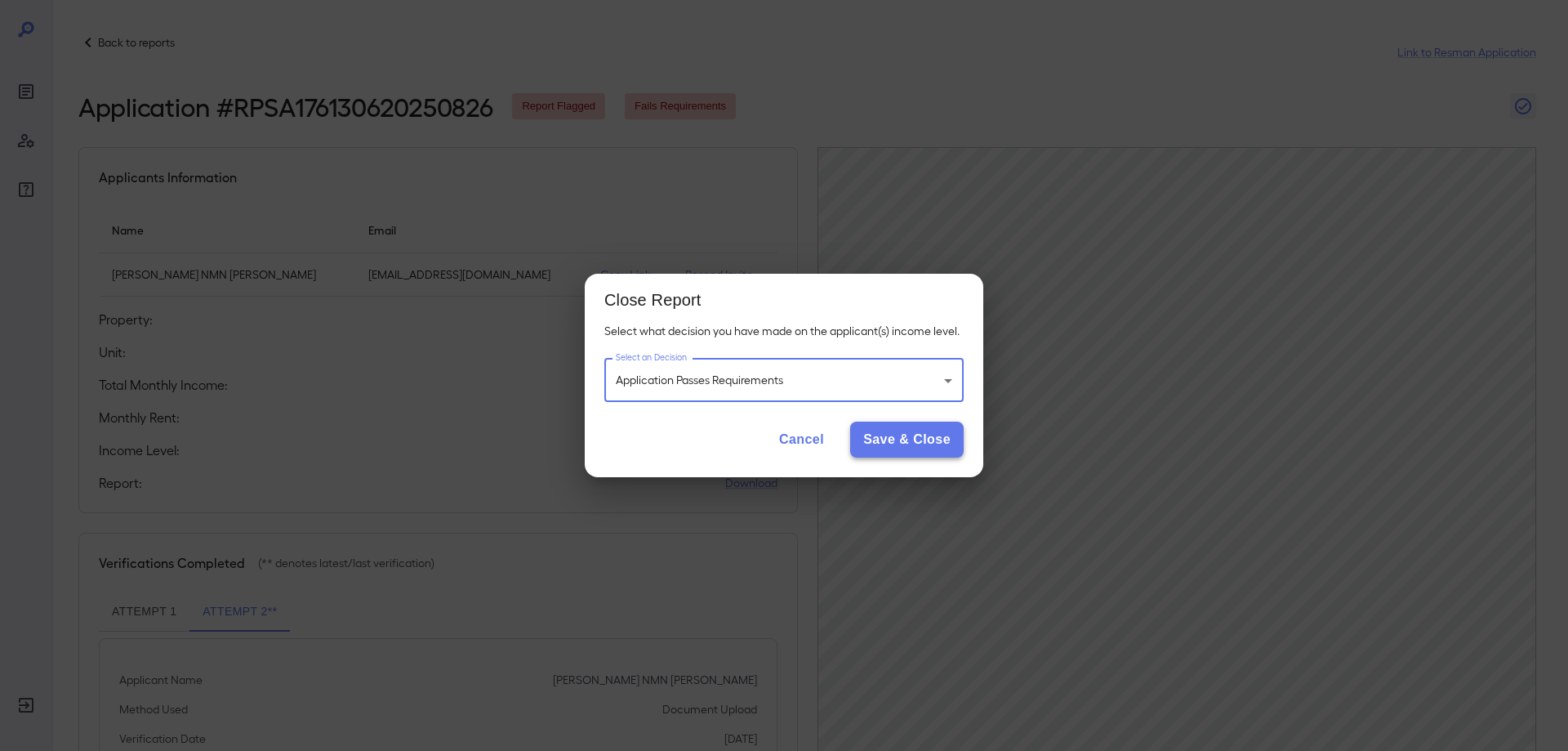
click at [909, 435] on button "Save & Close" at bounding box center [906, 439] width 113 height 36
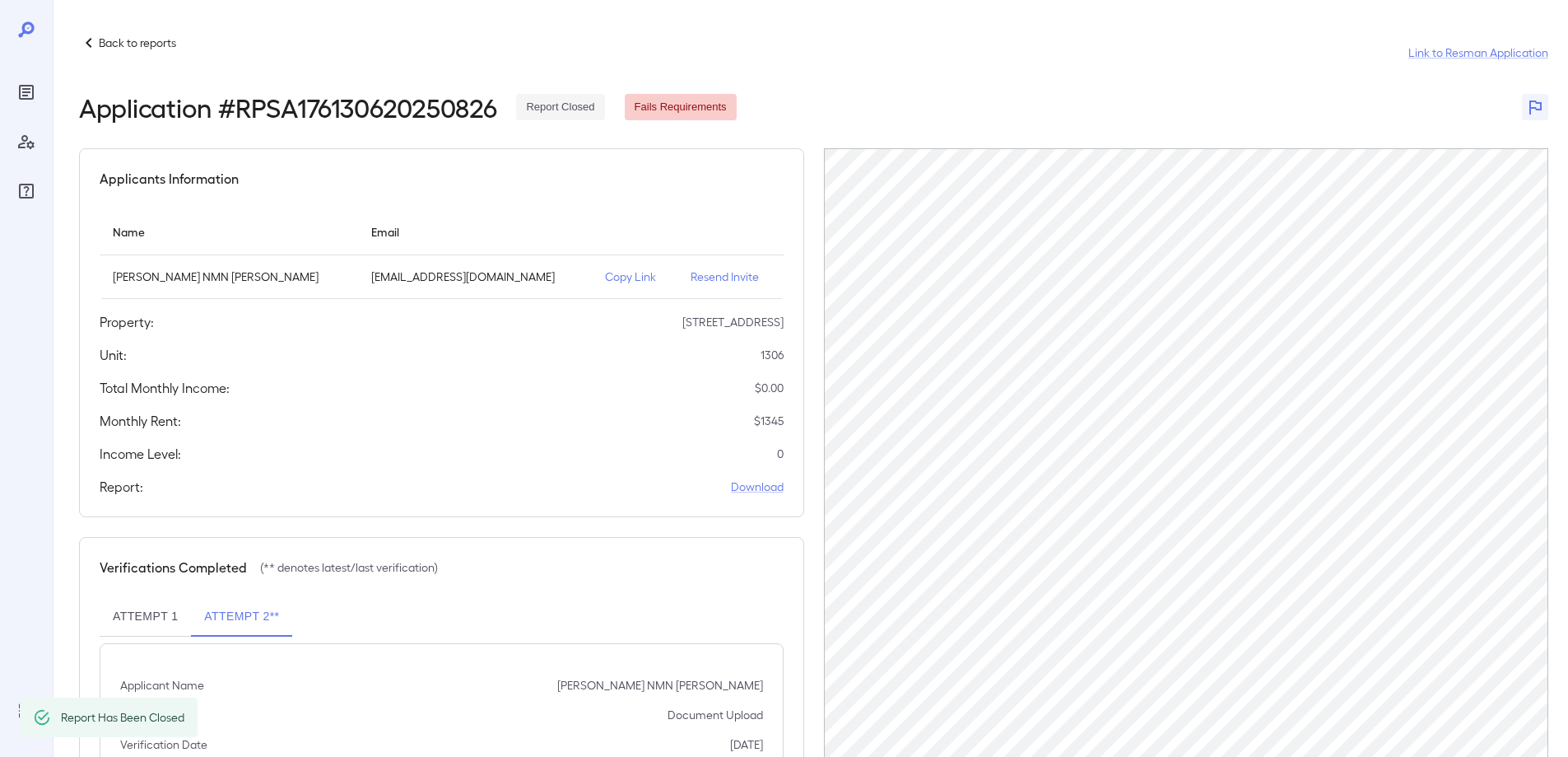
click at [102, 35] on p "Back to reports" at bounding box center [138, 42] width 77 height 16
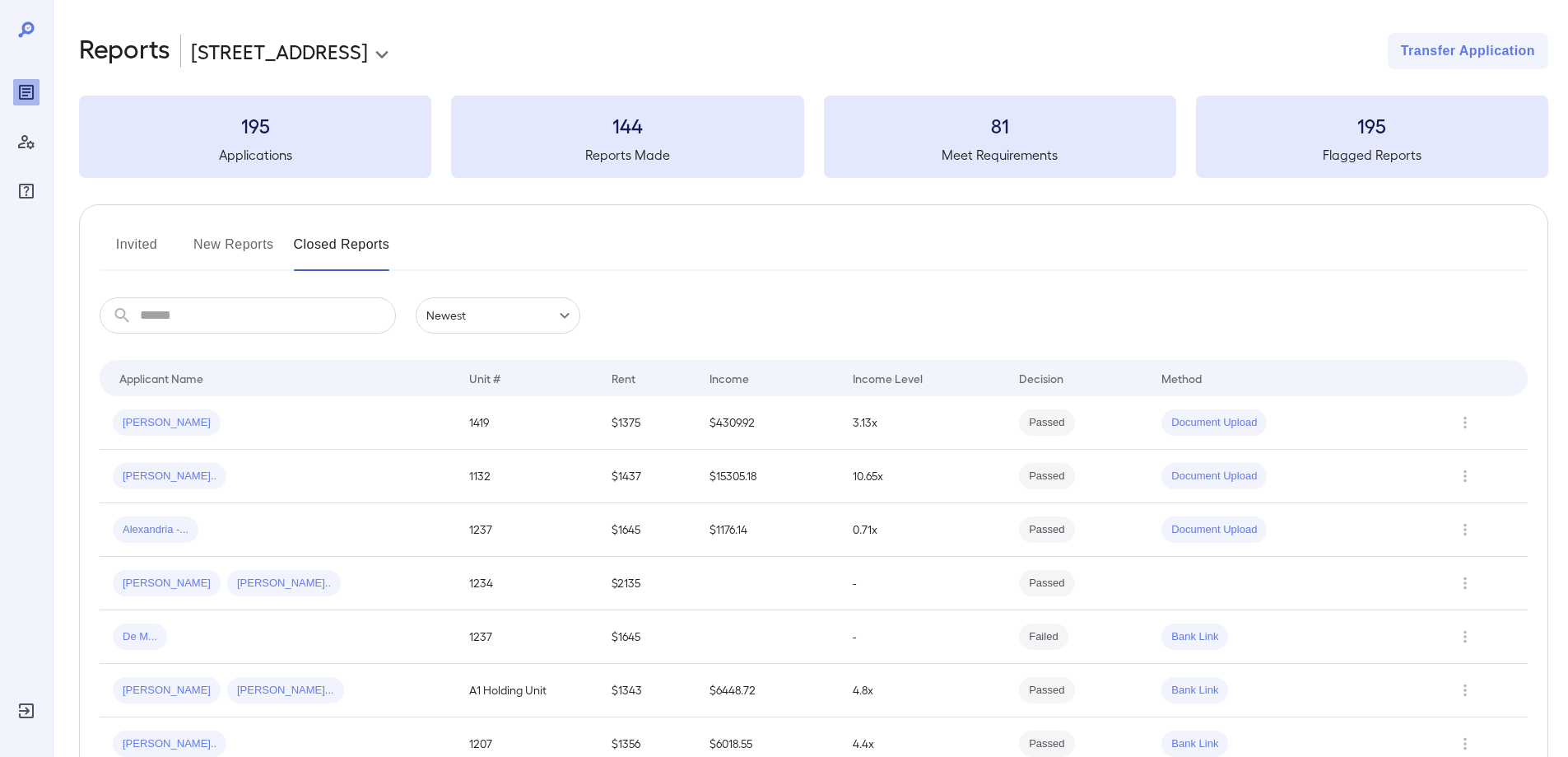
click at [245, 244] on button "New Reports" at bounding box center [234, 251] width 81 height 40
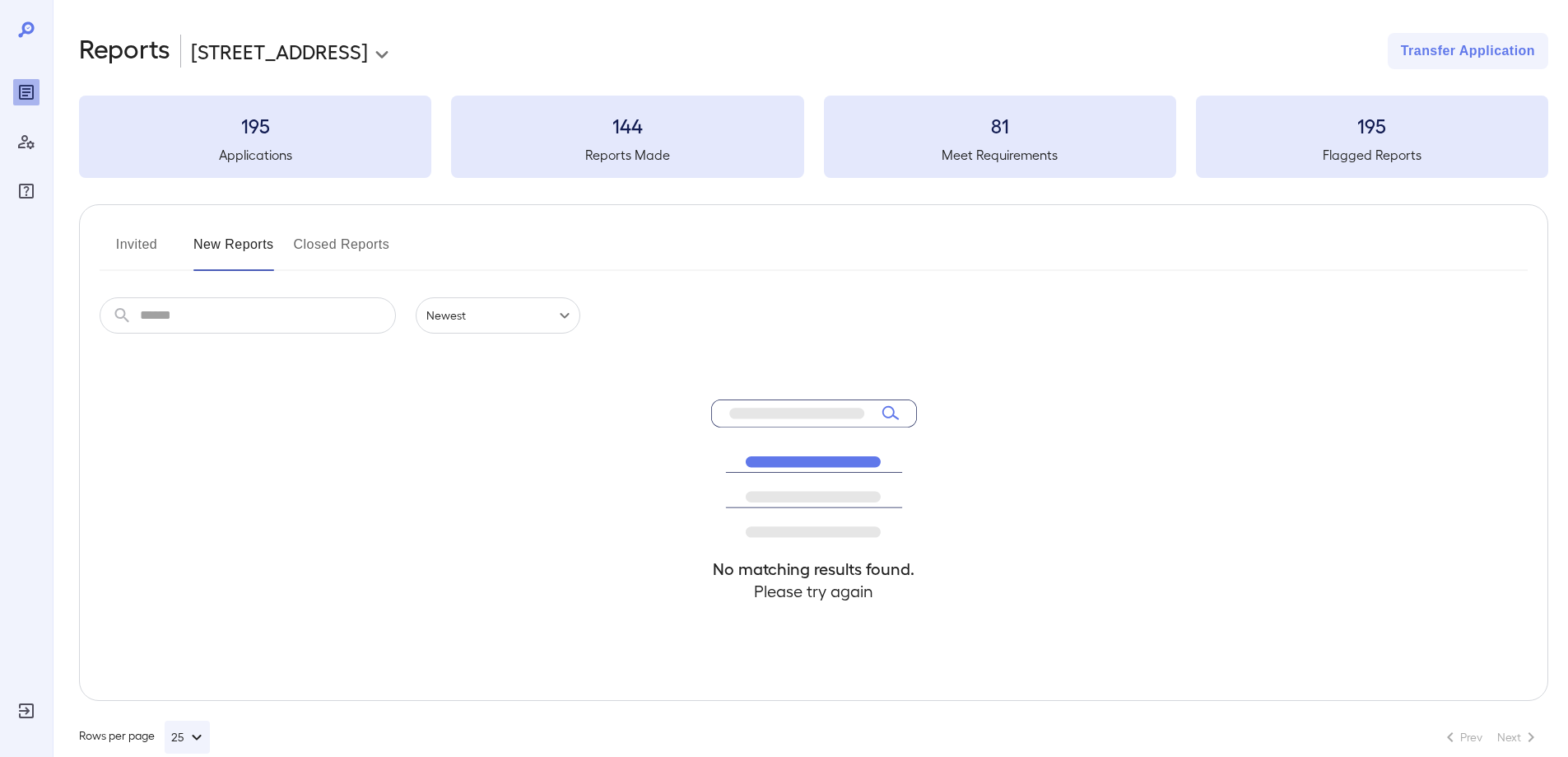
click at [133, 247] on button "Invited" at bounding box center [137, 251] width 74 height 40
click at [253, 248] on button "New Reports" at bounding box center [234, 251] width 81 height 40
click at [349, 246] on button "Closed Reports" at bounding box center [342, 251] width 96 height 40
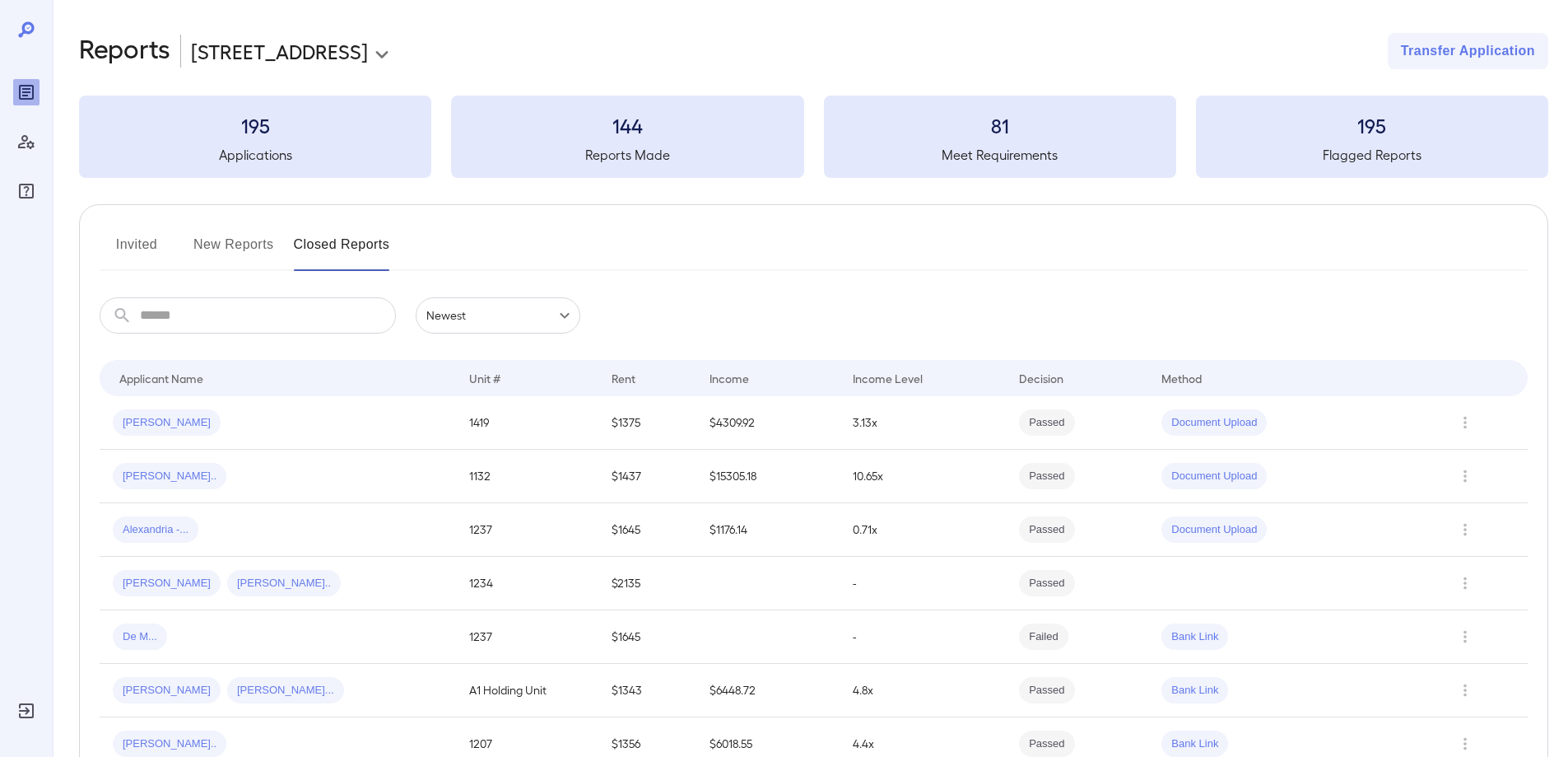
click at [140, 244] on button "Invited" at bounding box center [137, 251] width 74 height 40
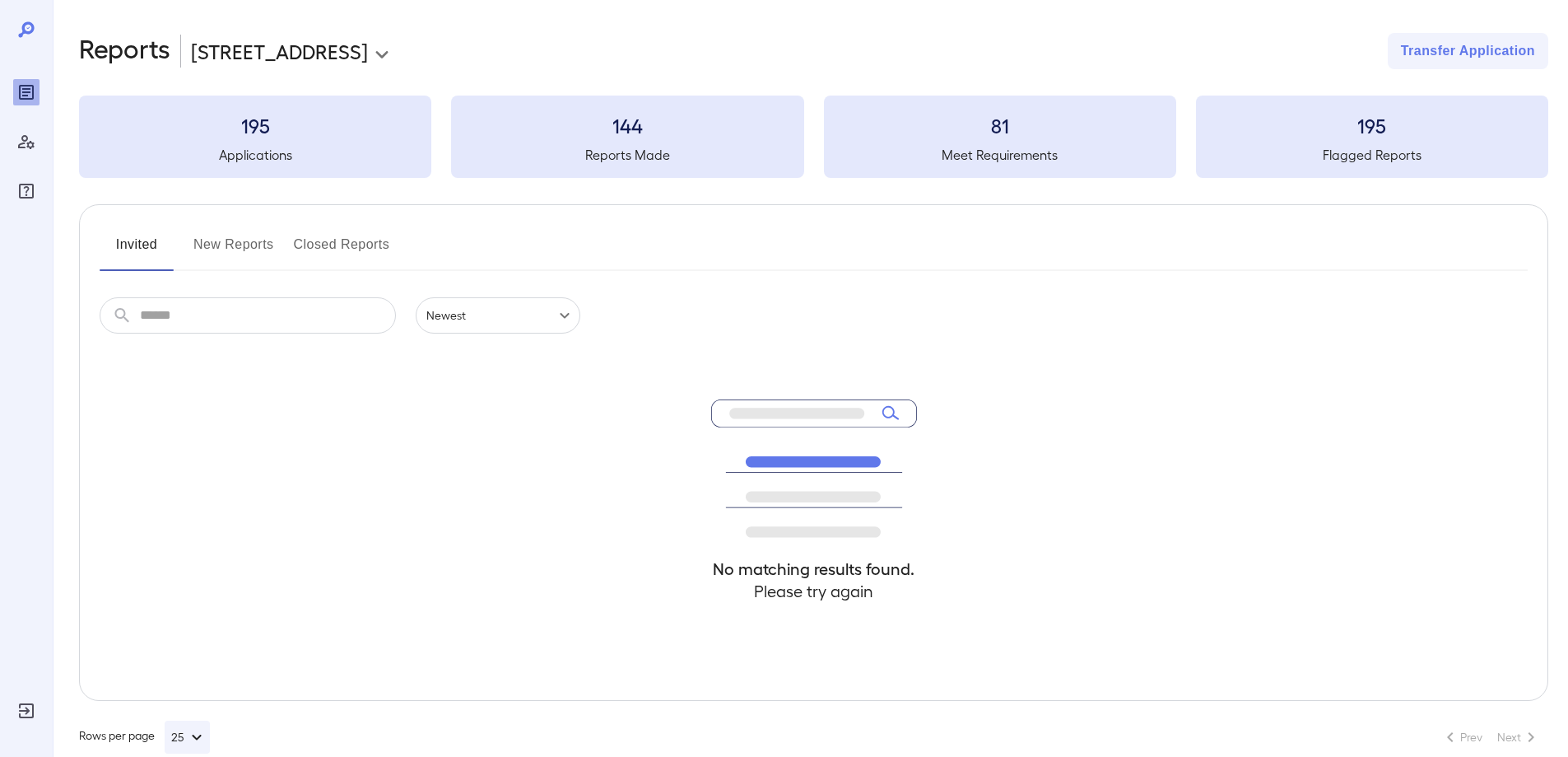
click at [232, 155] on h5 "Applications" at bounding box center [255, 155] width 352 height 20
drag, startPoint x: 249, startPoint y: 128, endPoint x: 261, endPoint y: 123, distance: 13.0
click at [255, 126] on h3 "195" at bounding box center [255, 124] width 352 height 26
click at [613, 116] on h3 "144" at bounding box center [626, 124] width 352 height 26
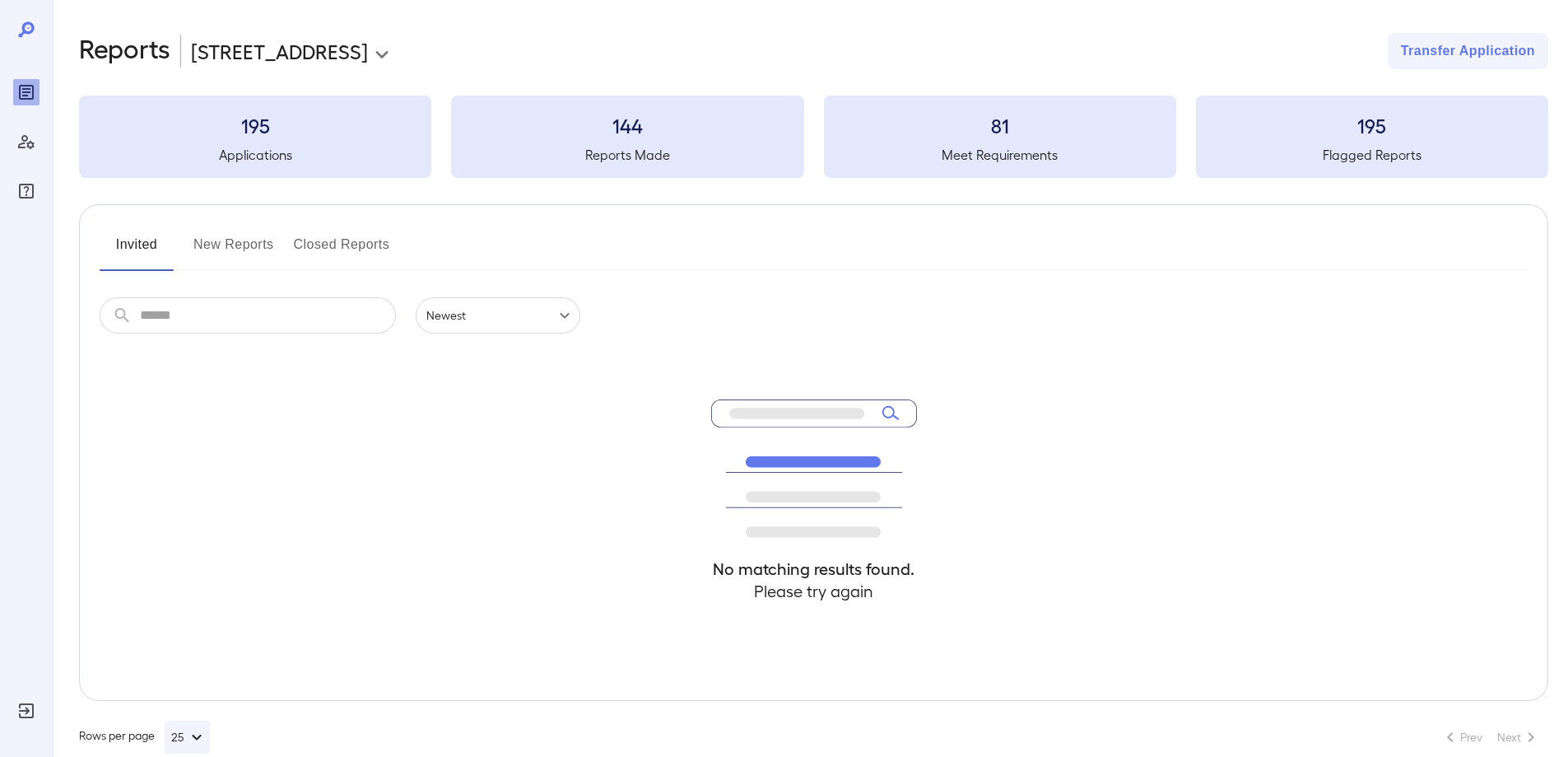
drag, startPoint x: 326, startPoint y: 404, endPoint x: 250, endPoint y: 317, distance: 115.5
click at [324, 404] on div "No matching results found. Please try again" at bounding box center [813, 516] width 1428 height 366
